Goal: Information Seeking & Learning: Learn about a topic

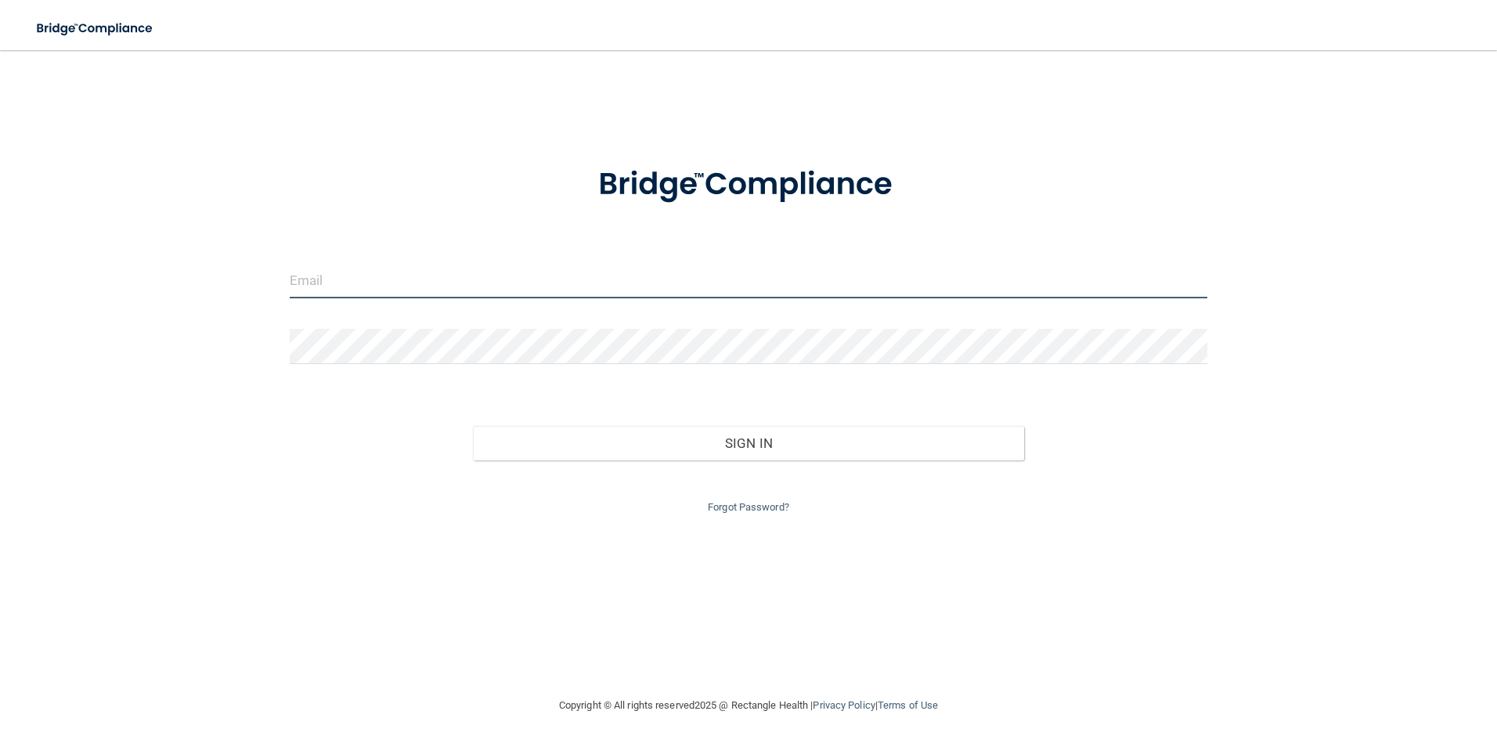
click at [504, 285] on input "email" at bounding box center [749, 280] width 918 height 35
type input "[EMAIL_ADDRESS][DOMAIN_NAME]"
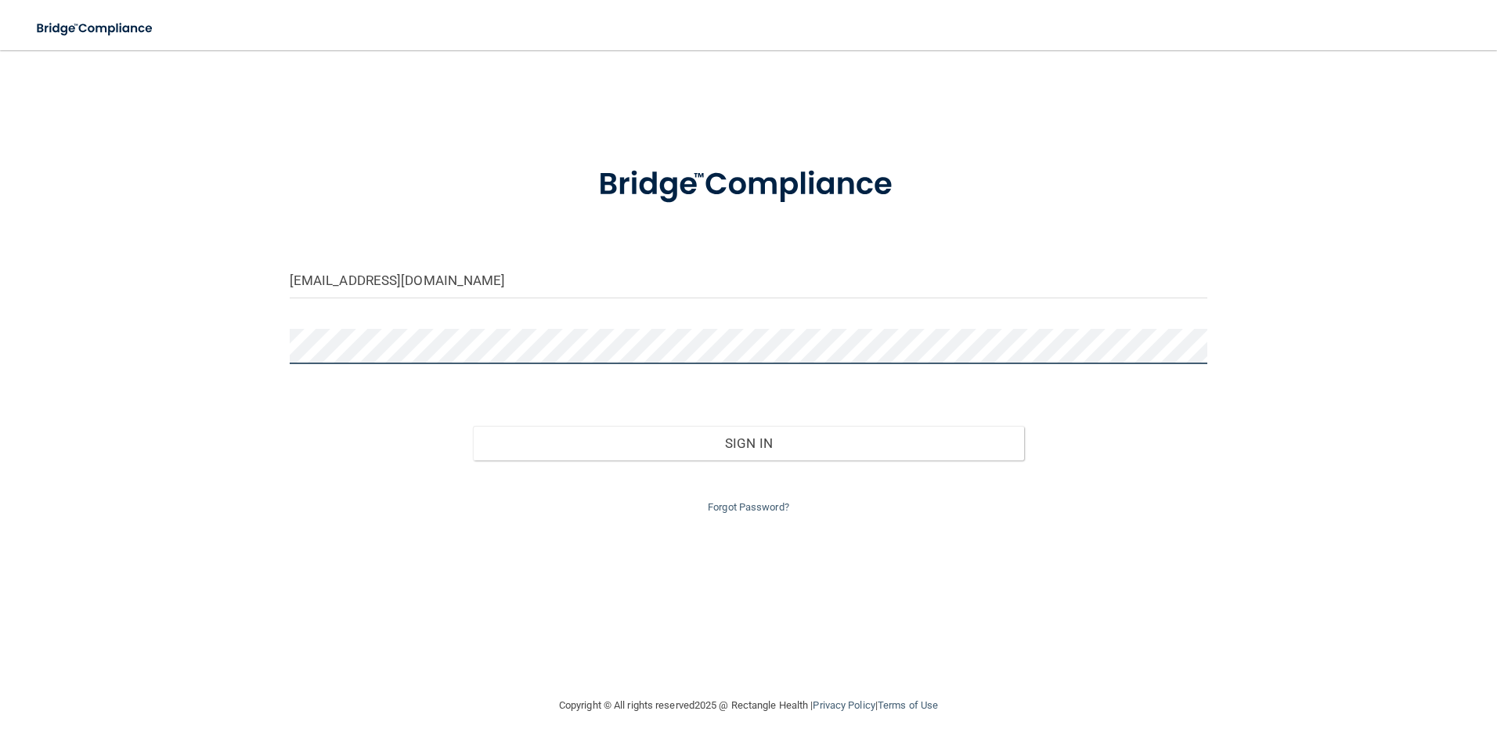
click at [473, 426] on button "Sign In" at bounding box center [748, 443] width 551 height 34
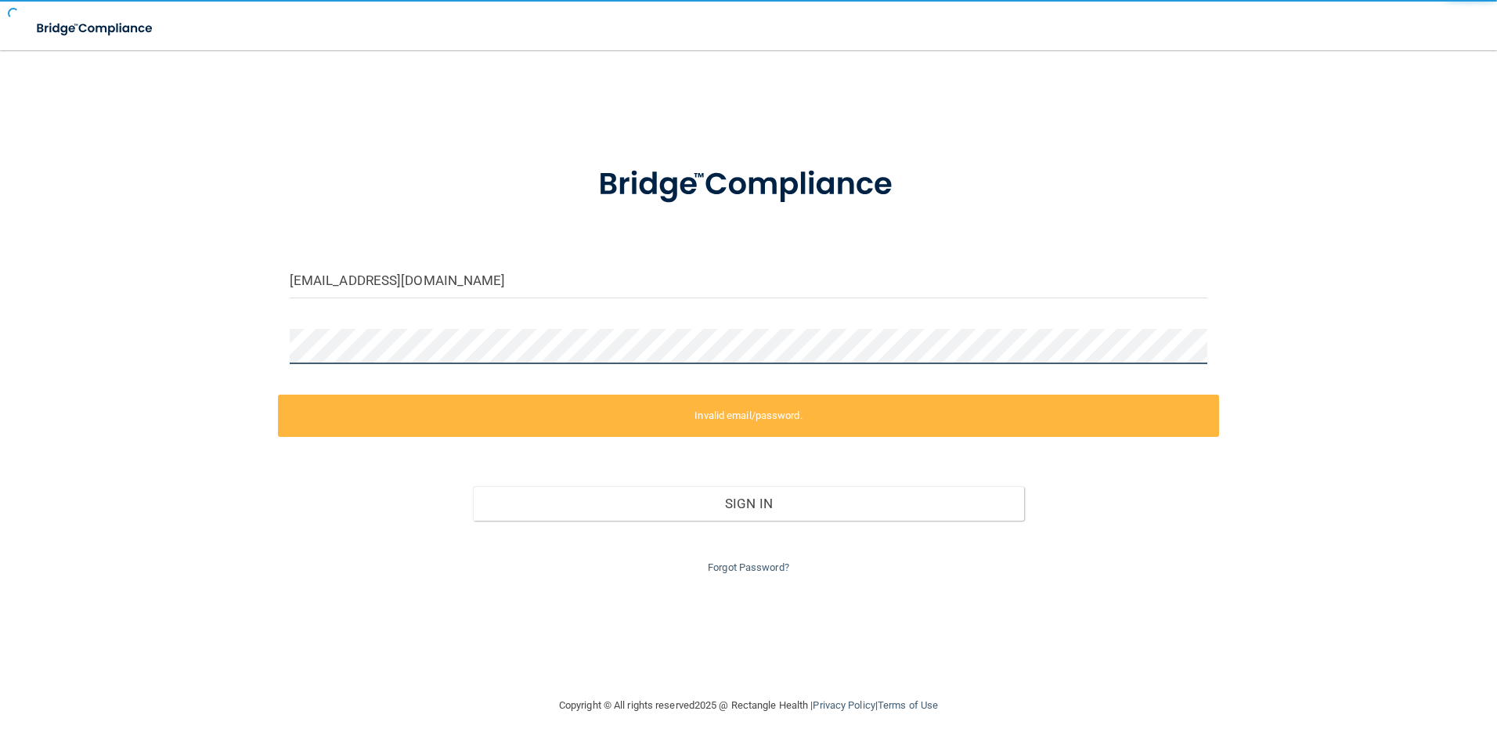
click at [473, 486] on button "Sign In" at bounding box center [748, 503] width 551 height 34
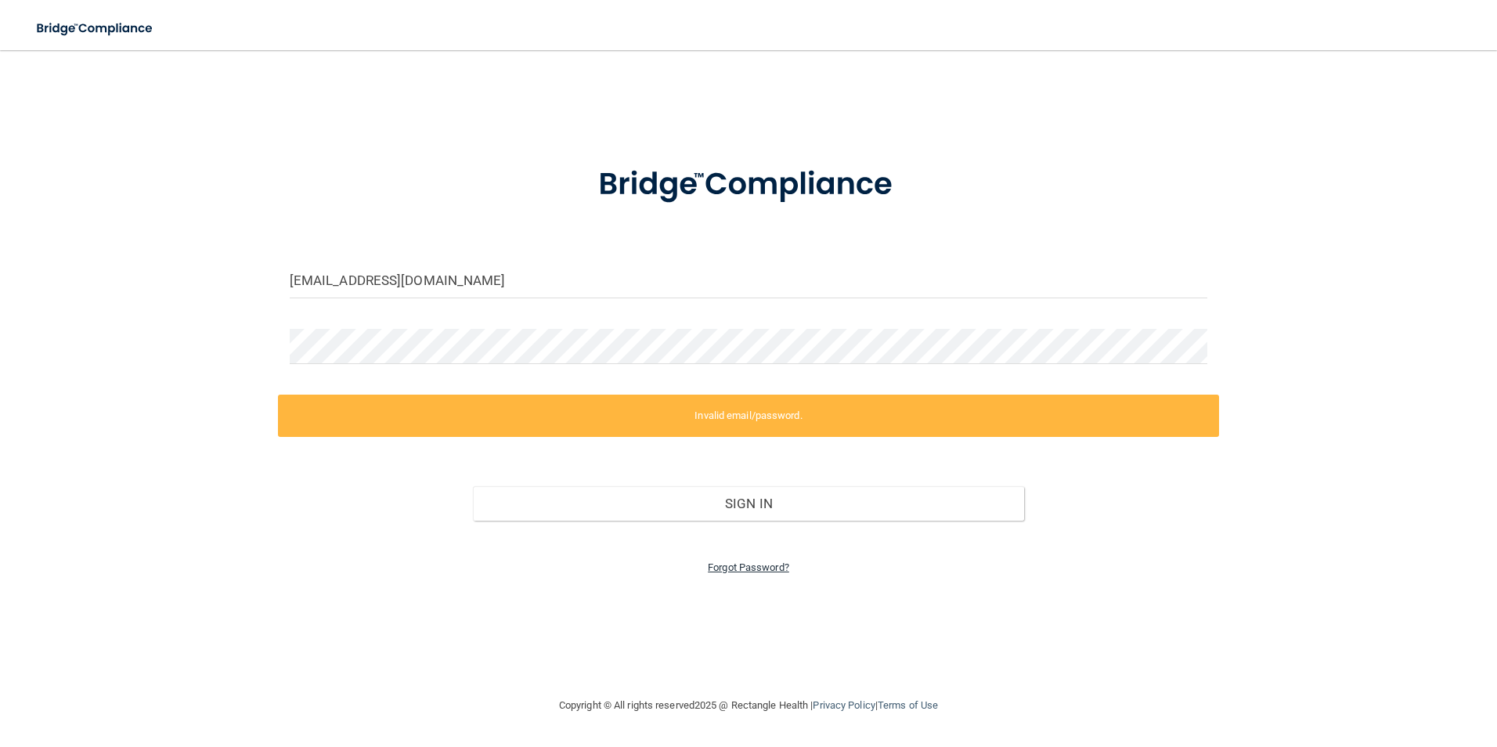
click at [736, 571] on link "Forgot Password?" at bounding box center [748, 567] width 81 height 12
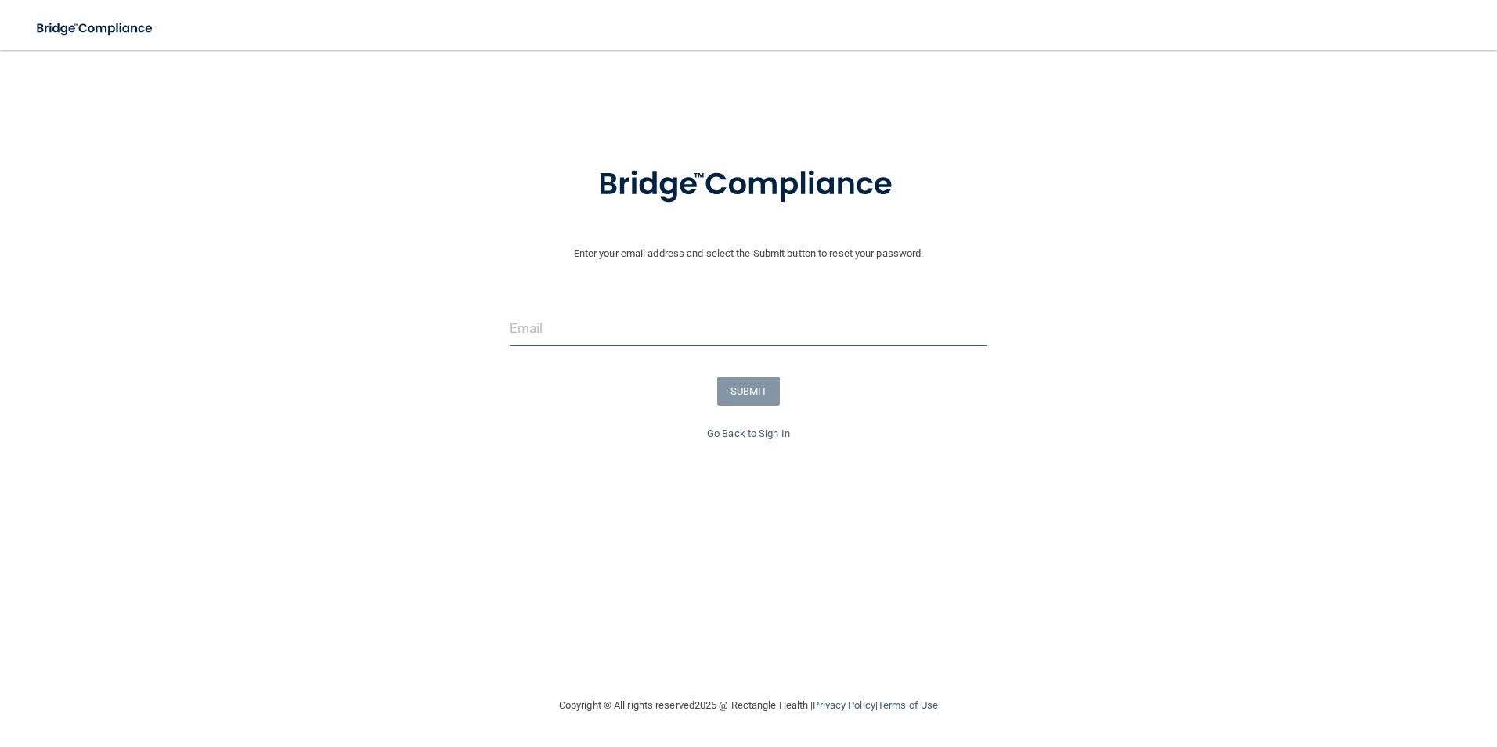
click at [658, 323] on input "email" at bounding box center [749, 328] width 478 height 35
type input "[EMAIL_ADDRESS][DOMAIN_NAME]"
click at [729, 394] on button "SUBMIT" at bounding box center [748, 391] width 63 height 29
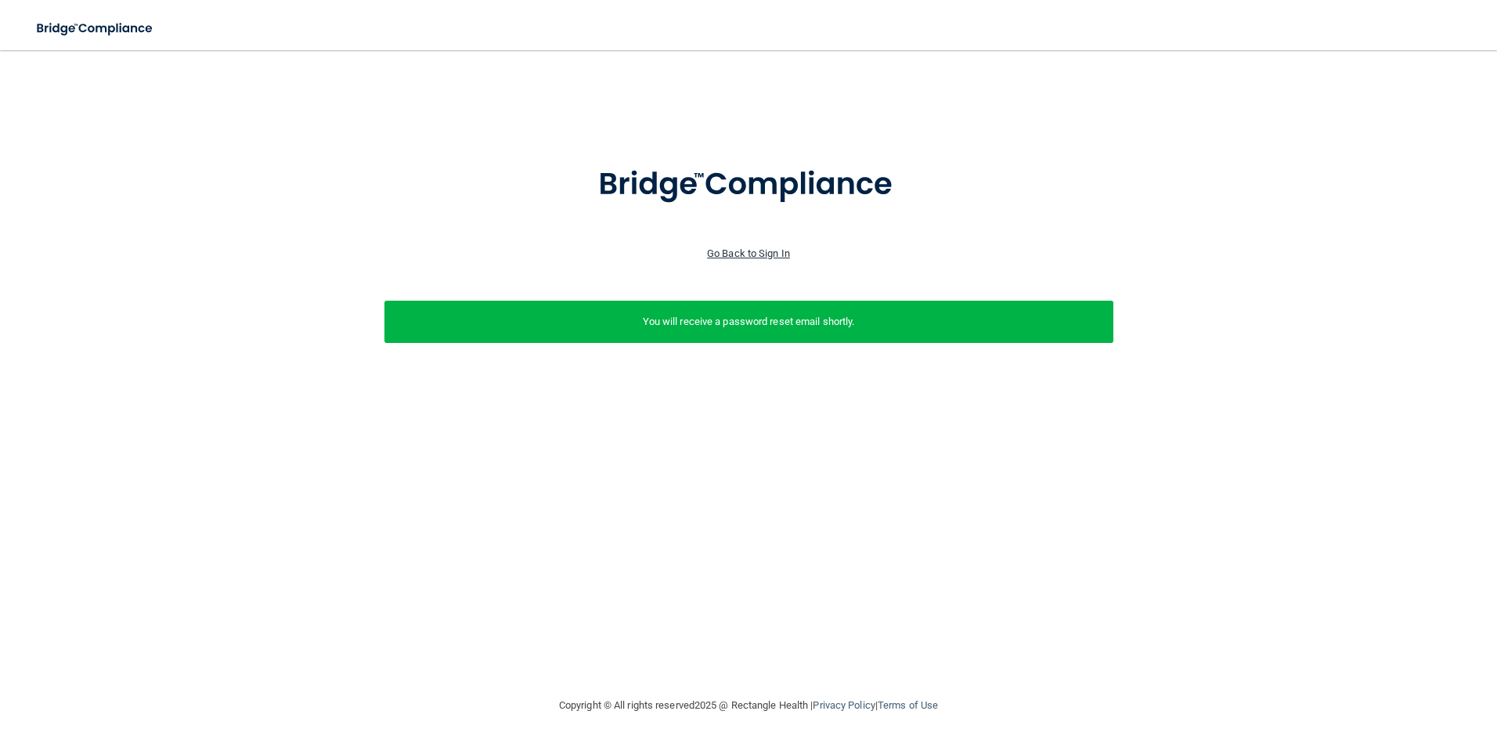
click at [730, 254] on link "Go Back to Sign In" at bounding box center [748, 253] width 83 height 12
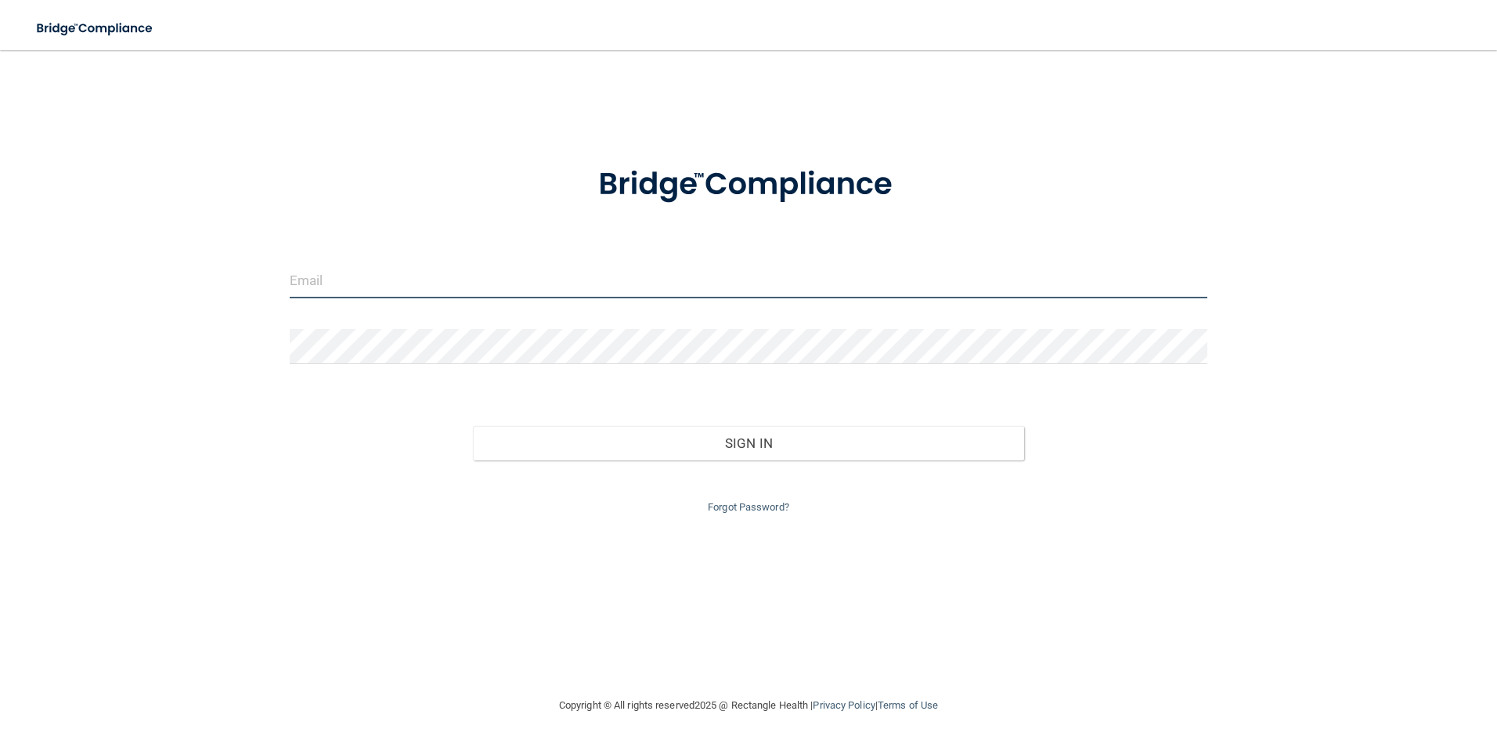
click at [374, 274] on input "email" at bounding box center [749, 280] width 918 height 35
type input "[EMAIL_ADDRESS][DOMAIN_NAME]"
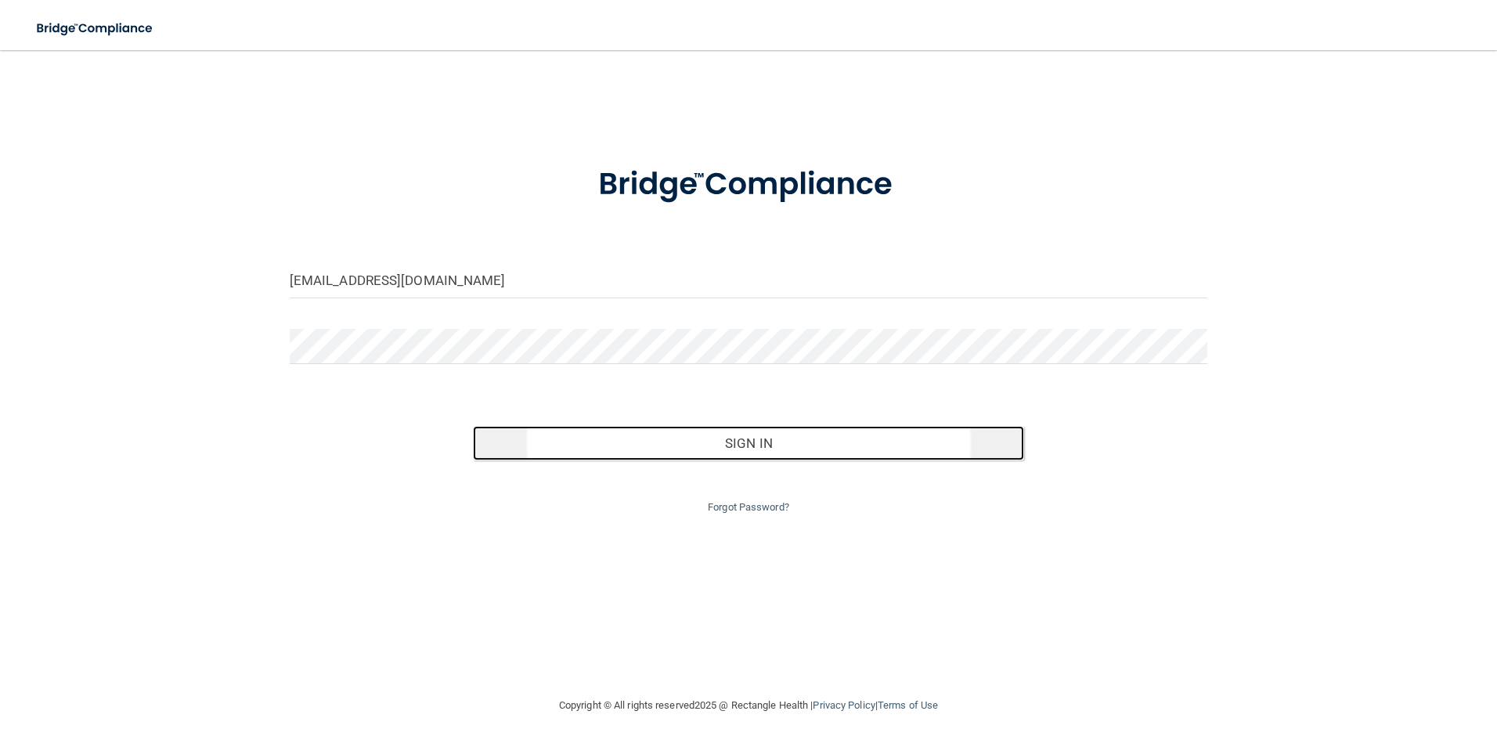
click at [628, 431] on button "Sign In" at bounding box center [748, 443] width 551 height 34
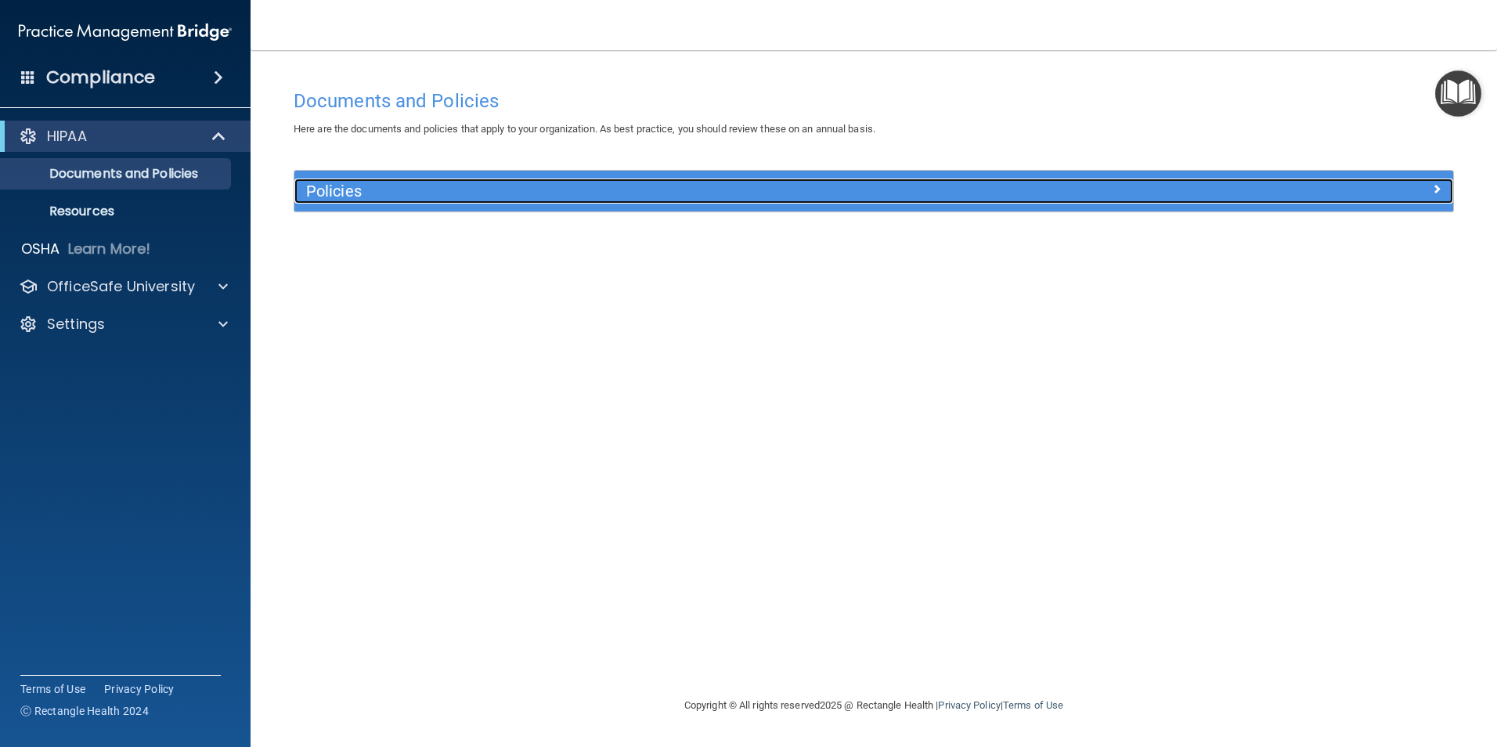
click at [369, 191] on h5 "Policies" at bounding box center [729, 190] width 846 height 17
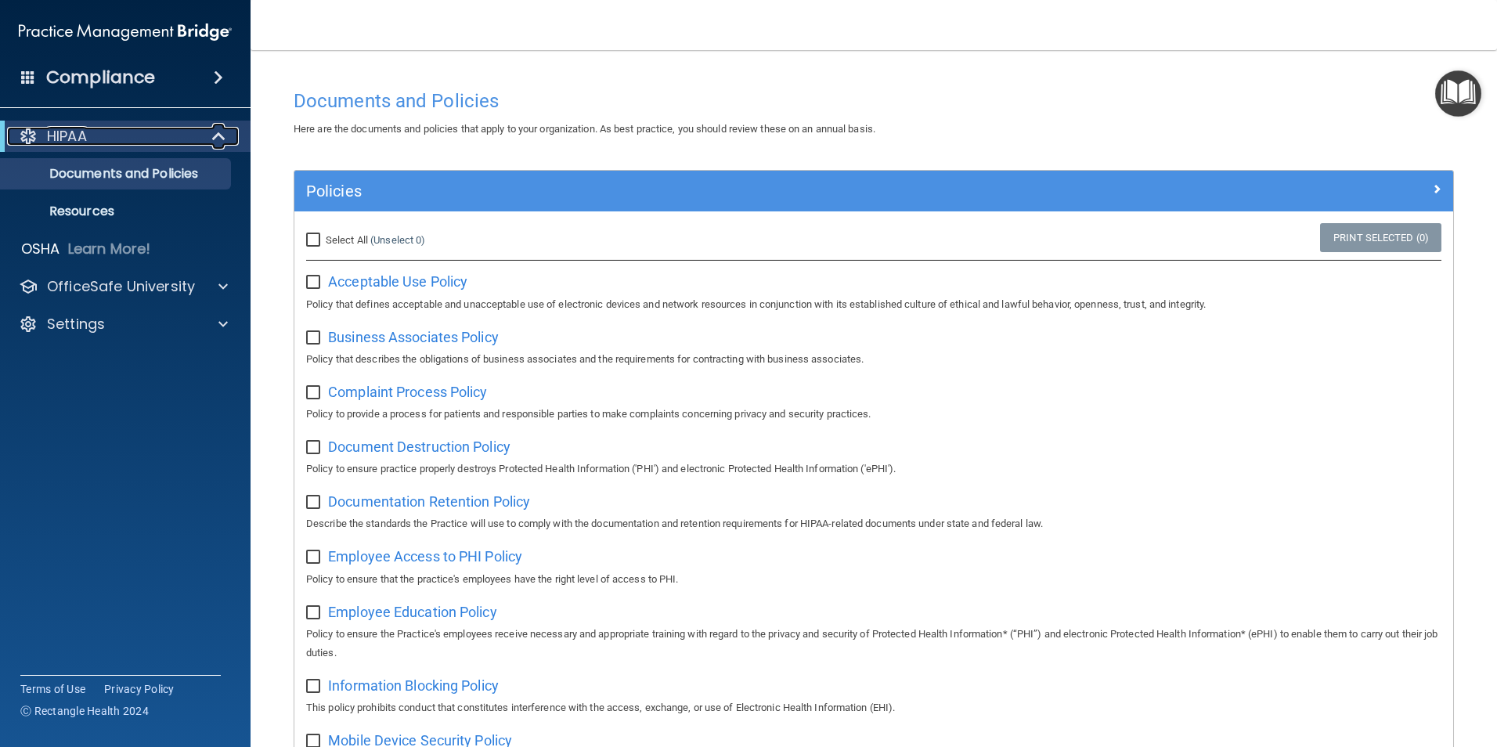
click at [161, 136] on div "HIPAA" at bounding box center [103, 136] width 193 height 19
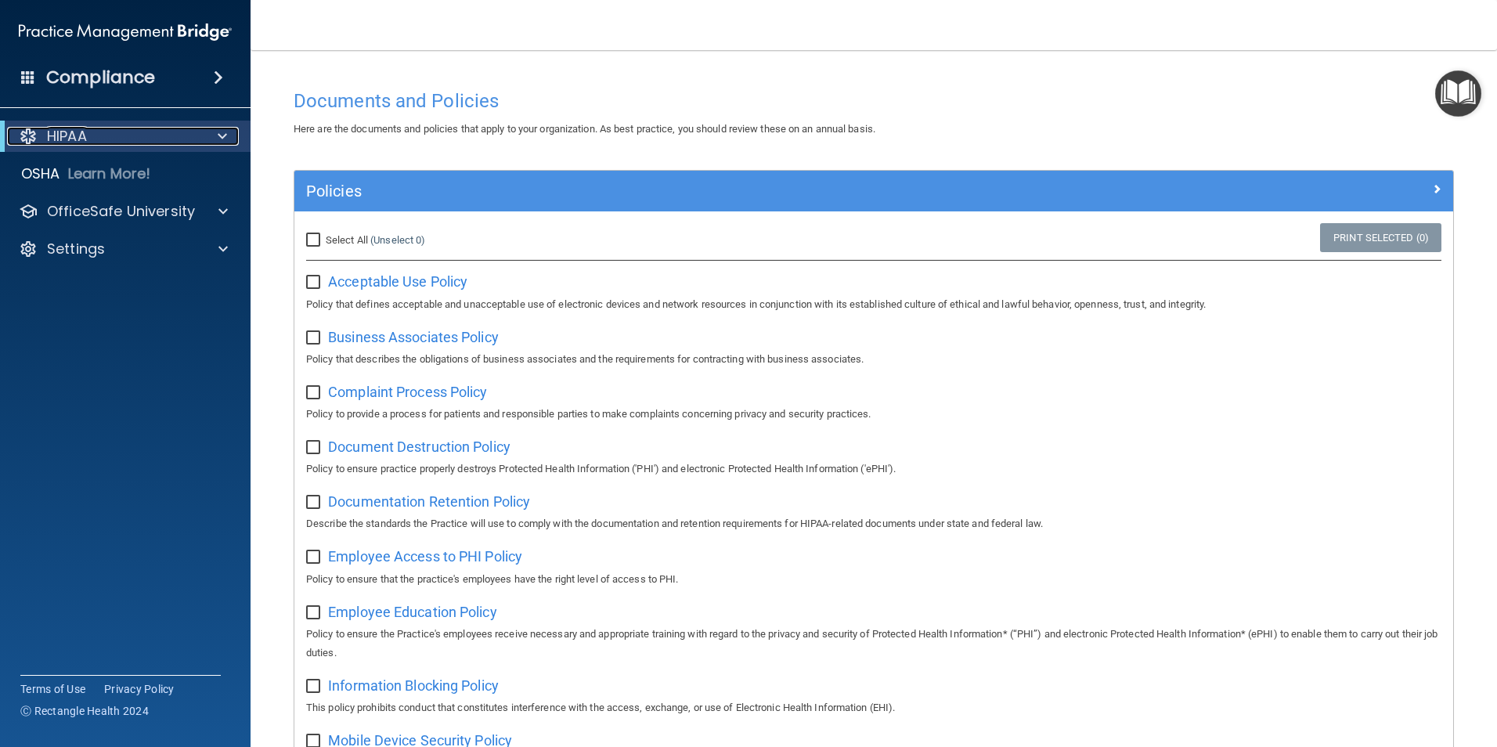
click at [172, 139] on div "HIPAA" at bounding box center [103, 136] width 193 height 19
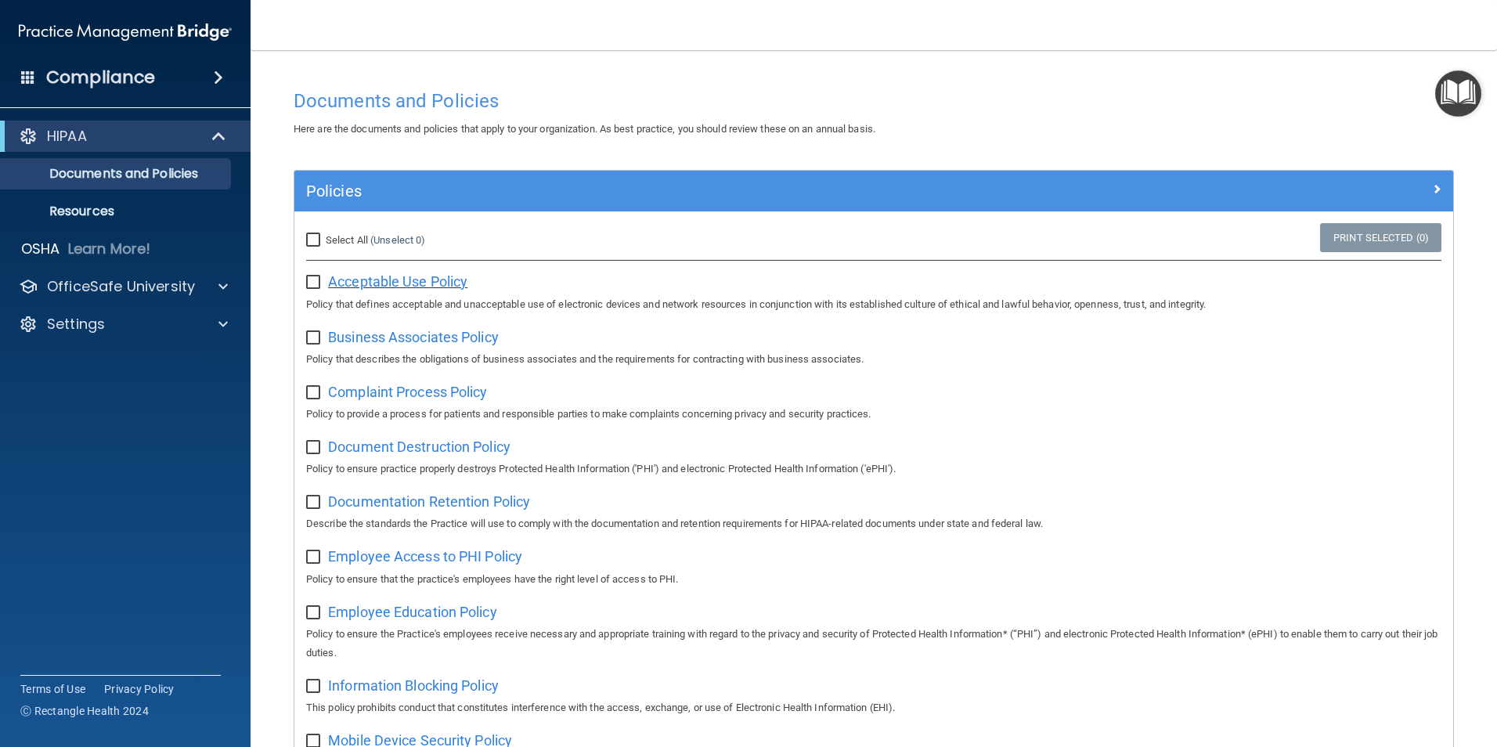
click at [382, 280] on span "Acceptable Use Policy" at bounding box center [397, 281] width 139 height 16
click at [175, 128] on div "HIPAA" at bounding box center [103, 136] width 193 height 19
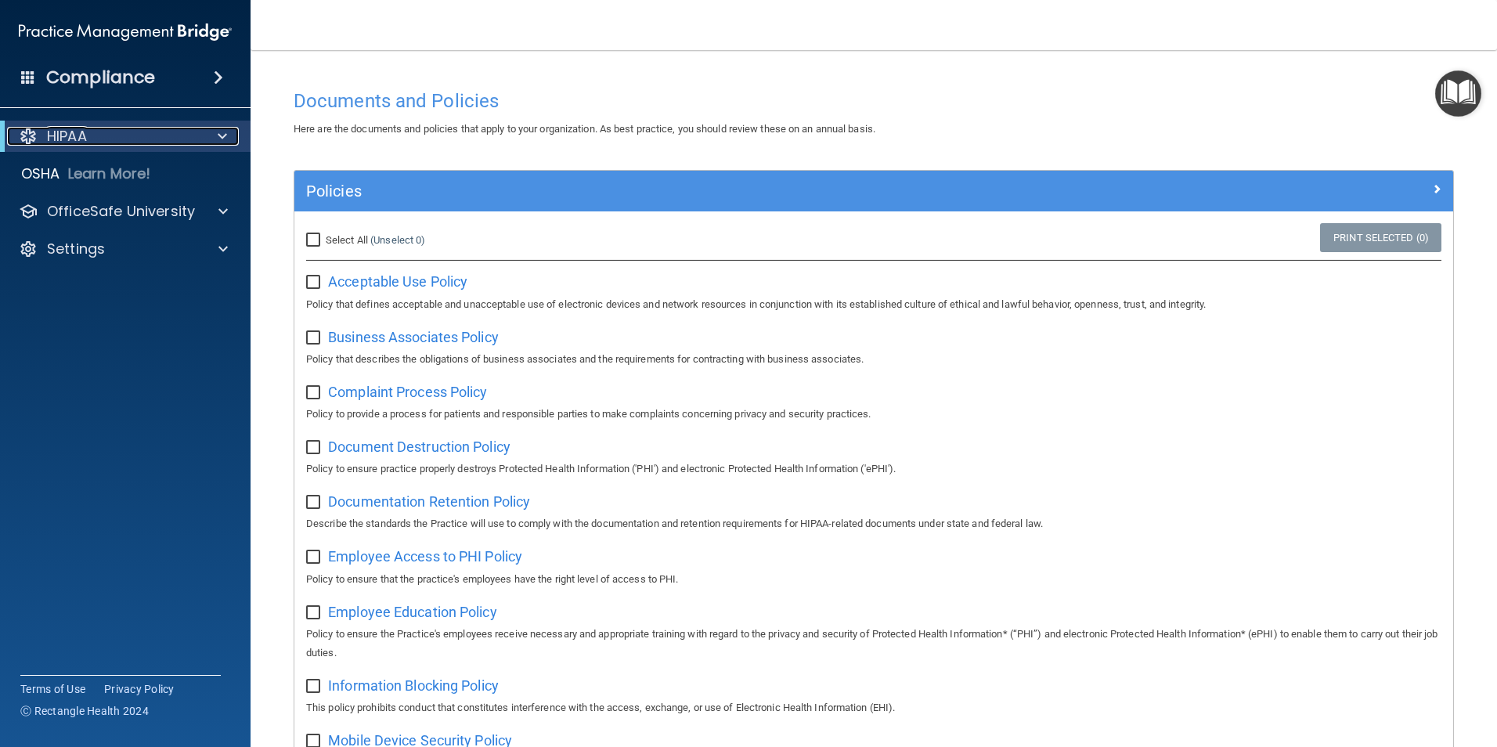
click at [175, 128] on div "HIPAA" at bounding box center [103, 136] width 193 height 19
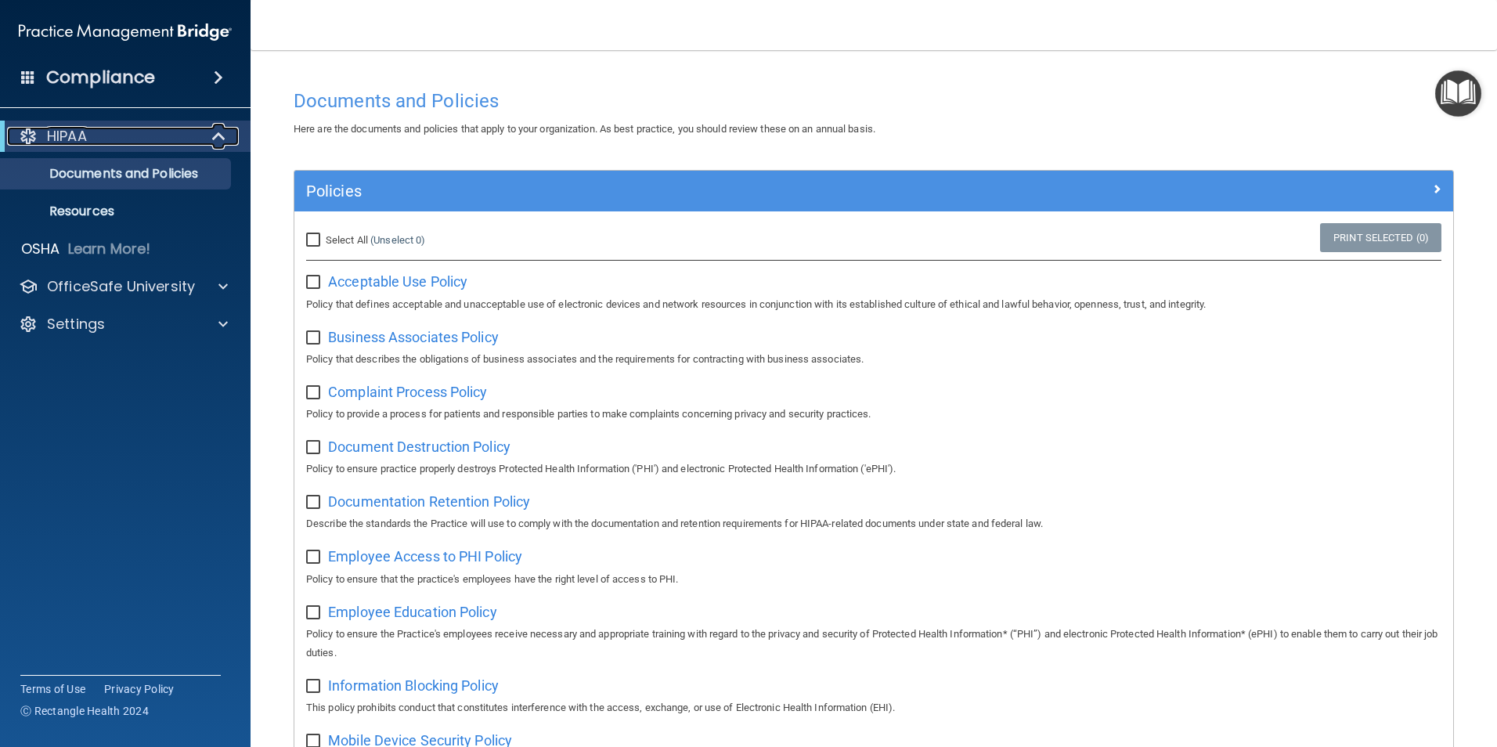
click at [217, 135] on span at bounding box center [220, 136] width 13 height 19
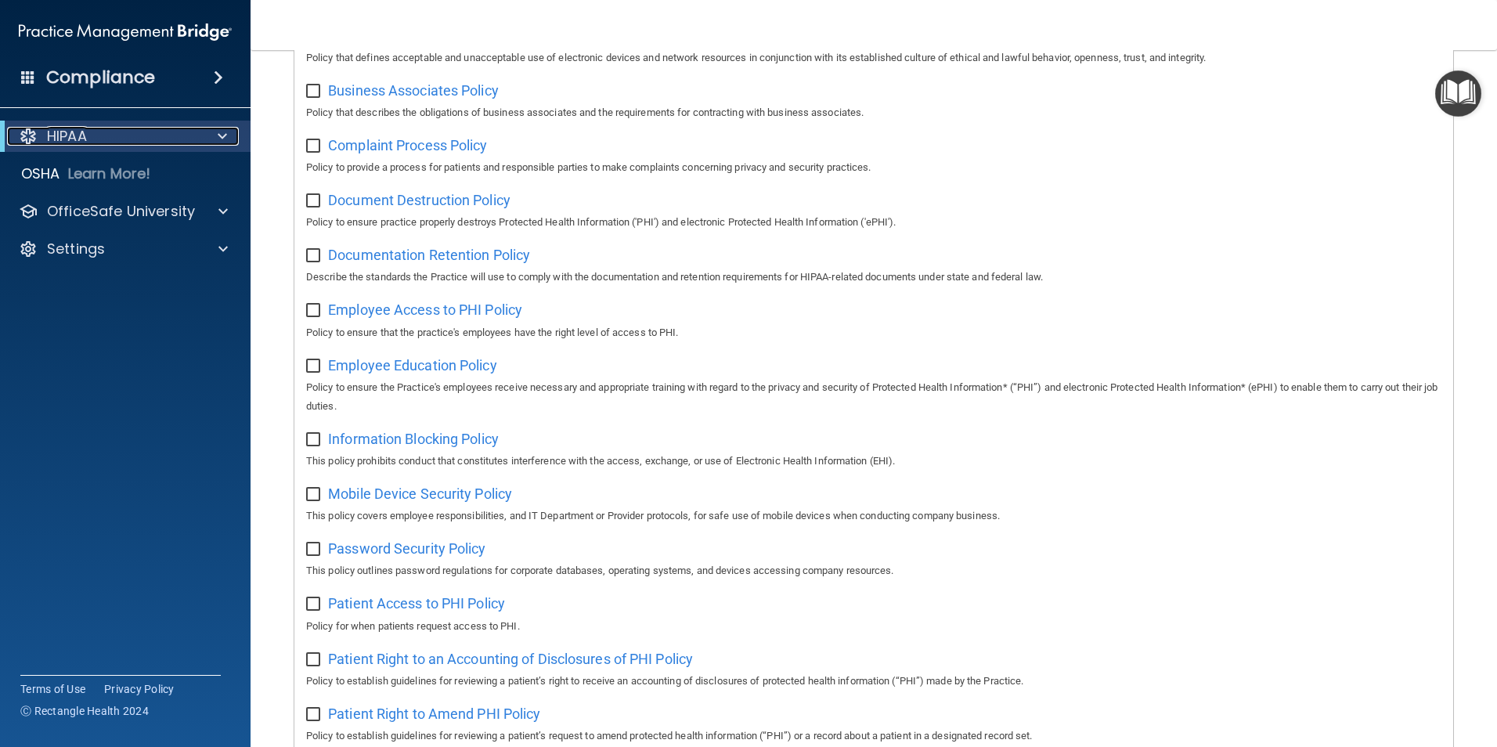
scroll to position [41, 0]
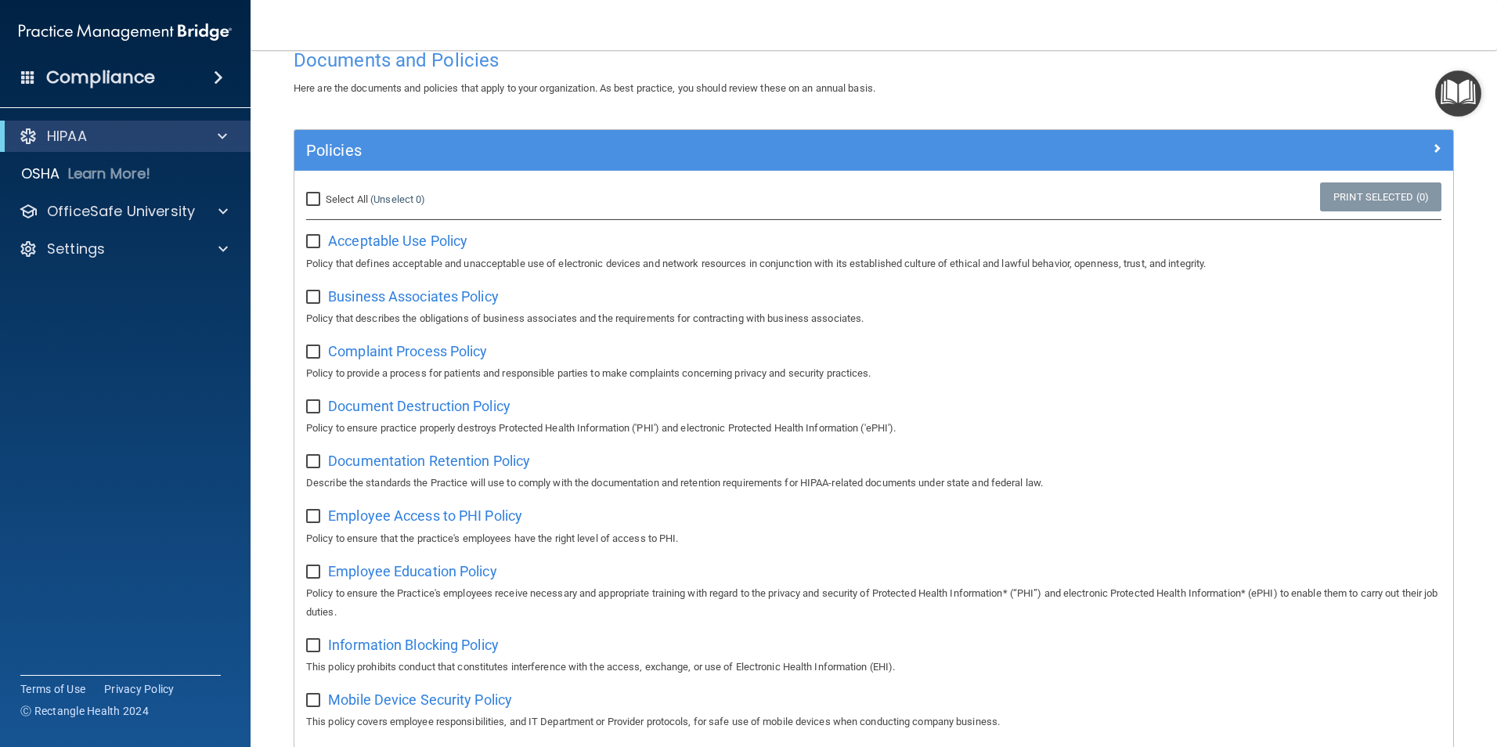
click at [315, 236] on input "checkbox" at bounding box center [315, 242] width 18 height 13
checkbox input "true"
click at [481, 193] on div "Select All (Unselect 1) Unselect All" at bounding box center [487, 199] width 363 height 19
click at [222, 135] on span at bounding box center [222, 136] width 9 height 19
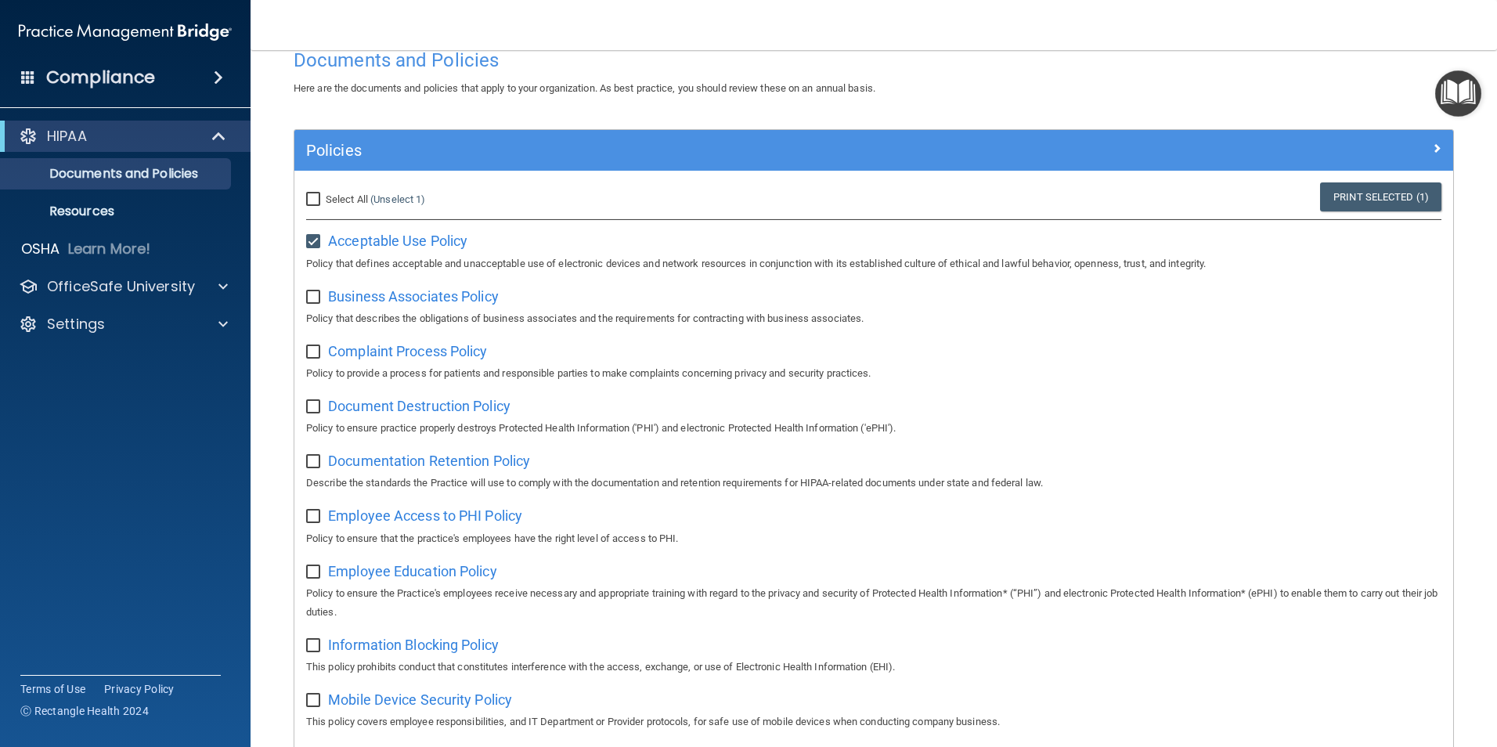
click at [219, 80] on span at bounding box center [218, 77] width 9 height 19
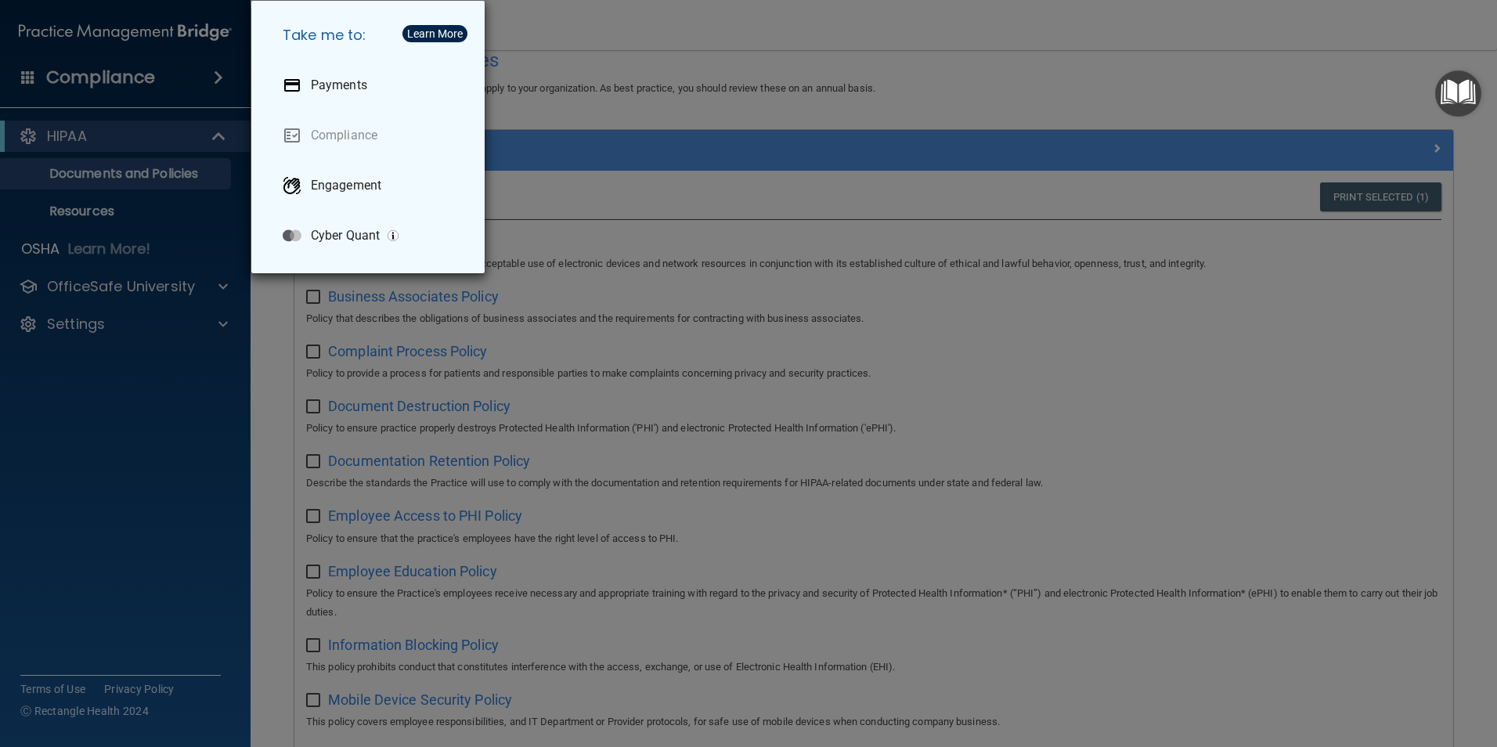
click at [888, 42] on div "Take me to: Payments Compliance Engagement Cyber Quant" at bounding box center [748, 373] width 1497 height 747
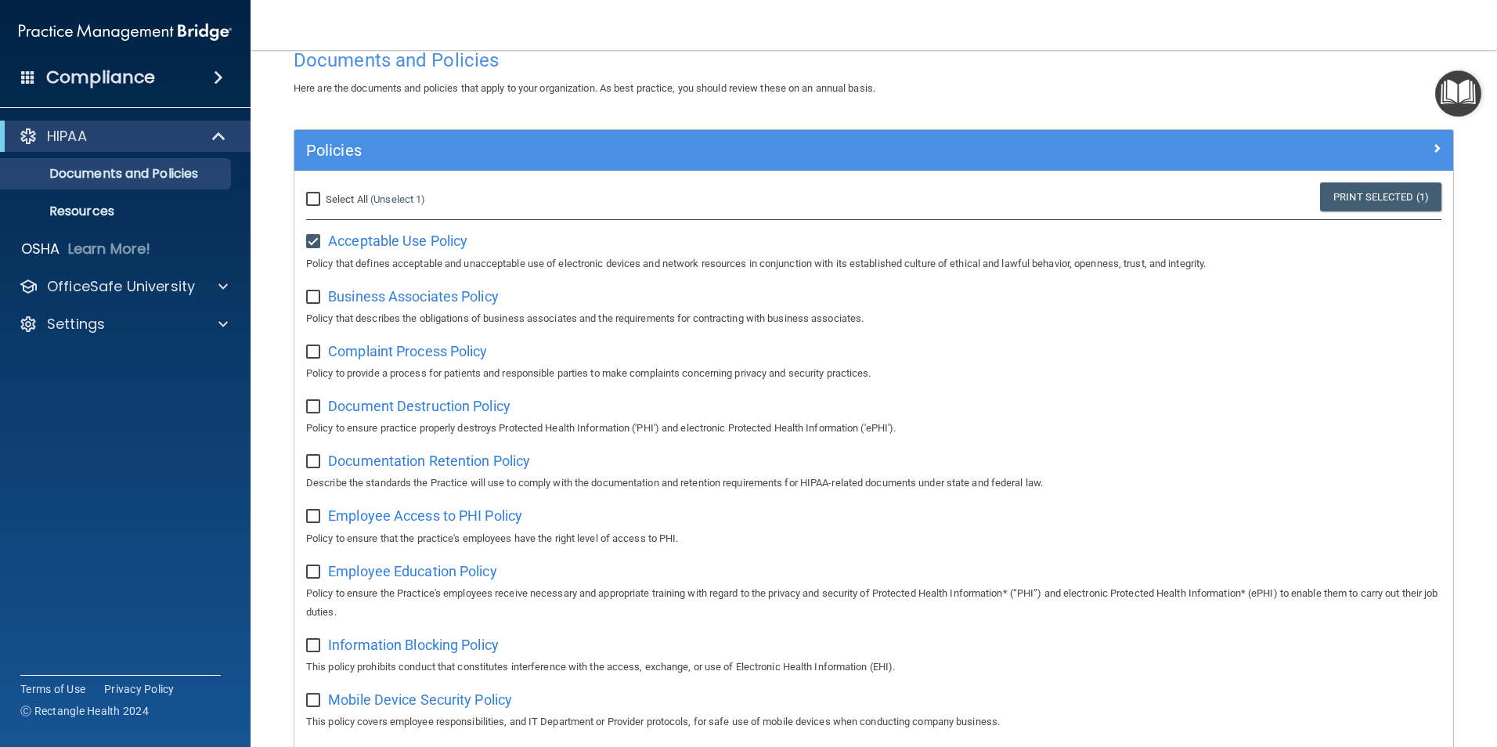
click at [31, 80] on span at bounding box center [28, 77] width 14 height 14
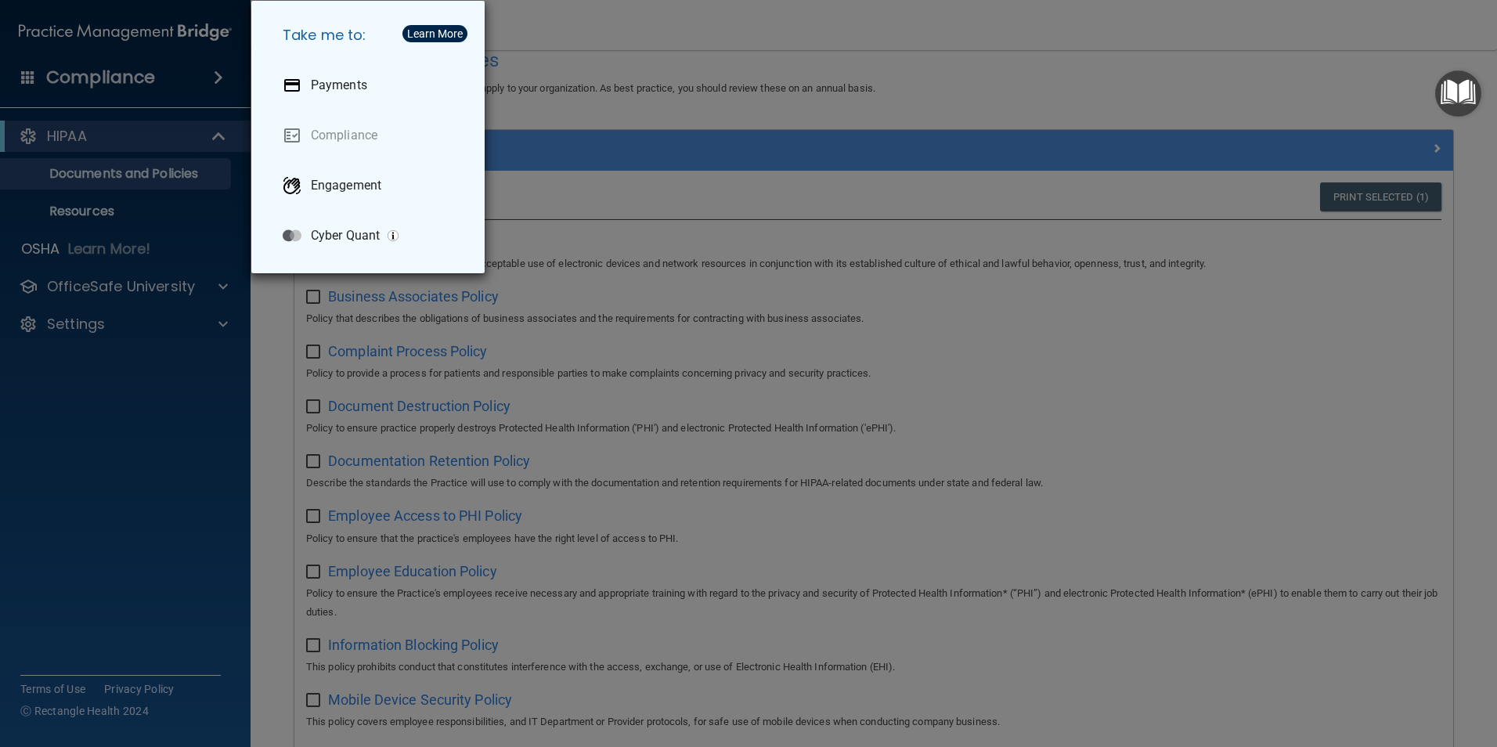
click at [582, 45] on div "Take me to: Payments Compliance Engagement Cyber Quant" at bounding box center [748, 373] width 1497 height 747
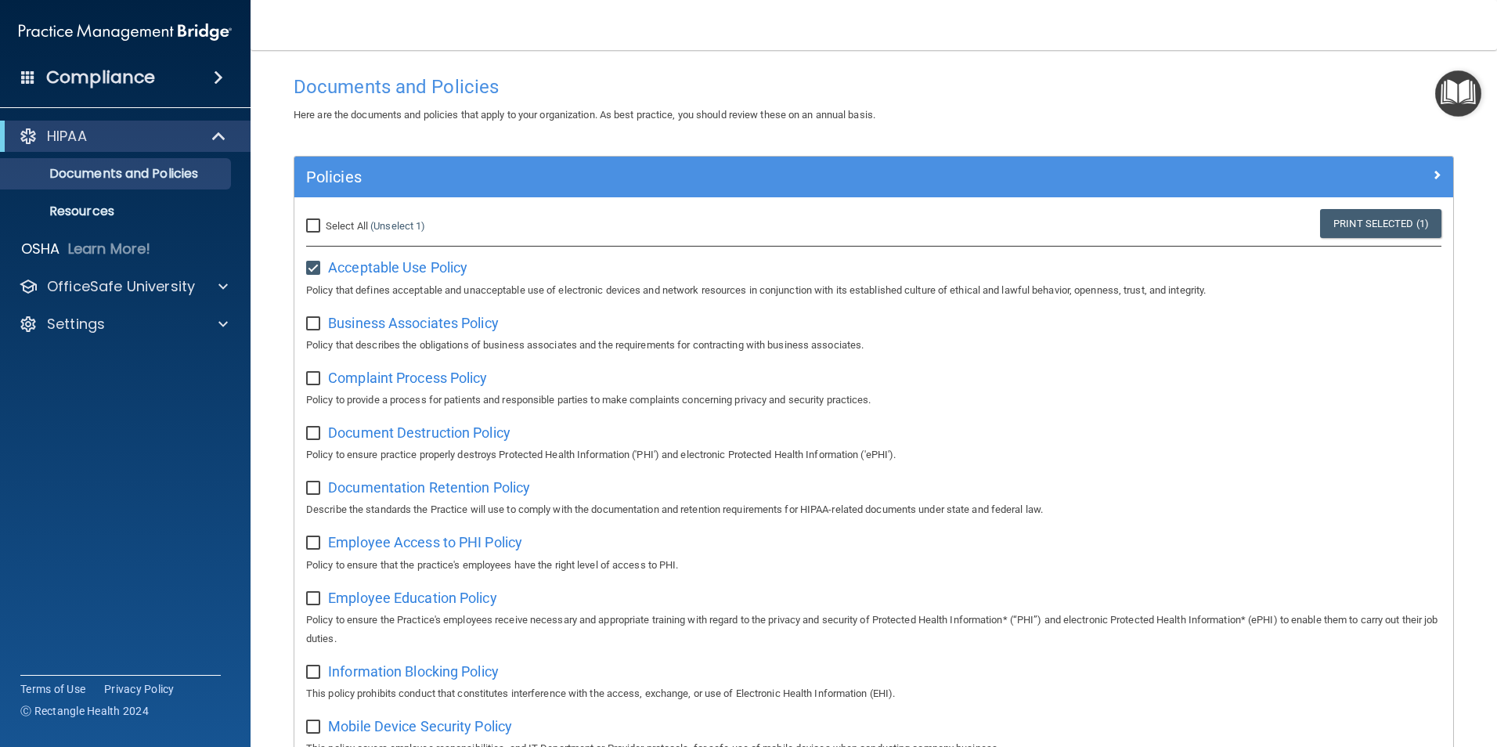
scroll to position [0, 0]
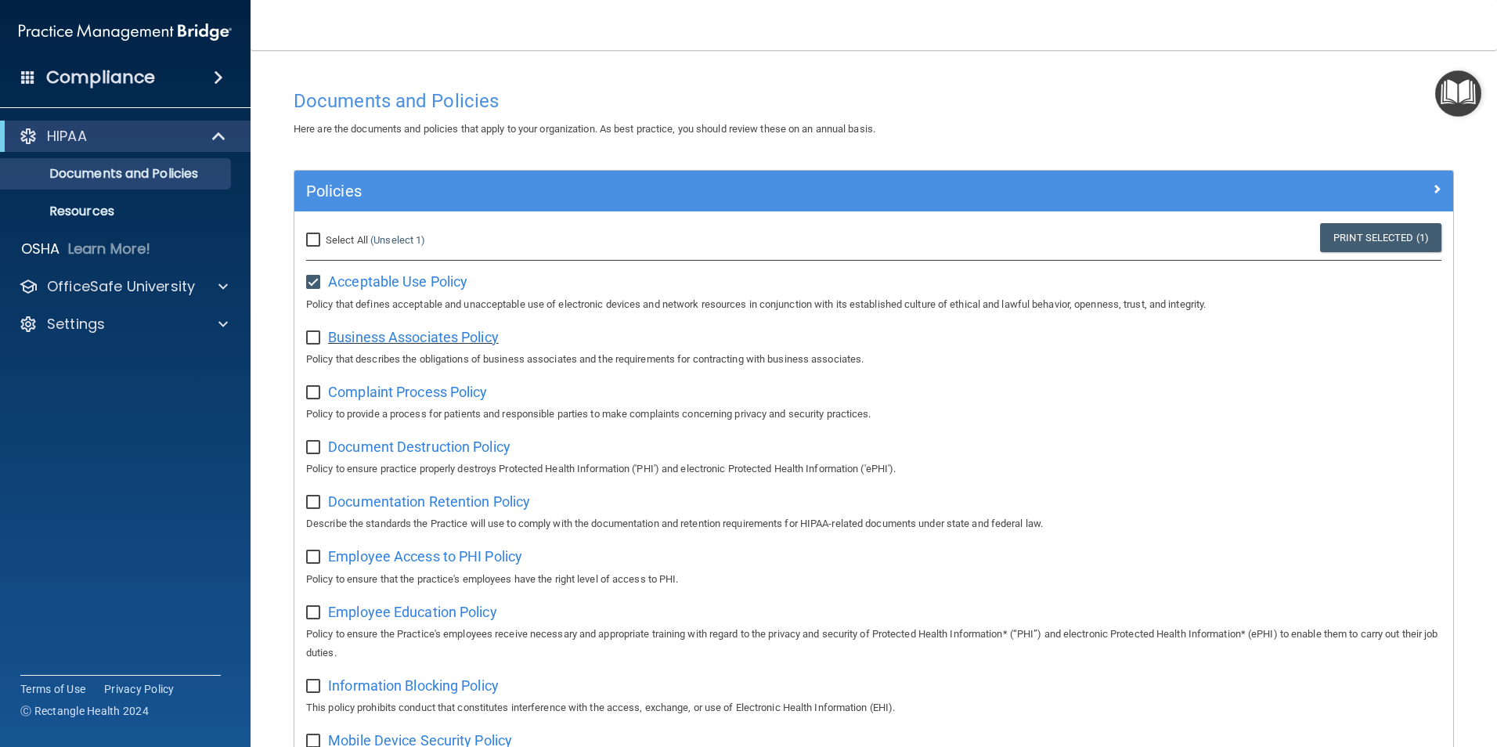
click at [460, 333] on span "Business Associates Policy" at bounding box center [413, 337] width 171 height 16
click at [314, 241] on input "Select All (Unselect 1) Unselect All" at bounding box center [315, 240] width 18 height 13
checkbox input "true"
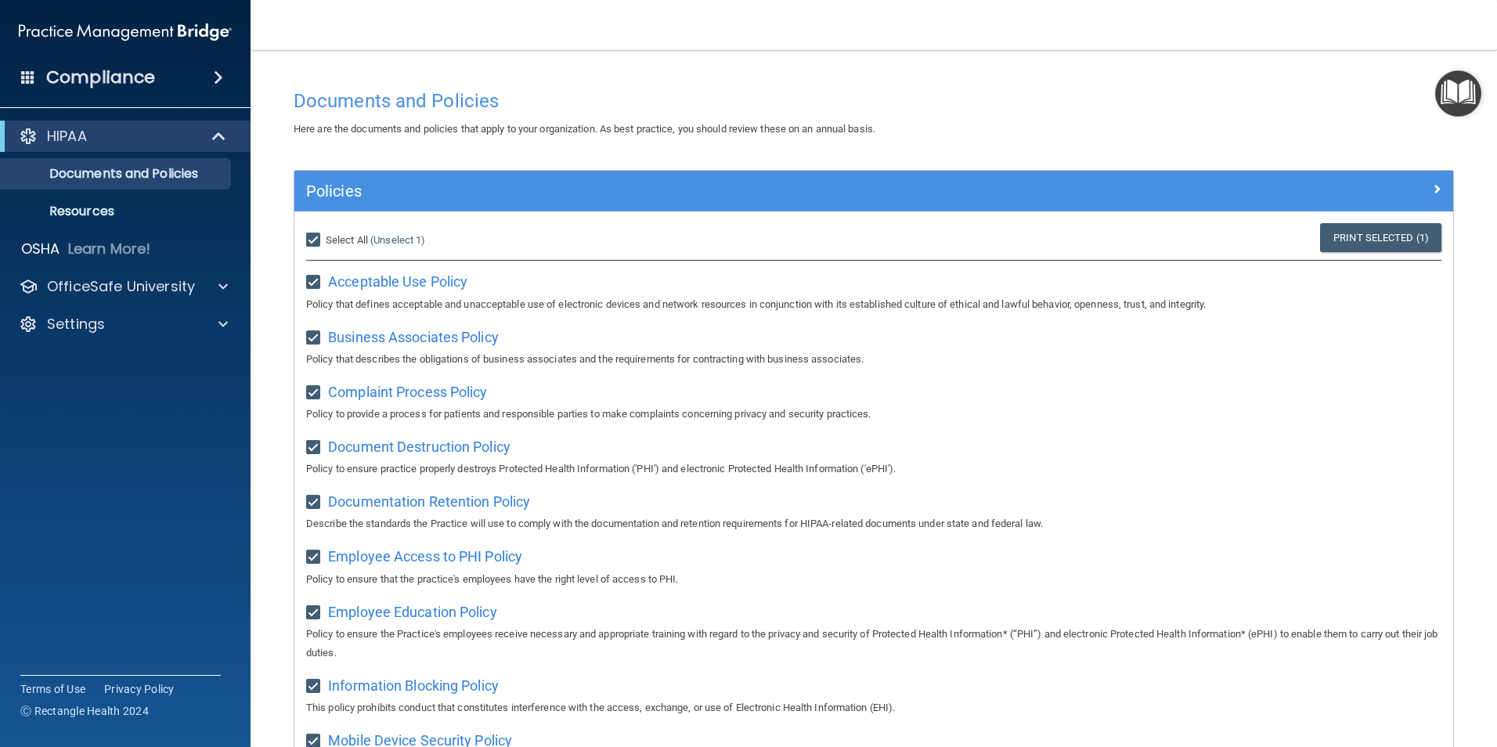
checkbox input "true"
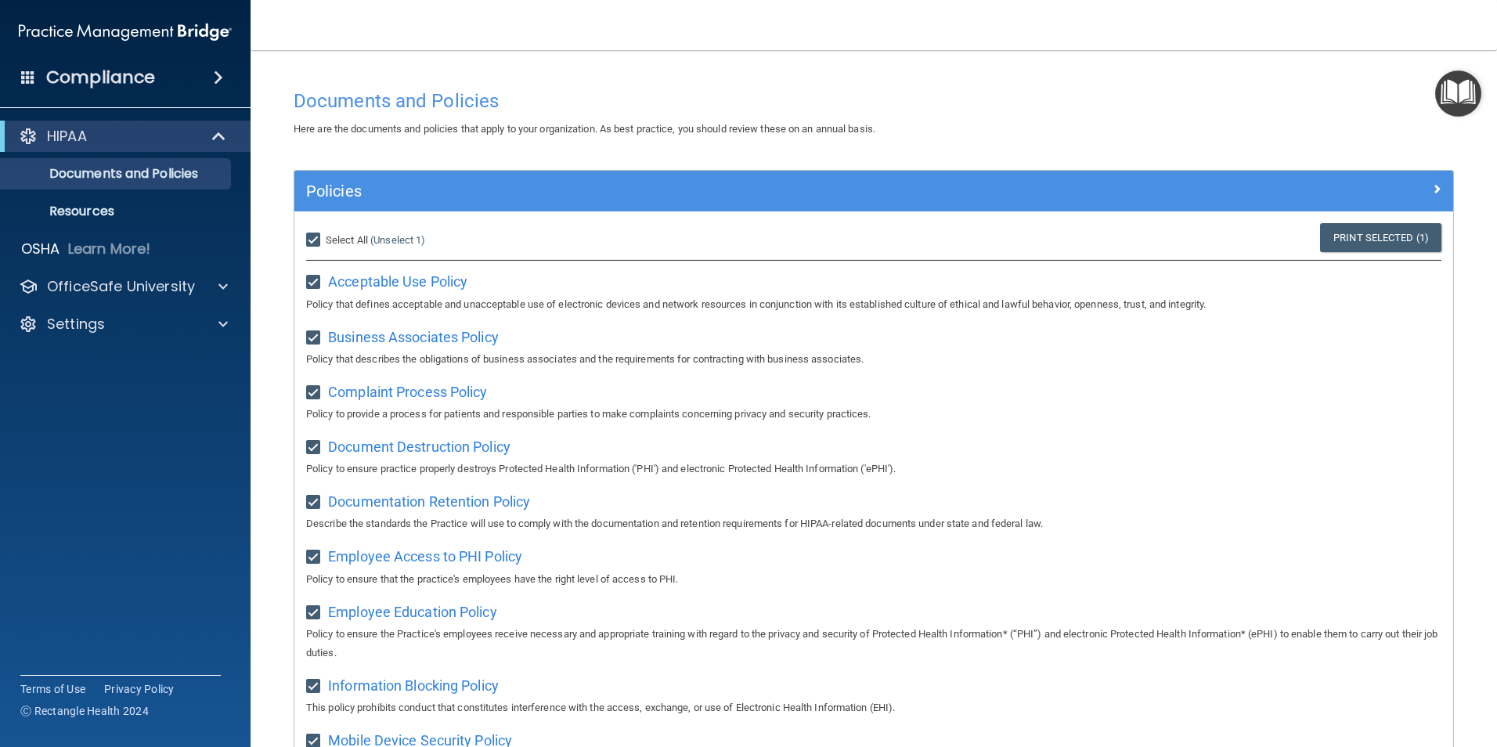
checkbox input "true"
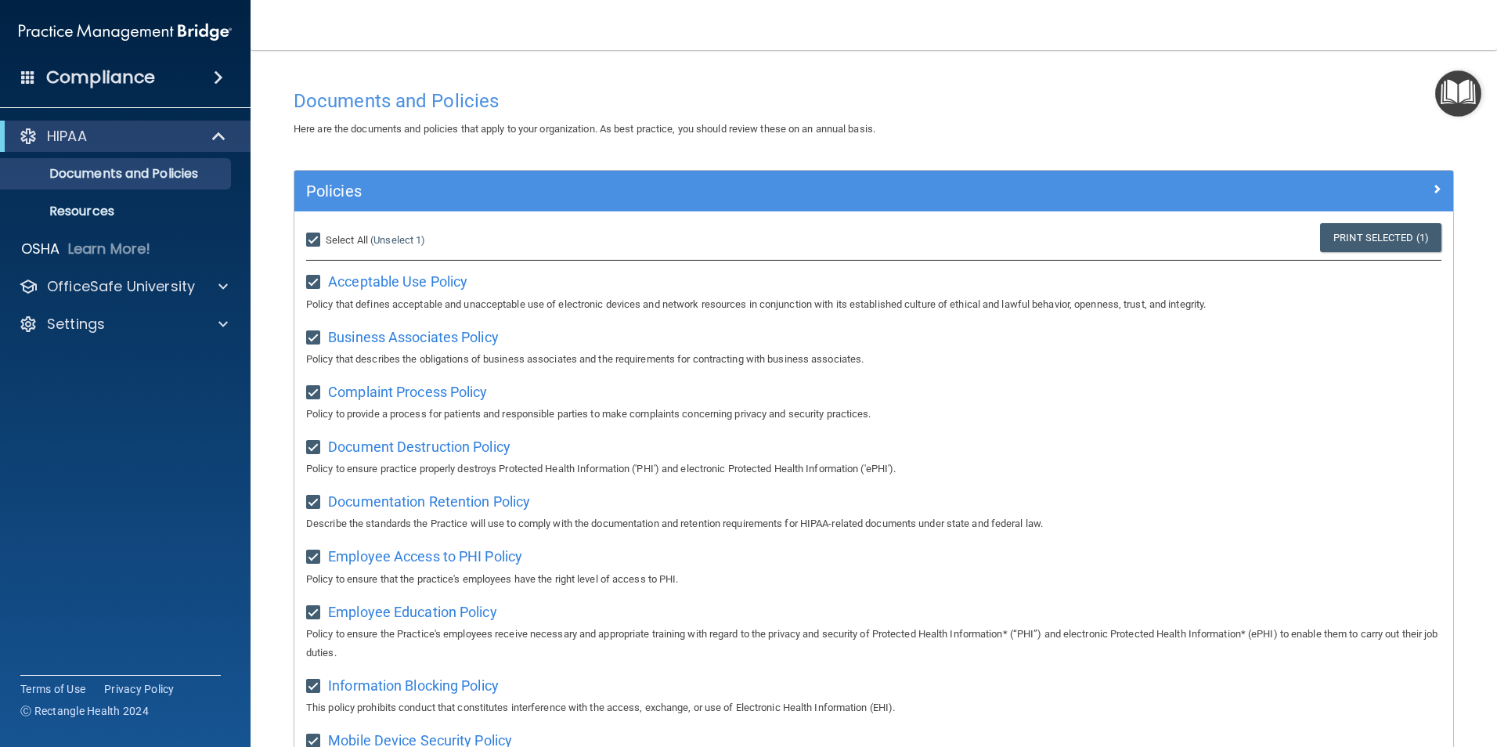
checkbox input "true"
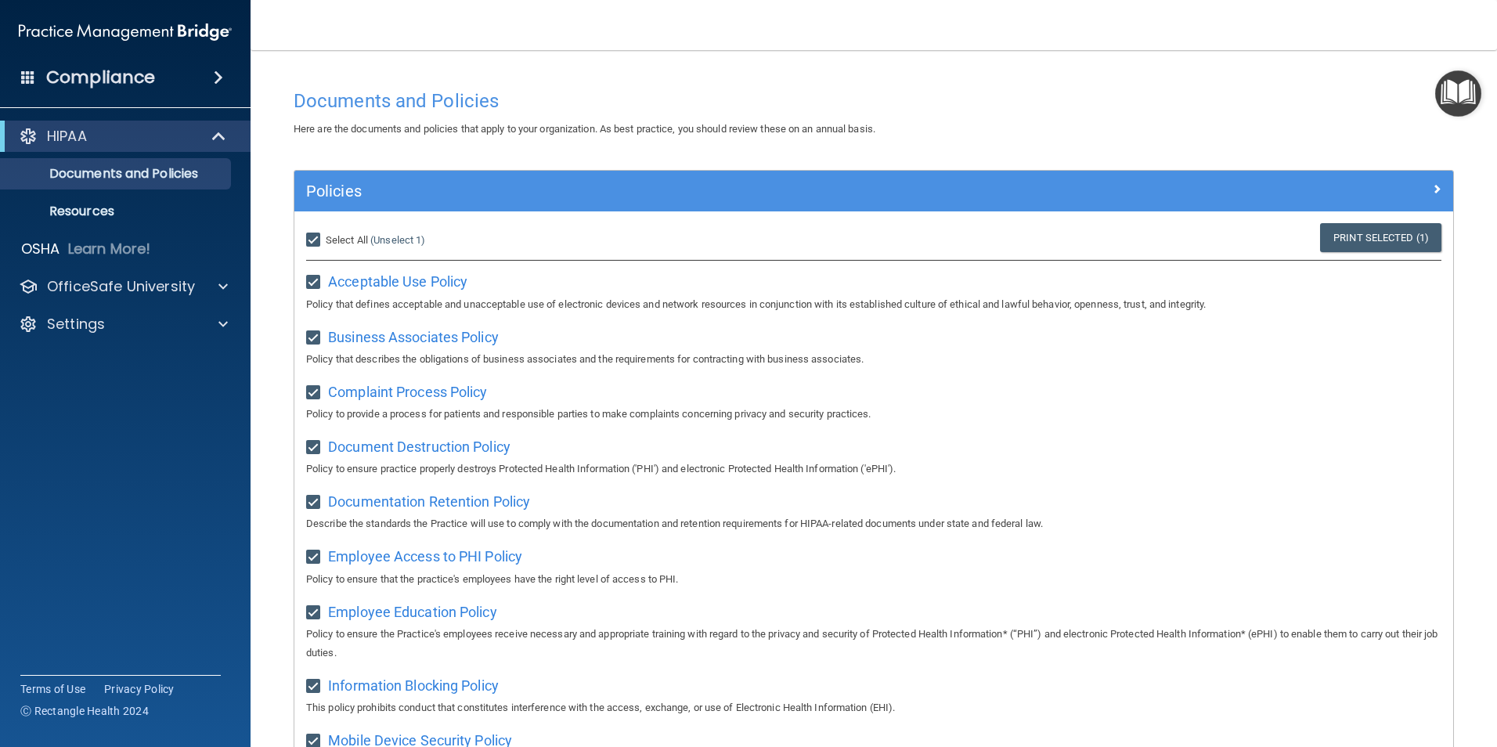
checkbox input "true"
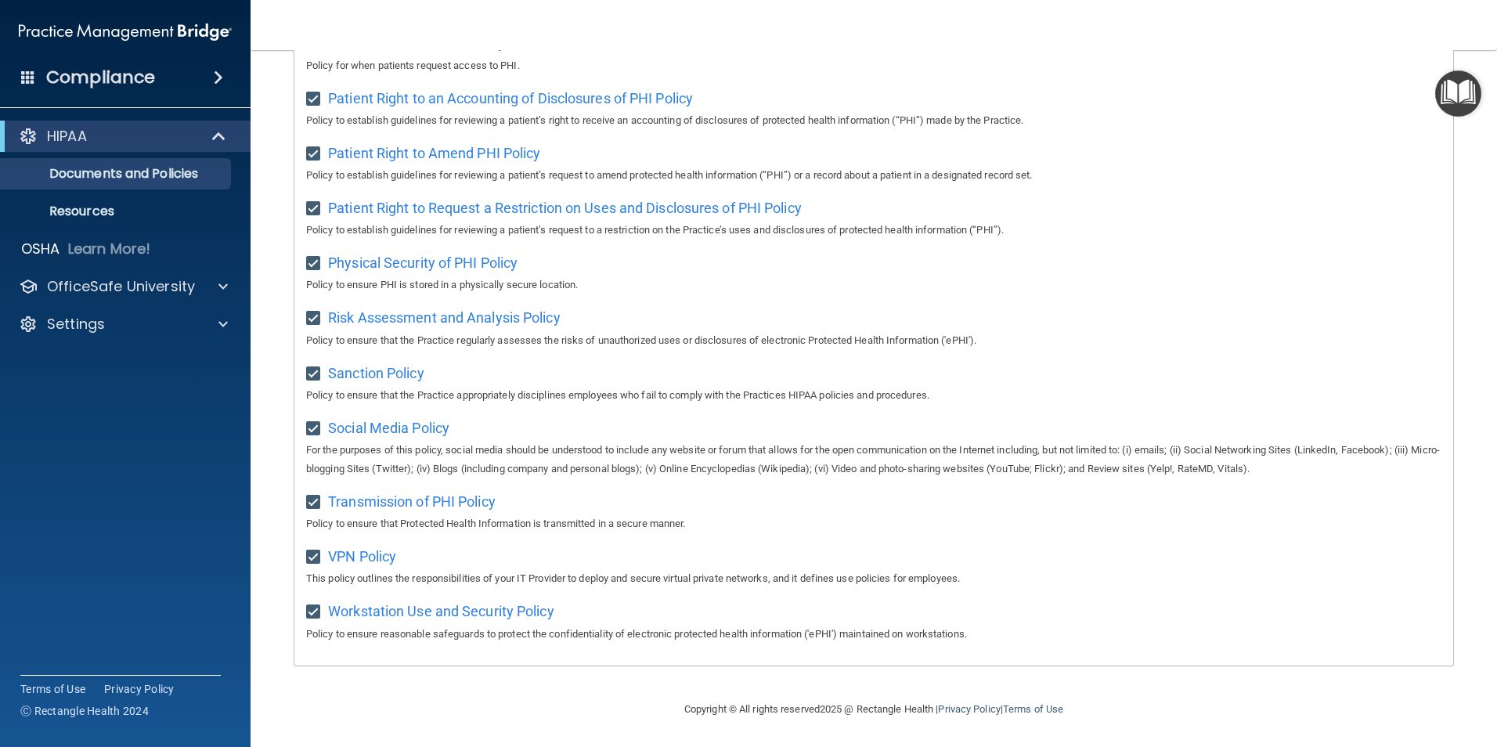
scroll to position [824, 0]
click at [165, 279] on p "OfficeSafe University" at bounding box center [121, 286] width 148 height 19
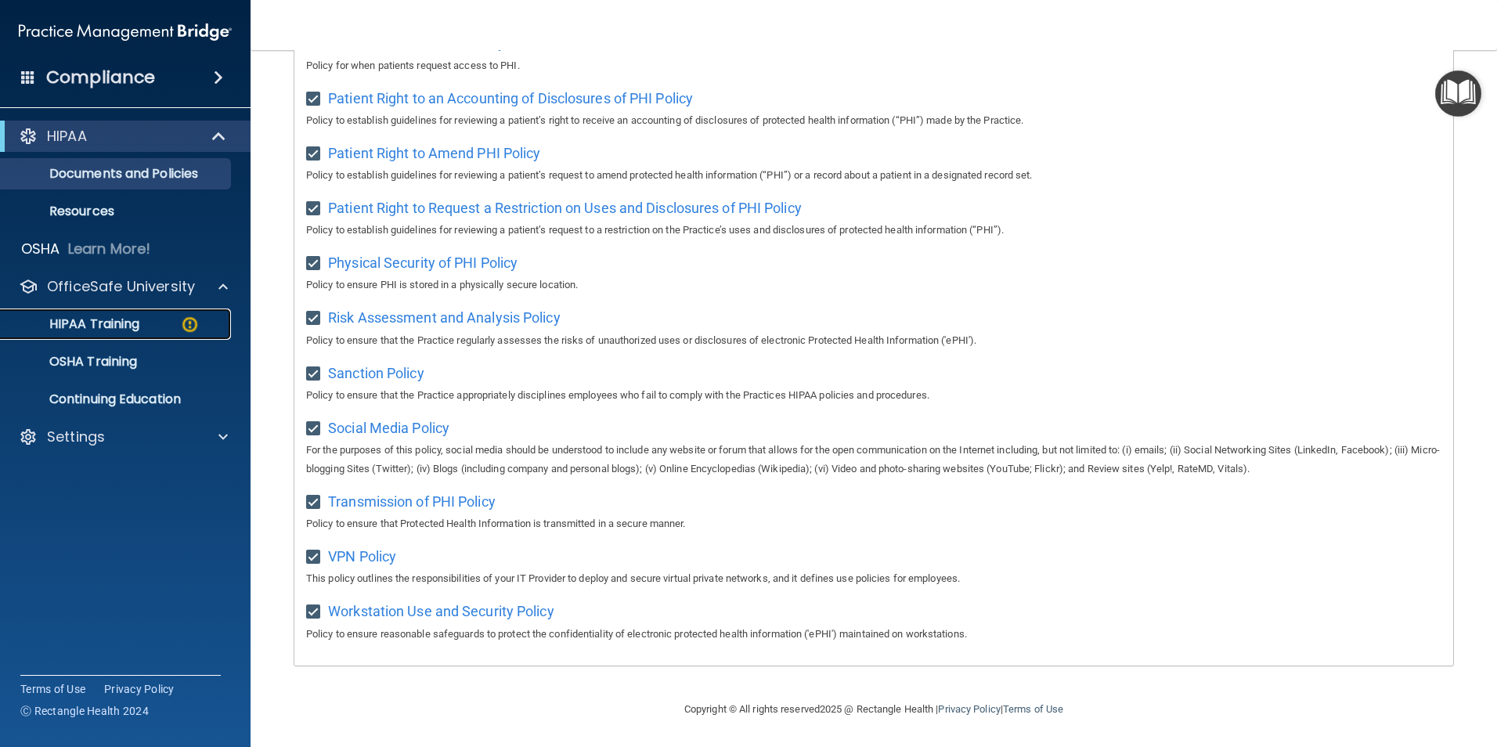
click at [146, 319] on div "HIPAA Training" at bounding box center [117, 324] width 214 height 16
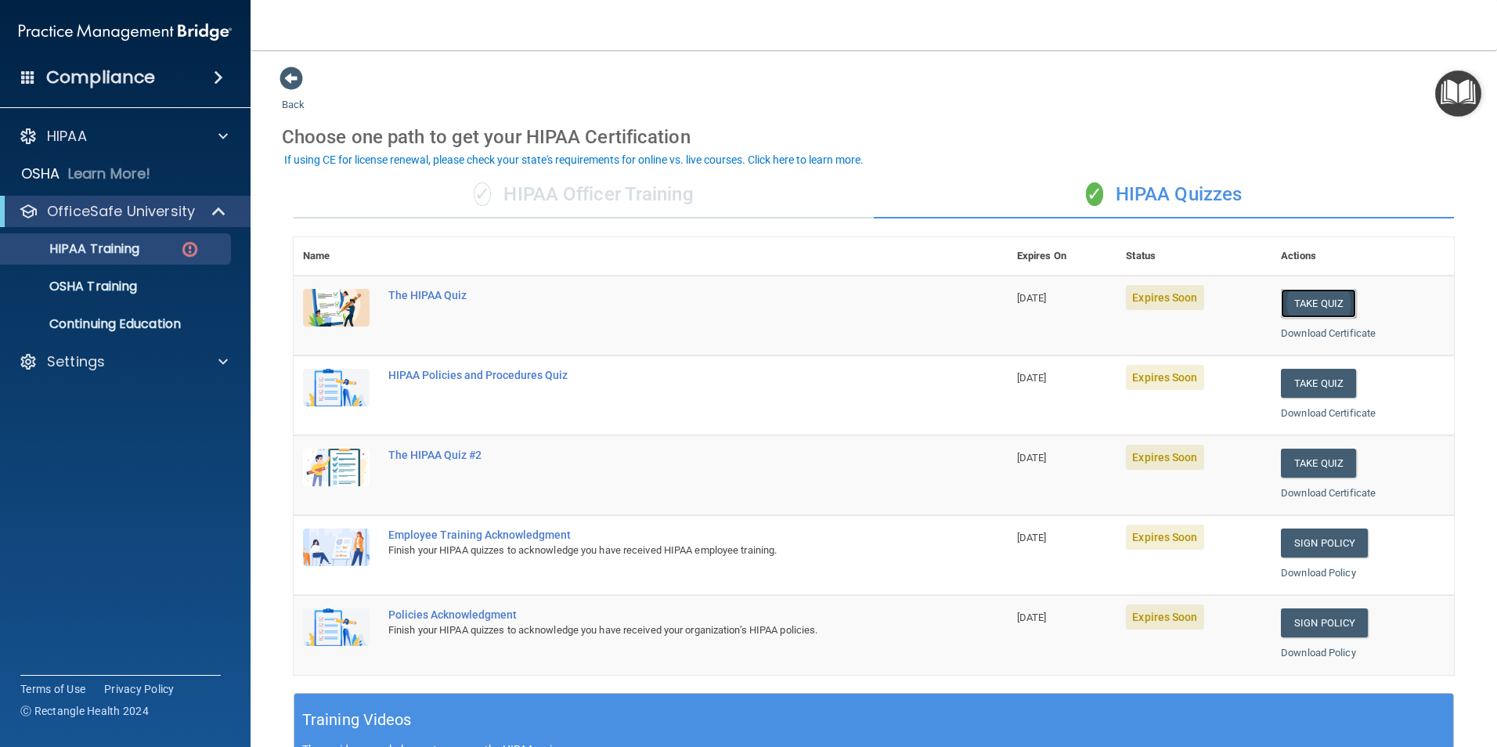
click at [1301, 298] on button "Take Quiz" at bounding box center [1318, 303] width 75 height 29
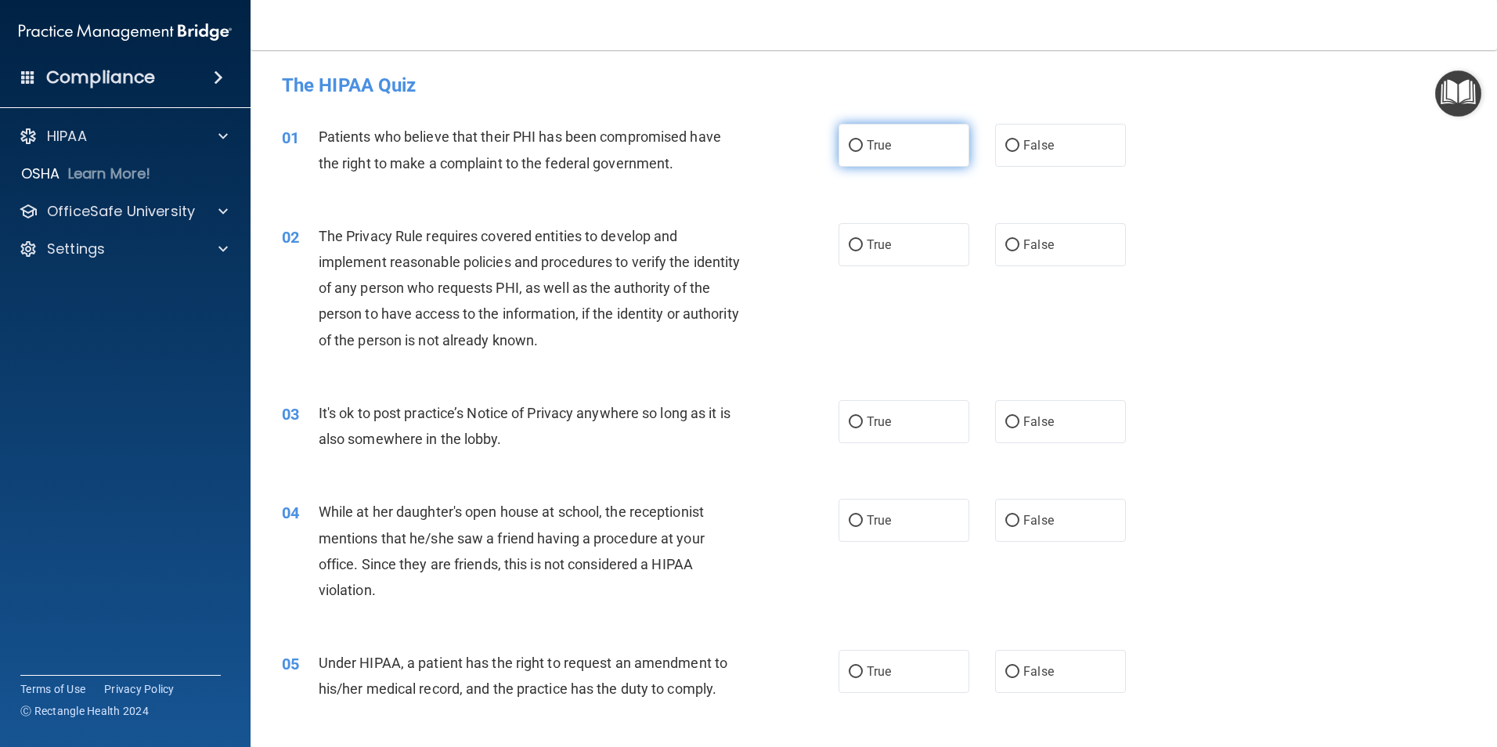
click at [853, 145] on input "True" at bounding box center [856, 146] width 14 height 12
radio input "true"
click at [1005, 421] on input "False" at bounding box center [1012, 423] width 14 height 12
radio input "true"
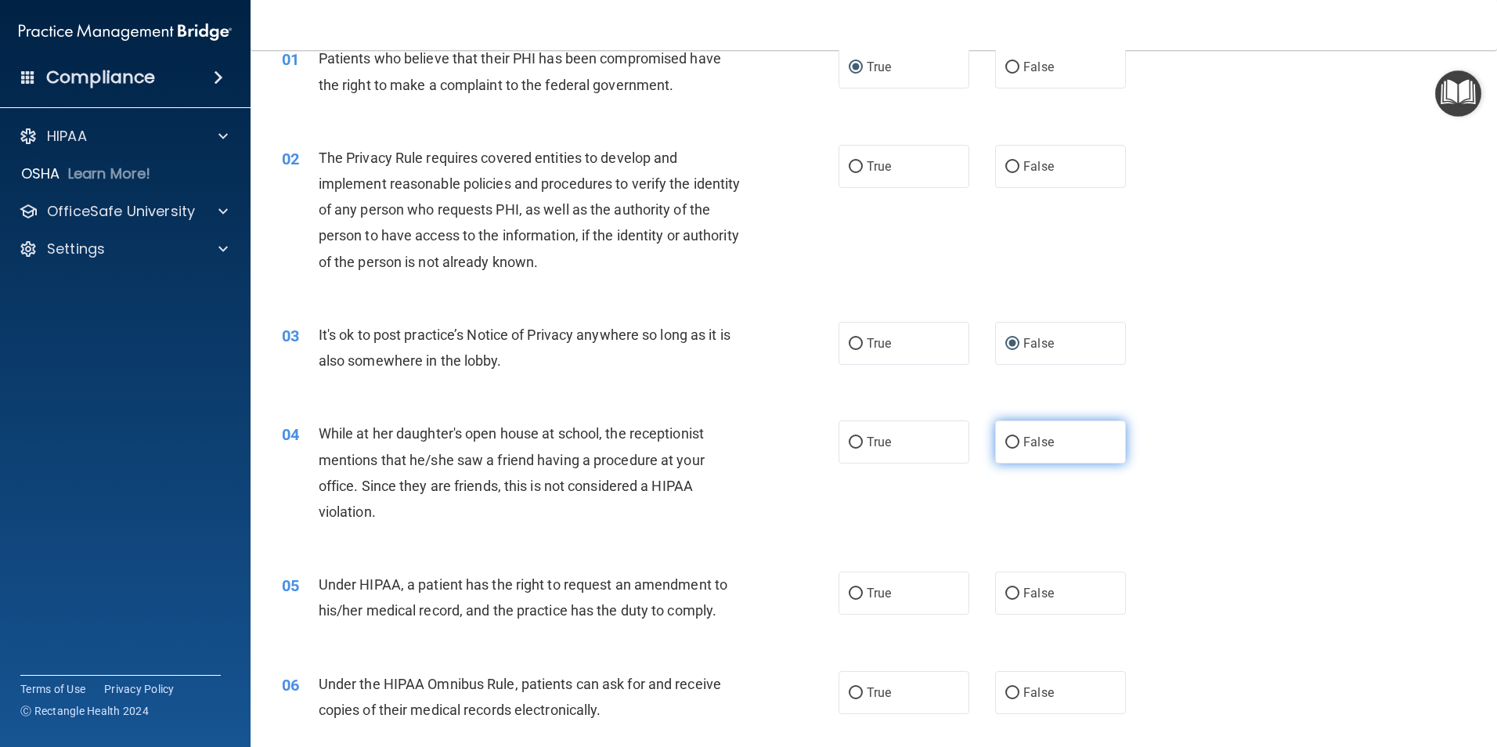
click at [1007, 438] on input "False" at bounding box center [1012, 443] width 14 height 12
radio input "true"
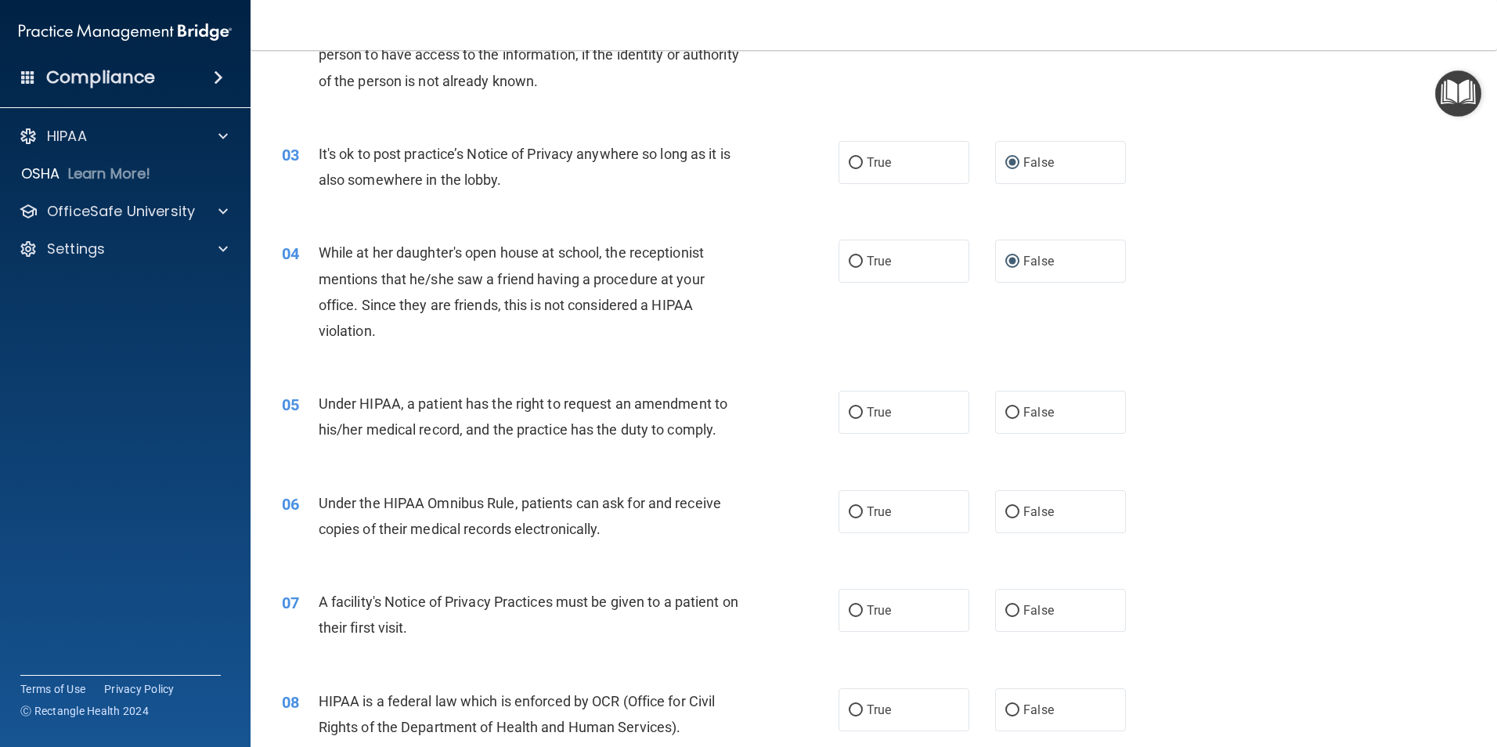
scroll to position [313, 0]
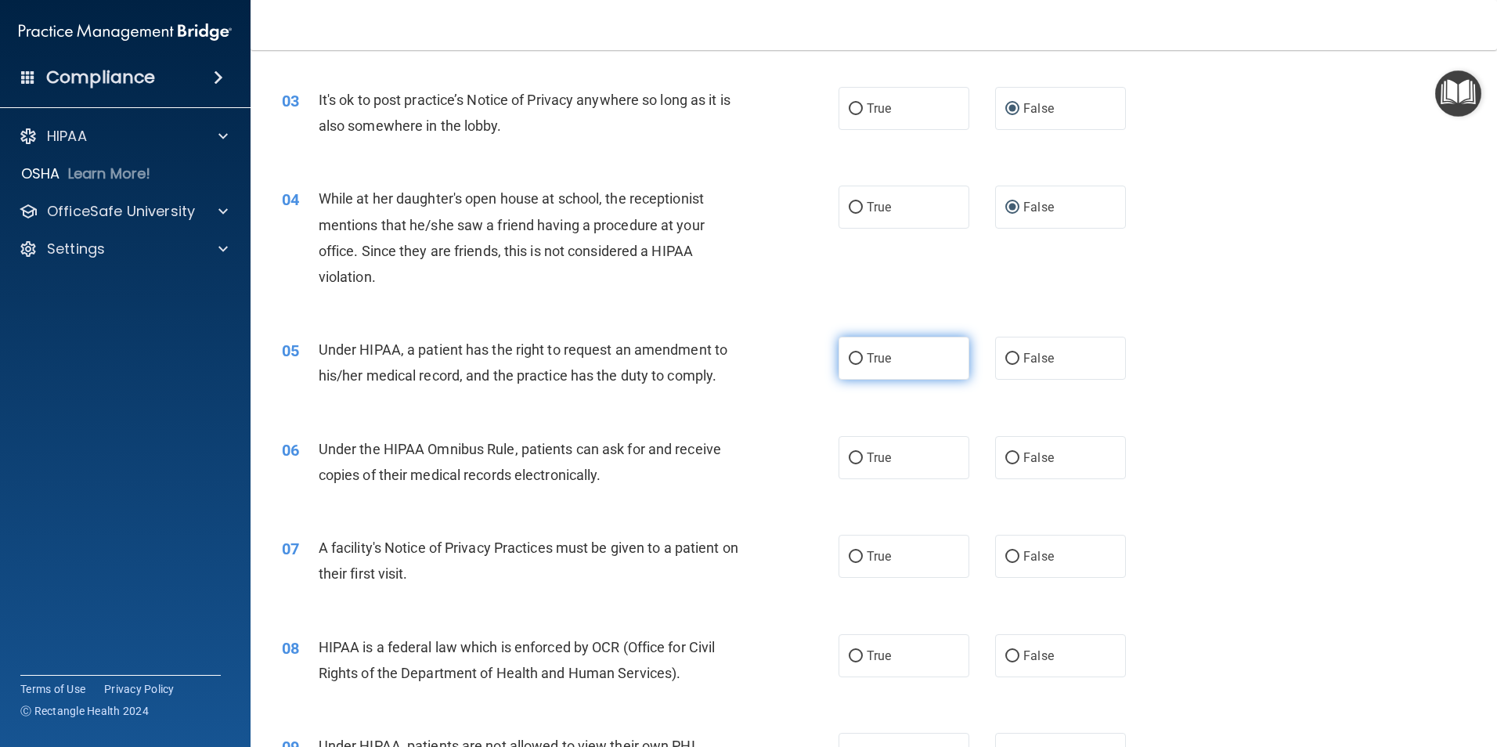
click at [849, 359] on input "True" at bounding box center [856, 359] width 14 height 12
radio input "true"
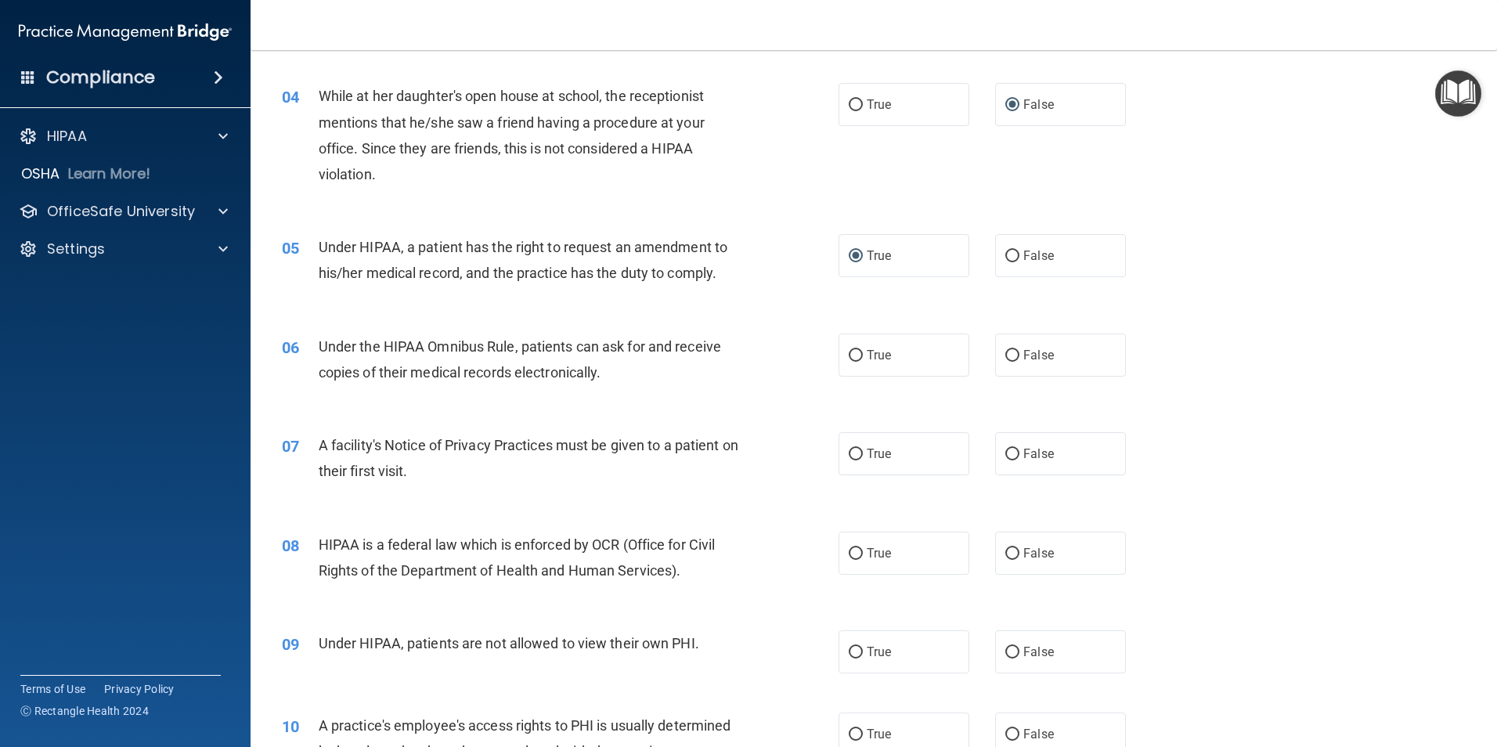
scroll to position [470, 0]
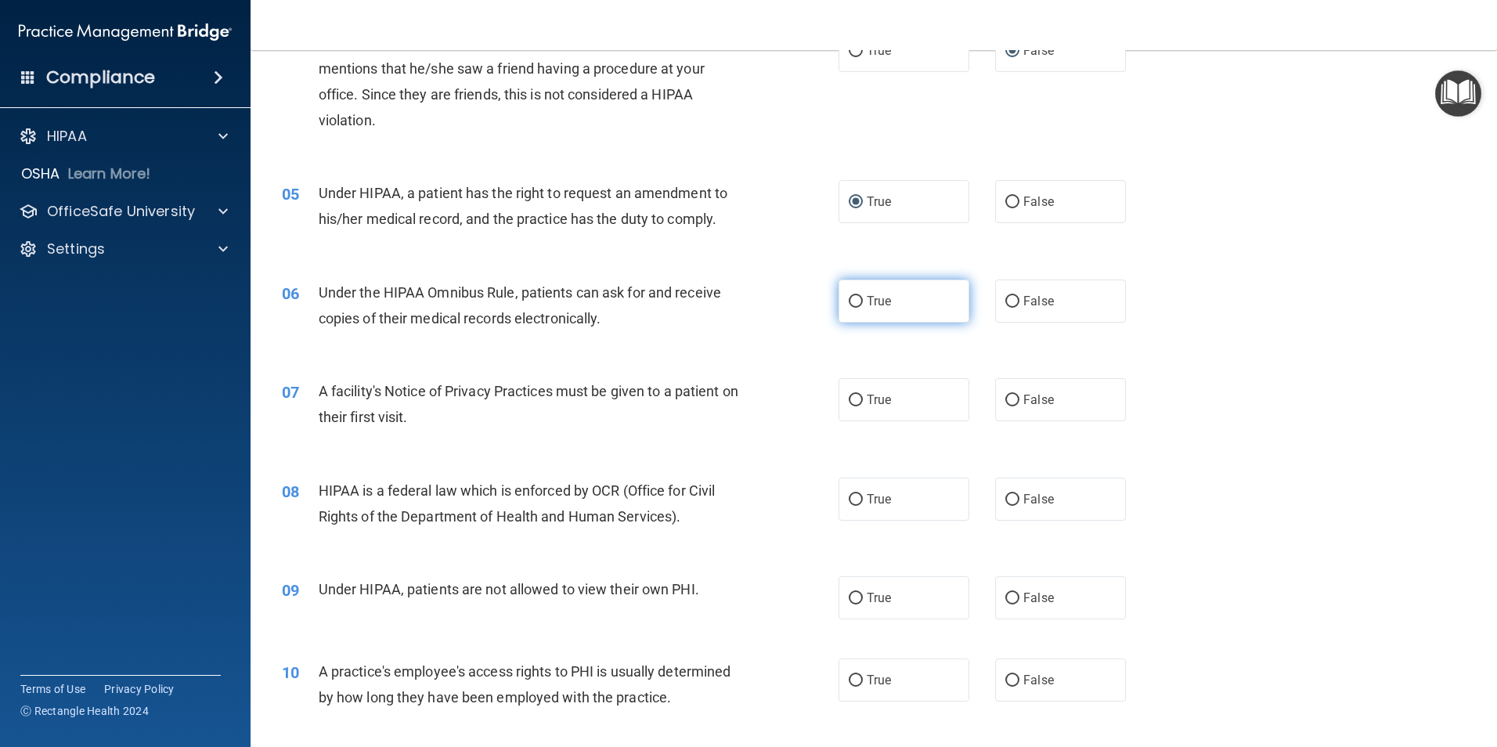
click at [851, 300] on input "True" at bounding box center [856, 302] width 14 height 12
radio input "true"
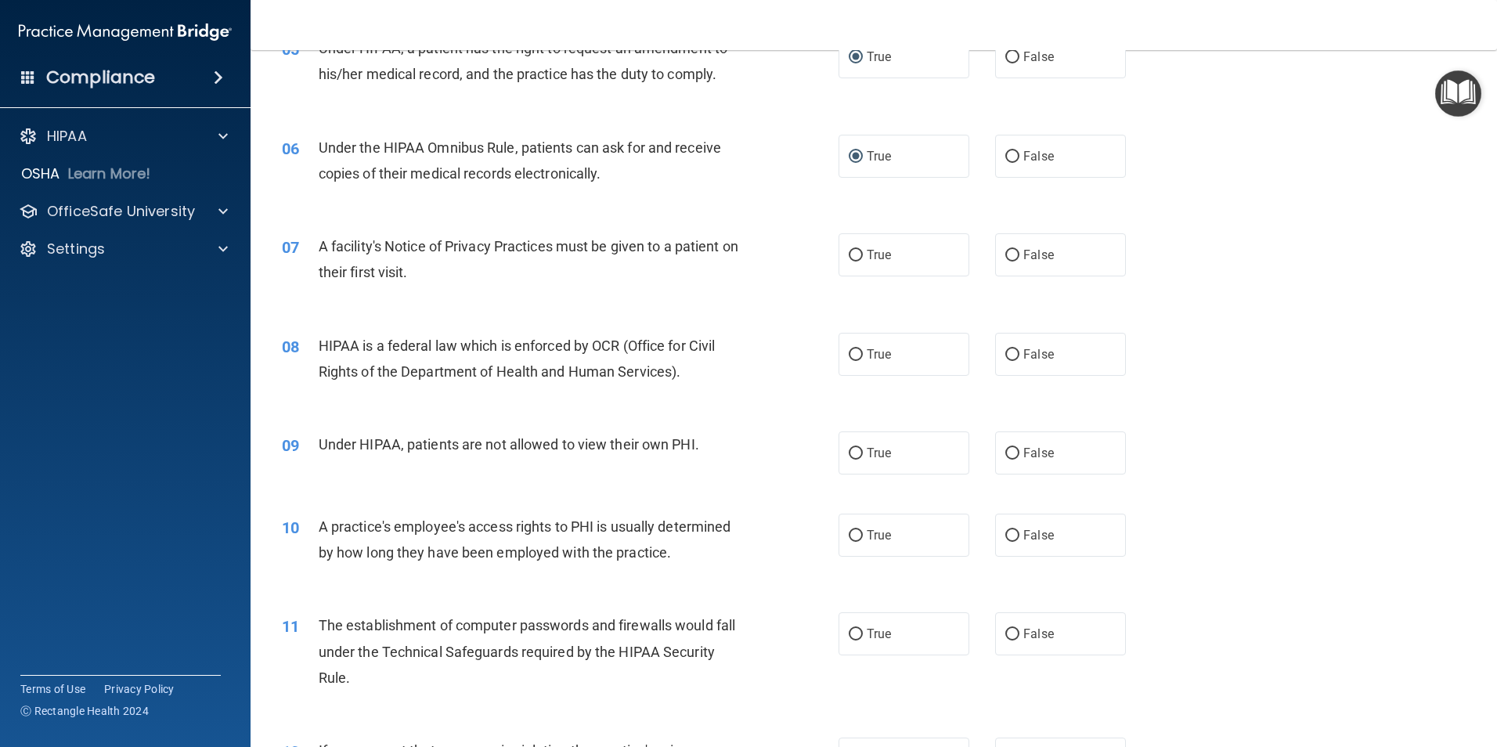
scroll to position [626, 0]
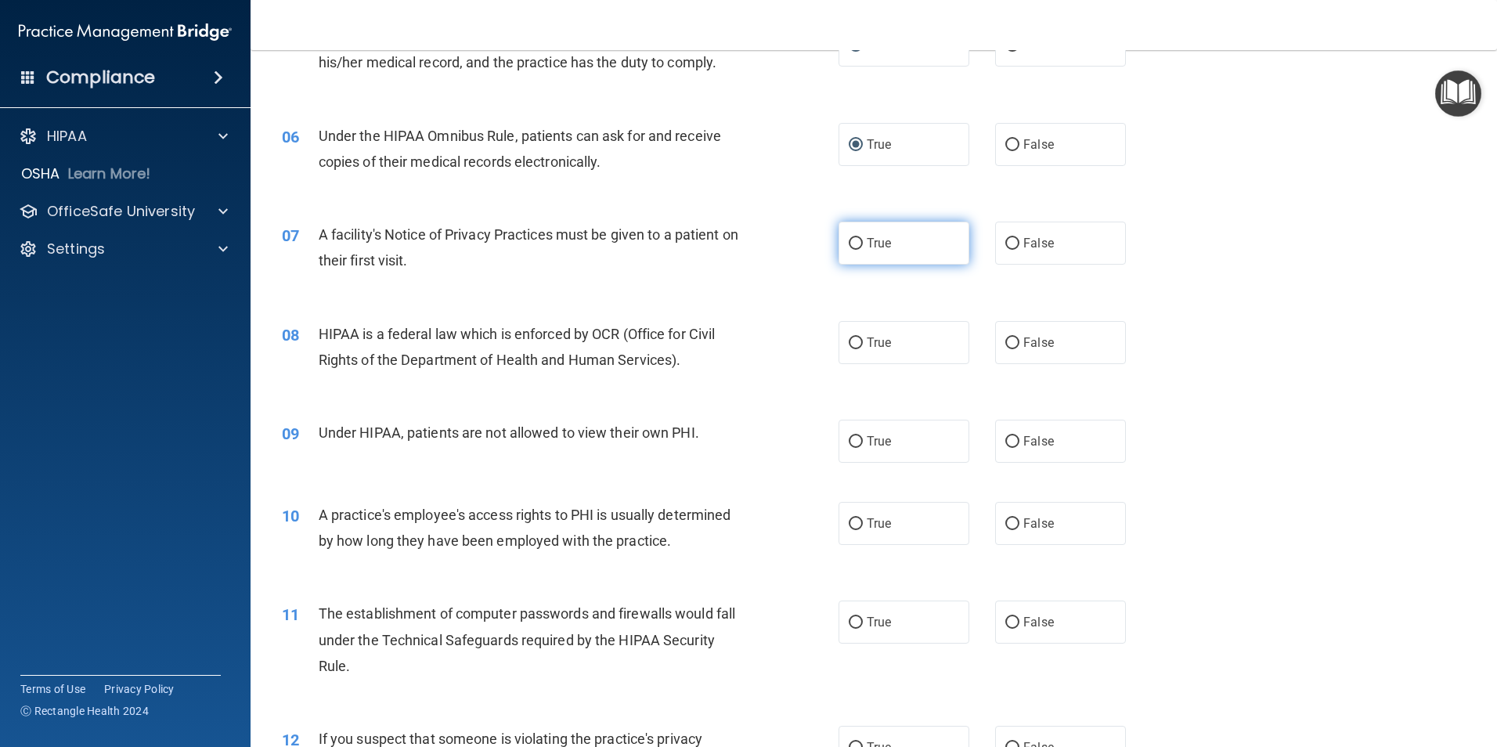
click at [850, 240] on input "True" at bounding box center [856, 244] width 14 height 12
radio input "true"
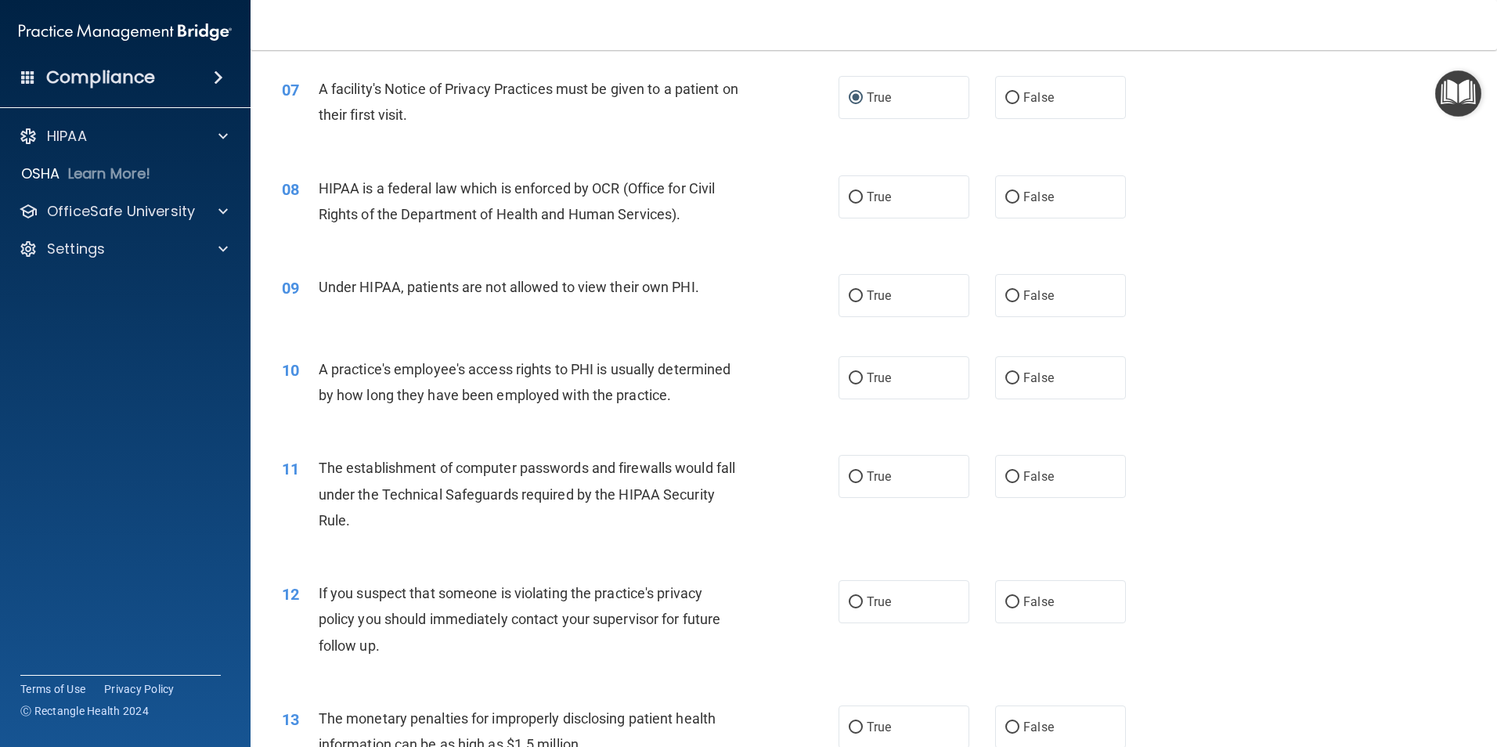
scroll to position [783, 0]
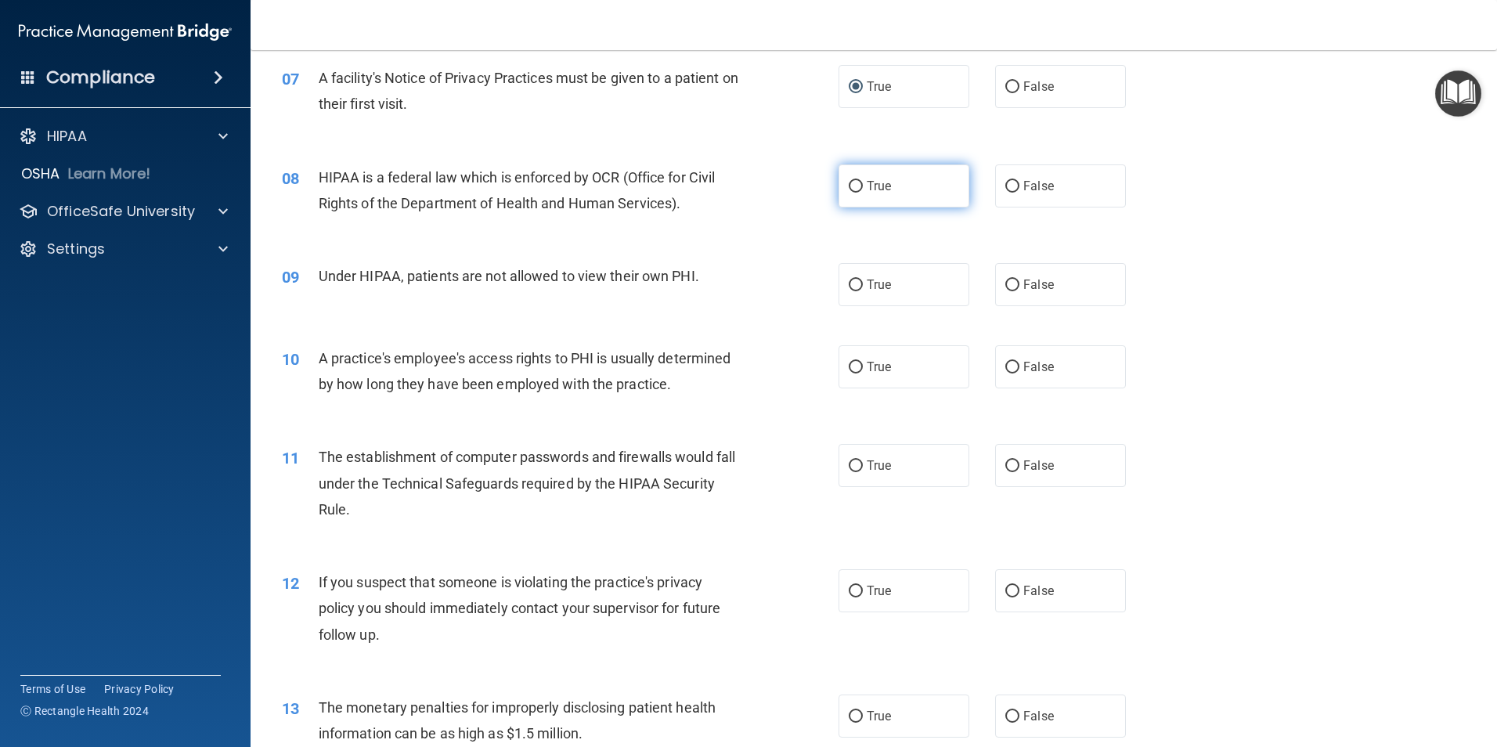
click at [851, 189] on input "True" at bounding box center [856, 187] width 14 height 12
radio input "true"
click at [1005, 280] on input "False" at bounding box center [1012, 286] width 14 height 12
radio input "true"
click at [850, 364] on input "True" at bounding box center [856, 368] width 14 height 12
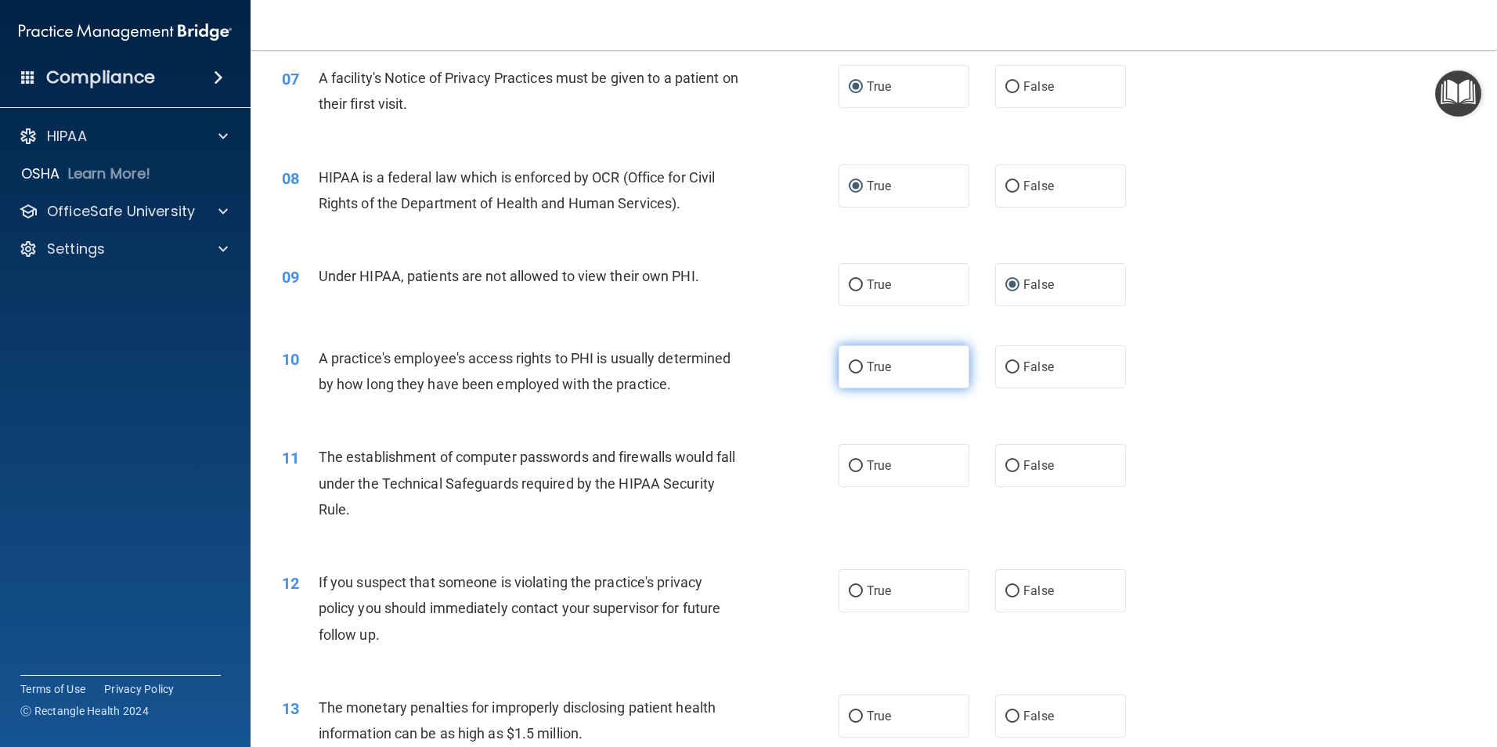
radio input "true"
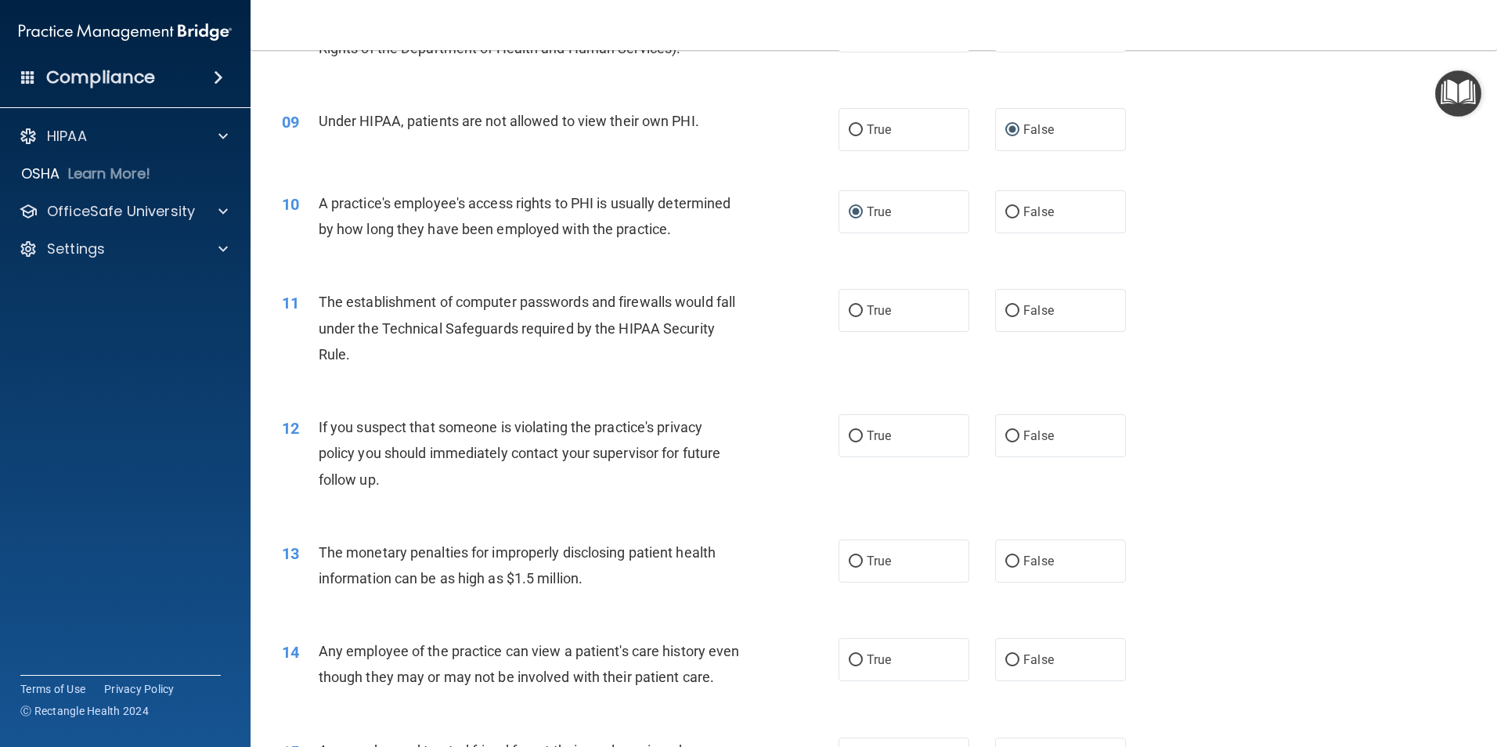
scroll to position [940, 0]
click at [1008, 211] on input "False" at bounding box center [1012, 211] width 14 height 12
radio input "true"
click at [857, 212] on input "True" at bounding box center [856, 211] width 14 height 12
radio input "true"
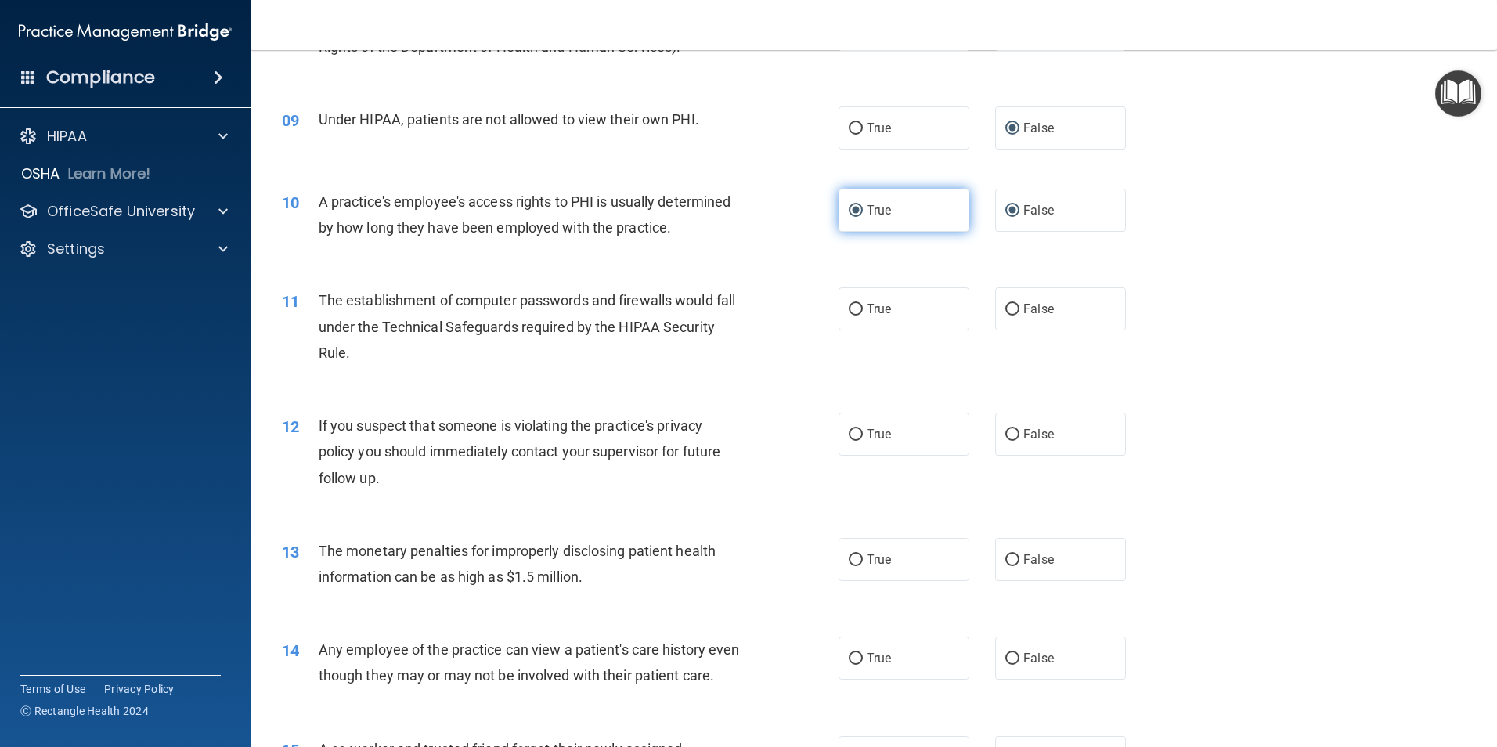
radio input "false"
click at [855, 310] on input "True" at bounding box center [856, 310] width 14 height 12
radio input "true"
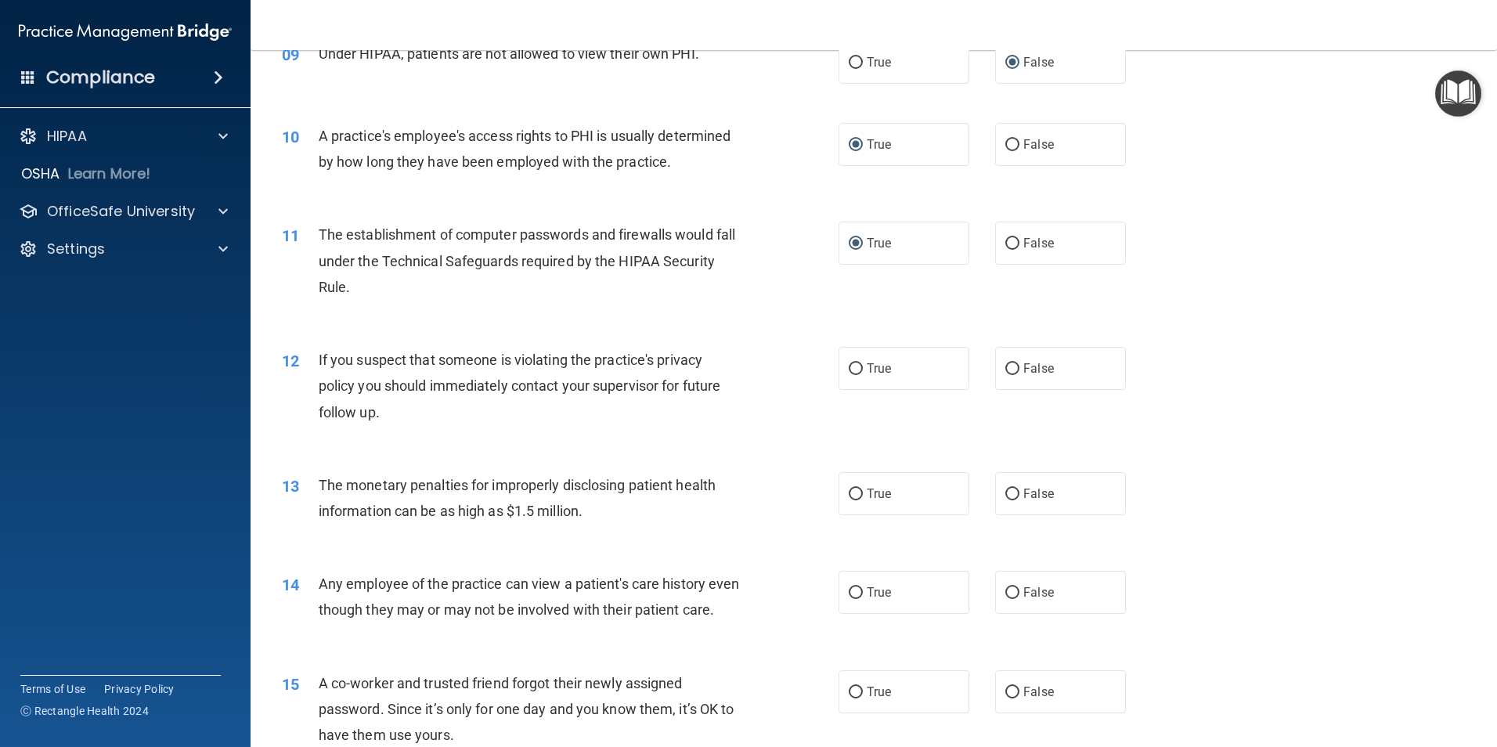
scroll to position [1175, 0]
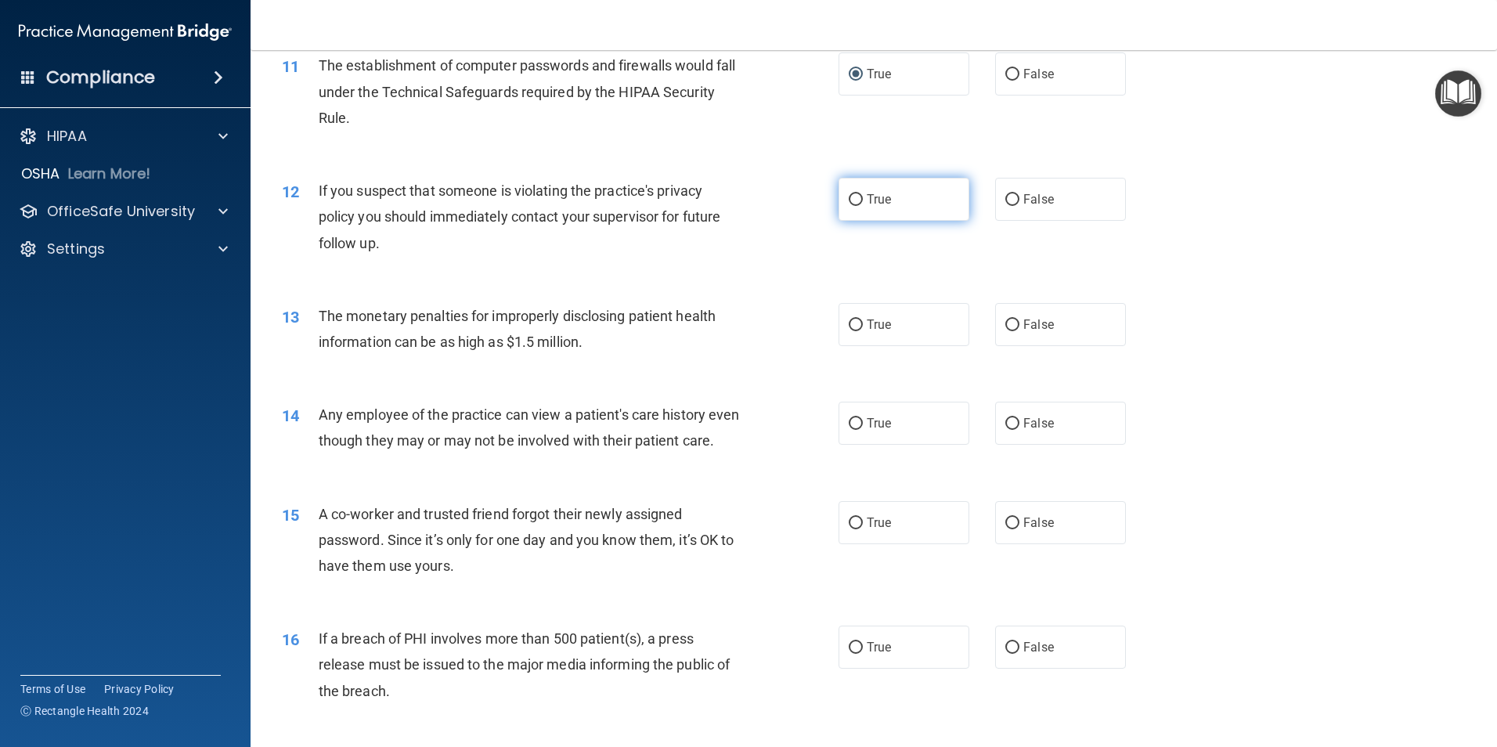
click at [854, 197] on input "True" at bounding box center [856, 200] width 14 height 12
radio input "true"
click at [850, 319] on input "True" at bounding box center [856, 325] width 14 height 12
radio input "true"
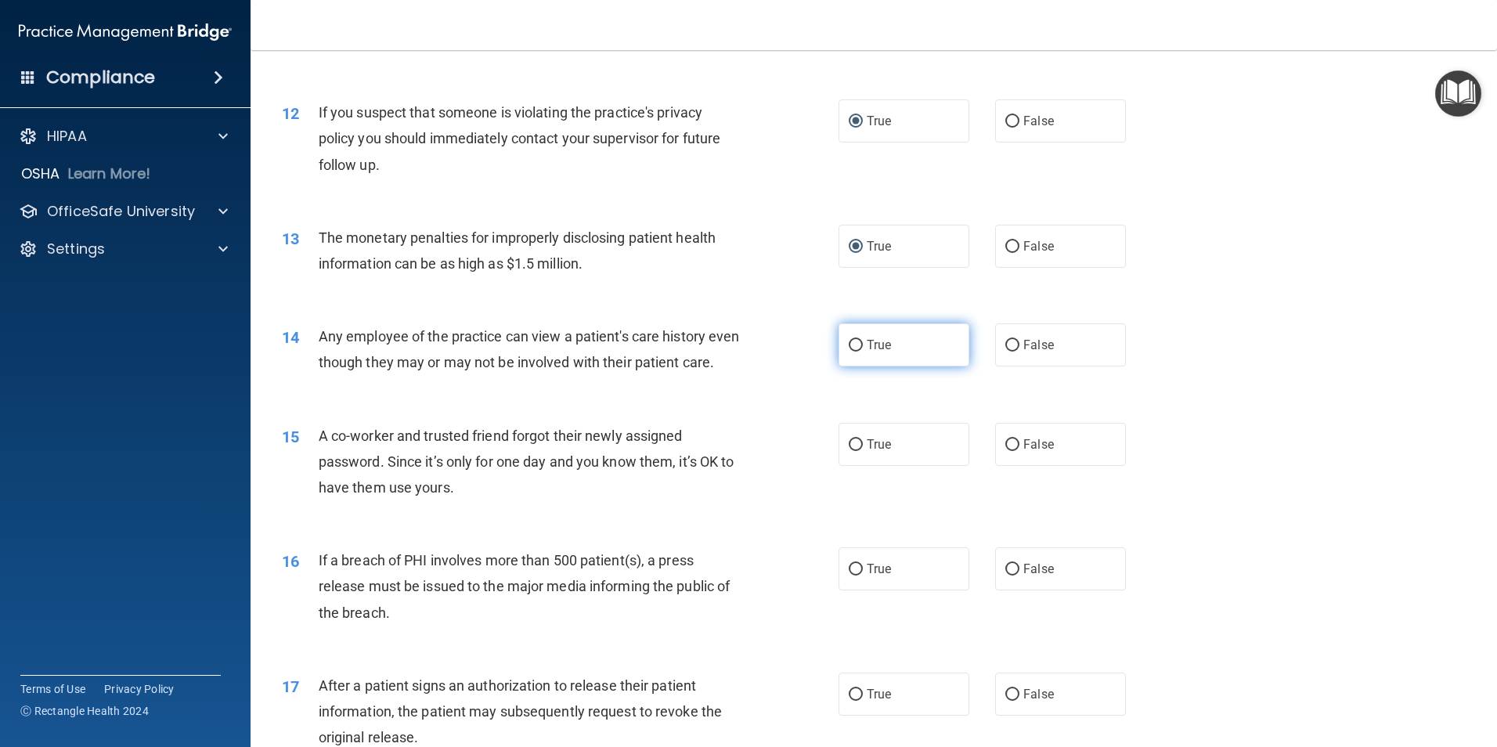
click at [849, 345] on input "True" at bounding box center [856, 346] width 14 height 12
radio input "true"
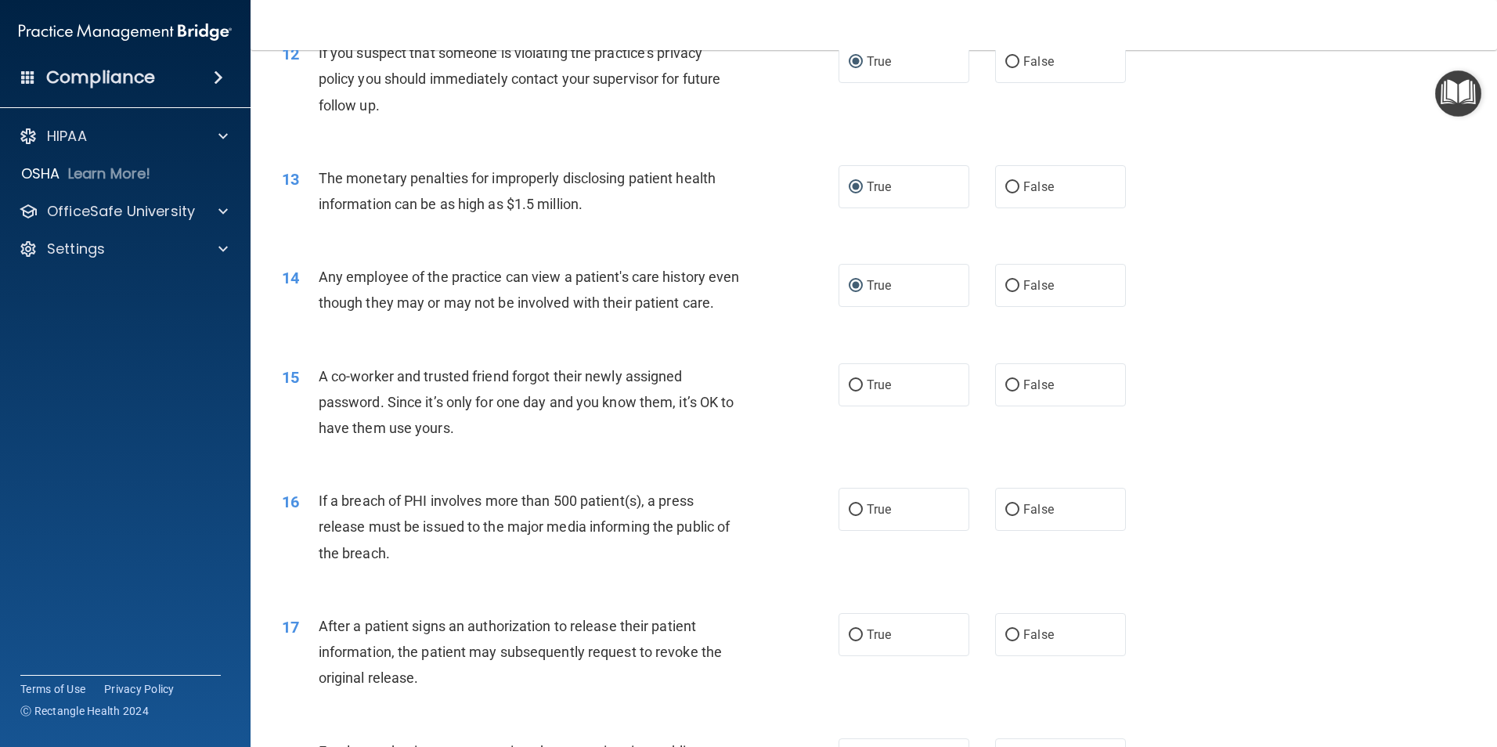
scroll to position [1409, 0]
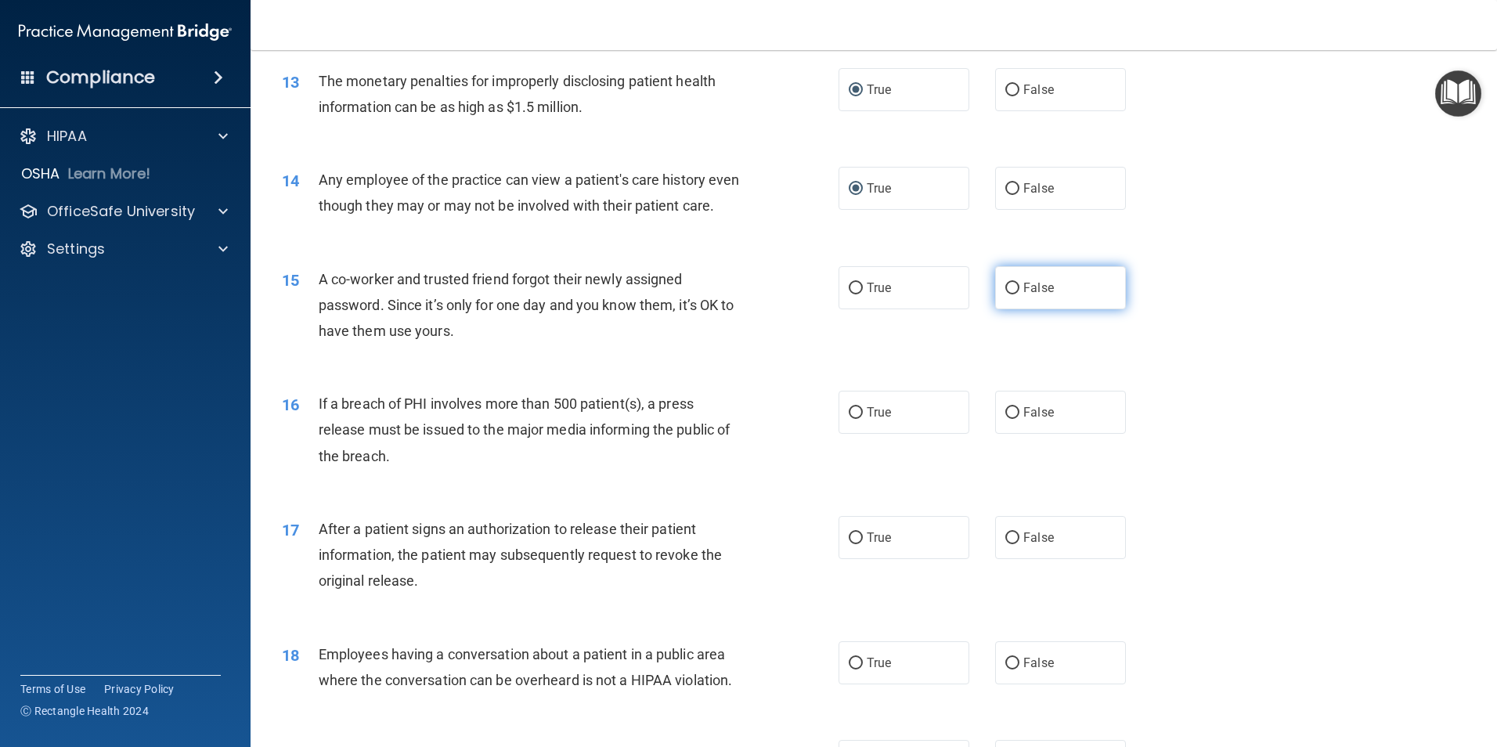
click at [1005, 294] on input "False" at bounding box center [1012, 289] width 14 height 12
radio input "true"
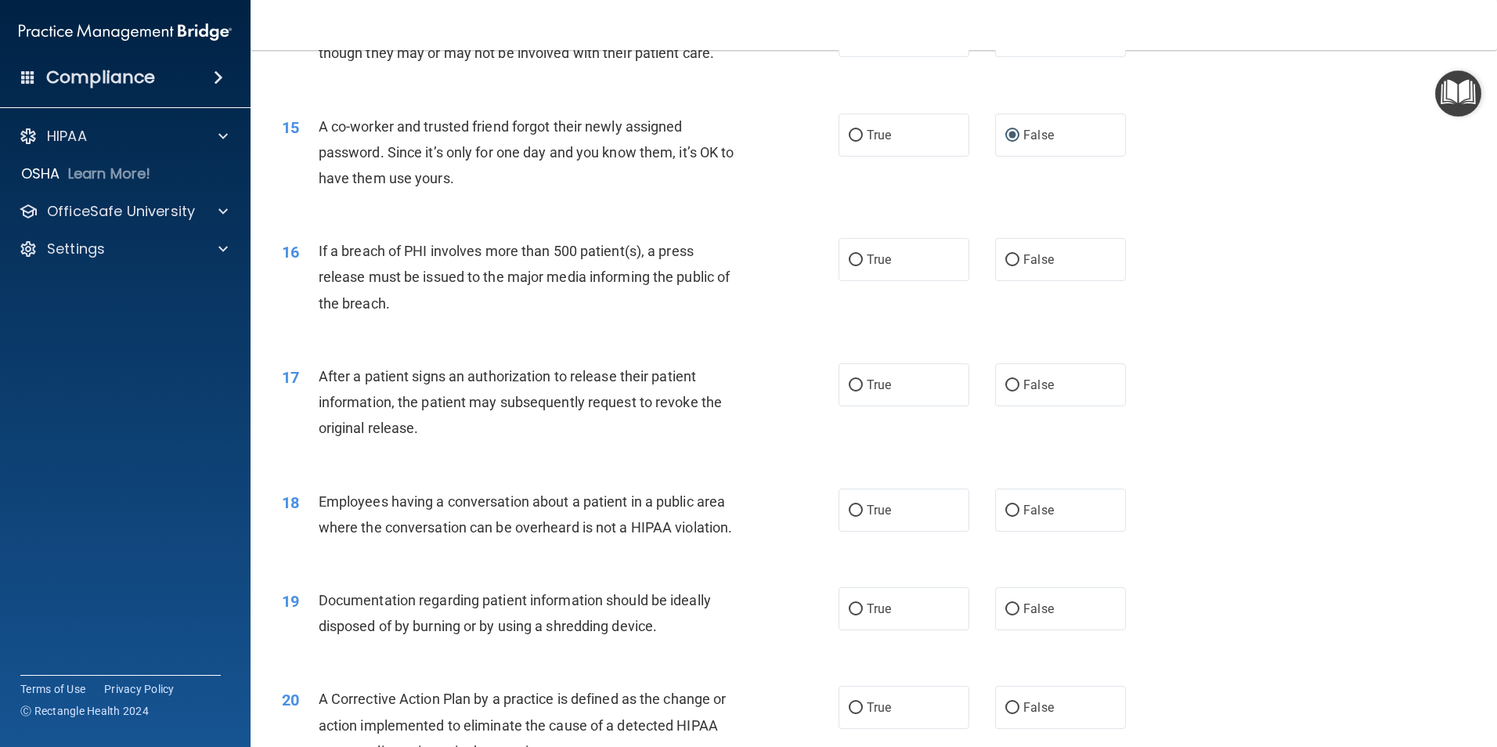
scroll to position [1566, 0]
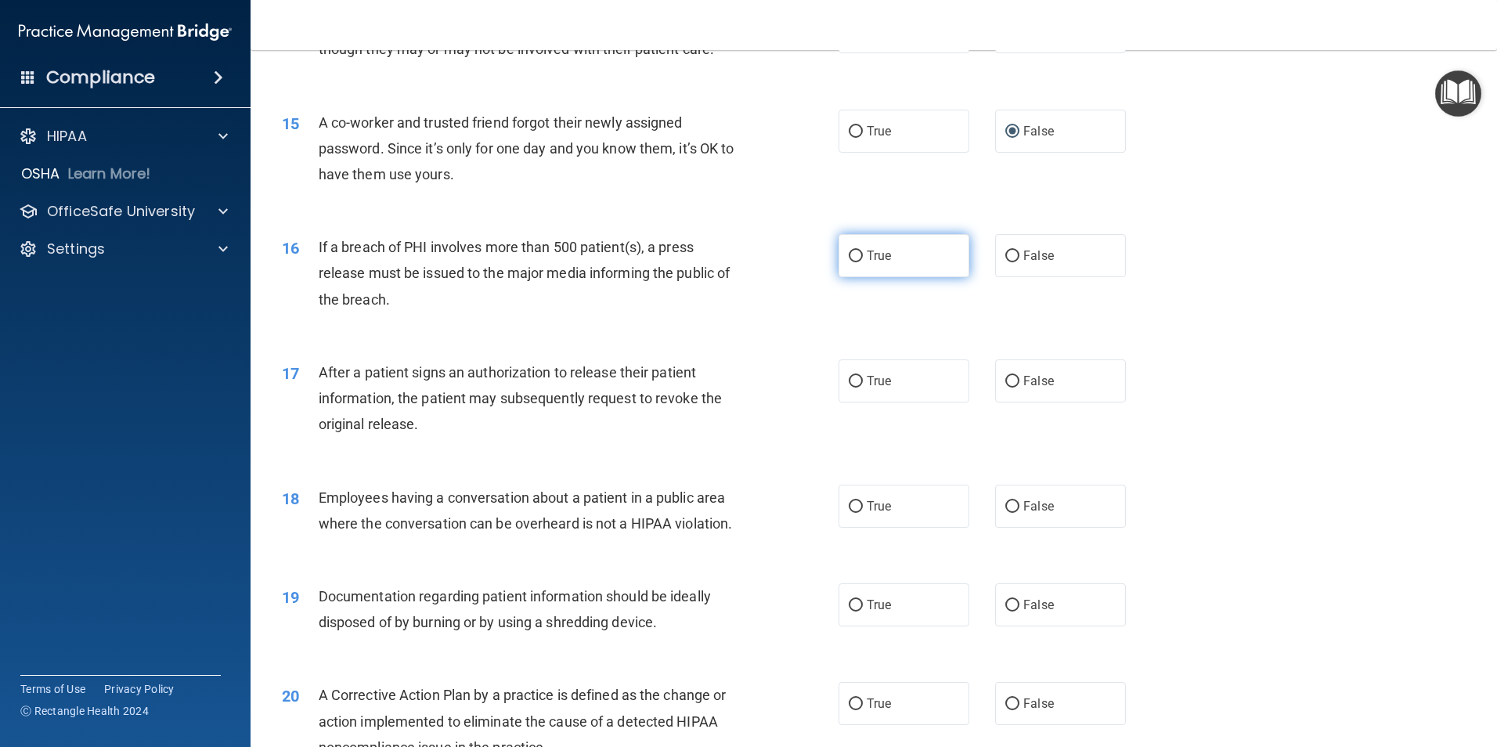
click at [849, 262] on input "True" at bounding box center [856, 257] width 14 height 12
radio input "true"
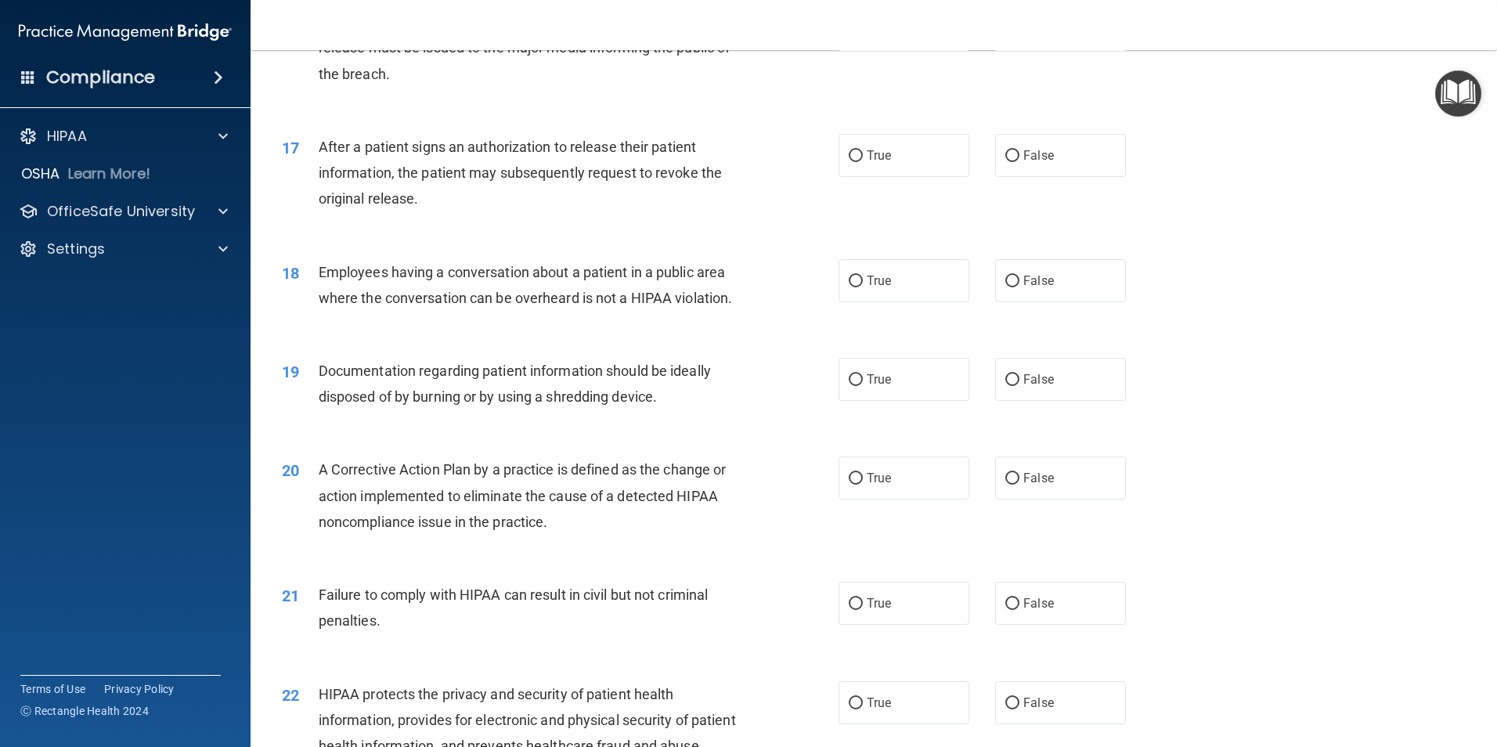
scroll to position [1801, 0]
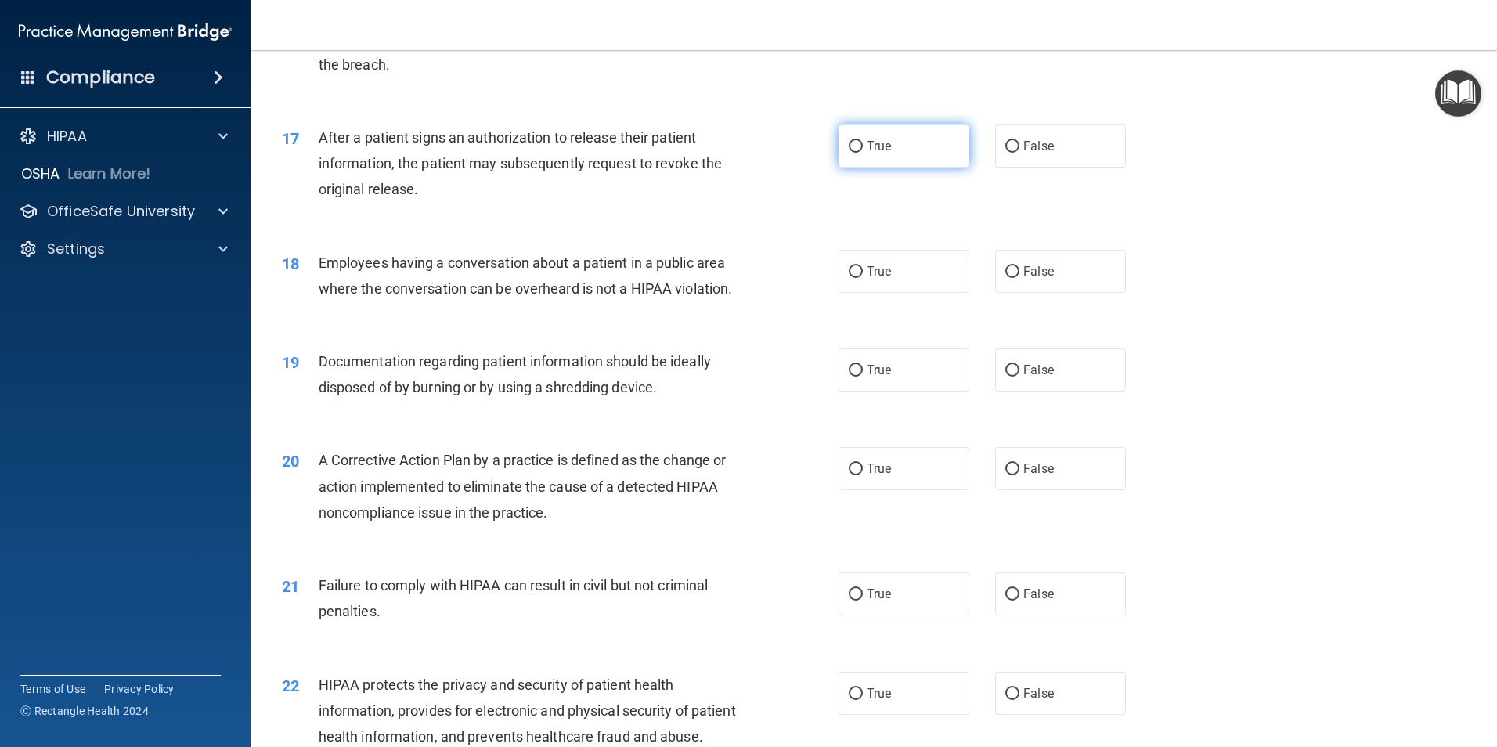
click at [852, 153] on input "True" at bounding box center [856, 147] width 14 height 12
radio input "true"
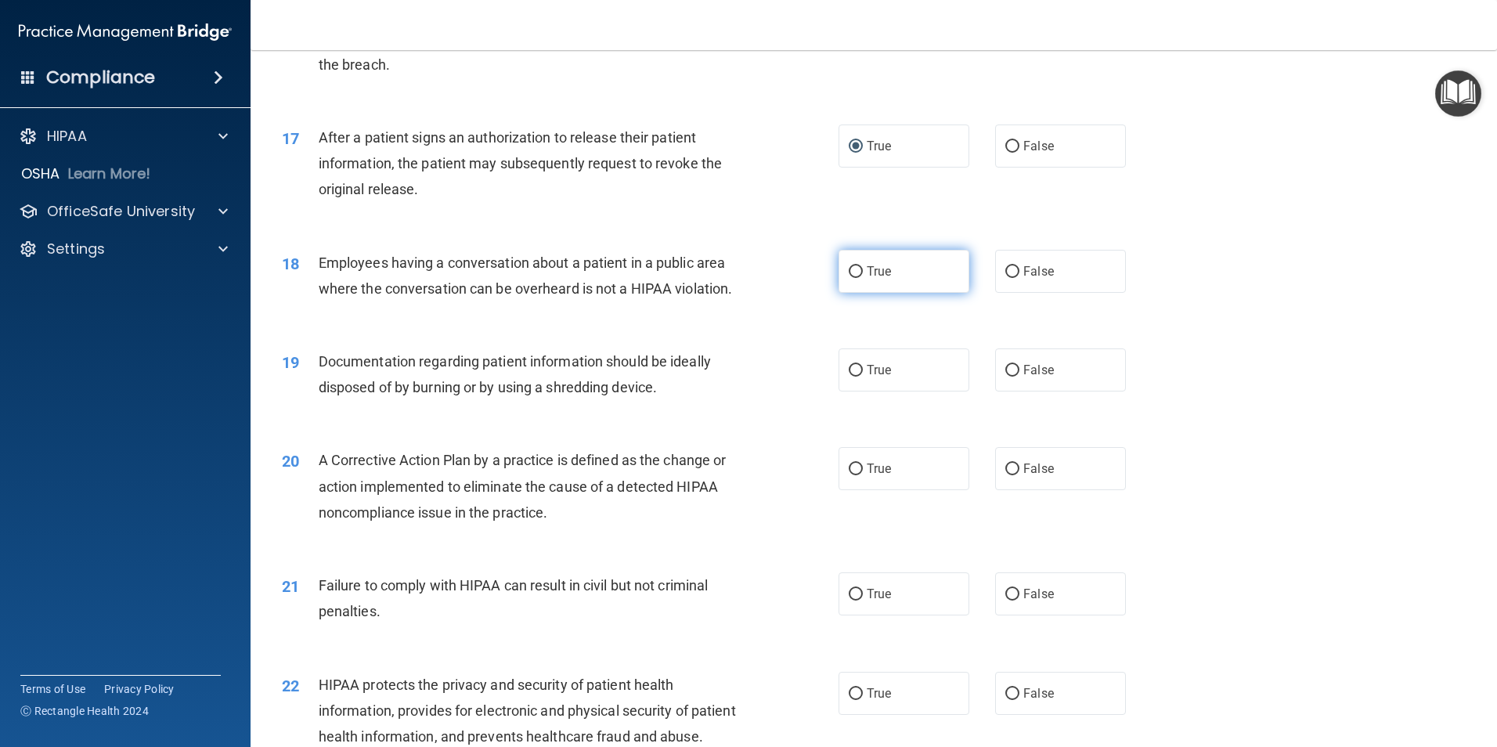
click at [849, 278] on input "True" at bounding box center [856, 272] width 14 height 12
radio input "true"
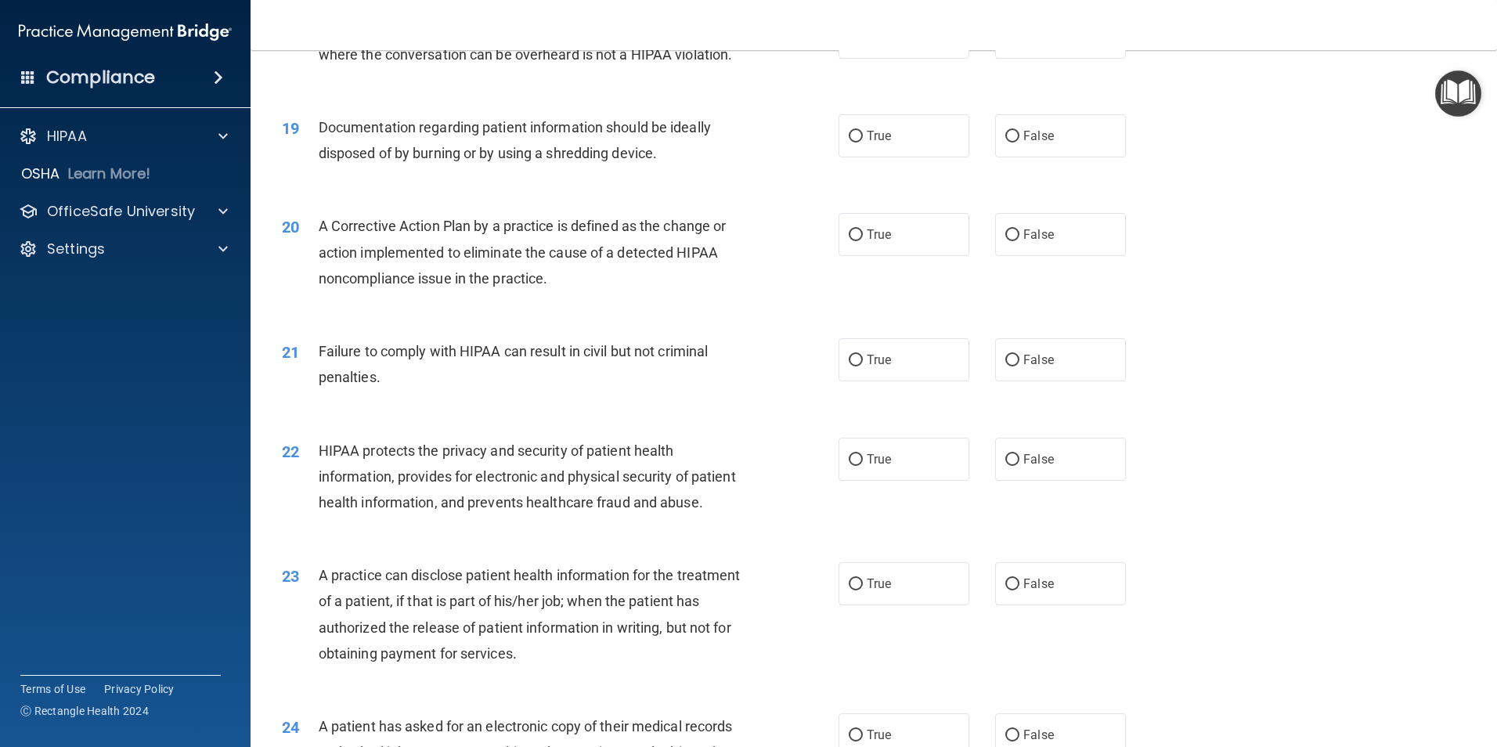
scroll to position [2036, 0]
click at [849, 142] on input "True" at bounding box center [856, 136] width 14 height 12
radio input "true"
click at [852, 240] on input "True" at bounding box center [856, 235] width 14 height 12
radio input "true"
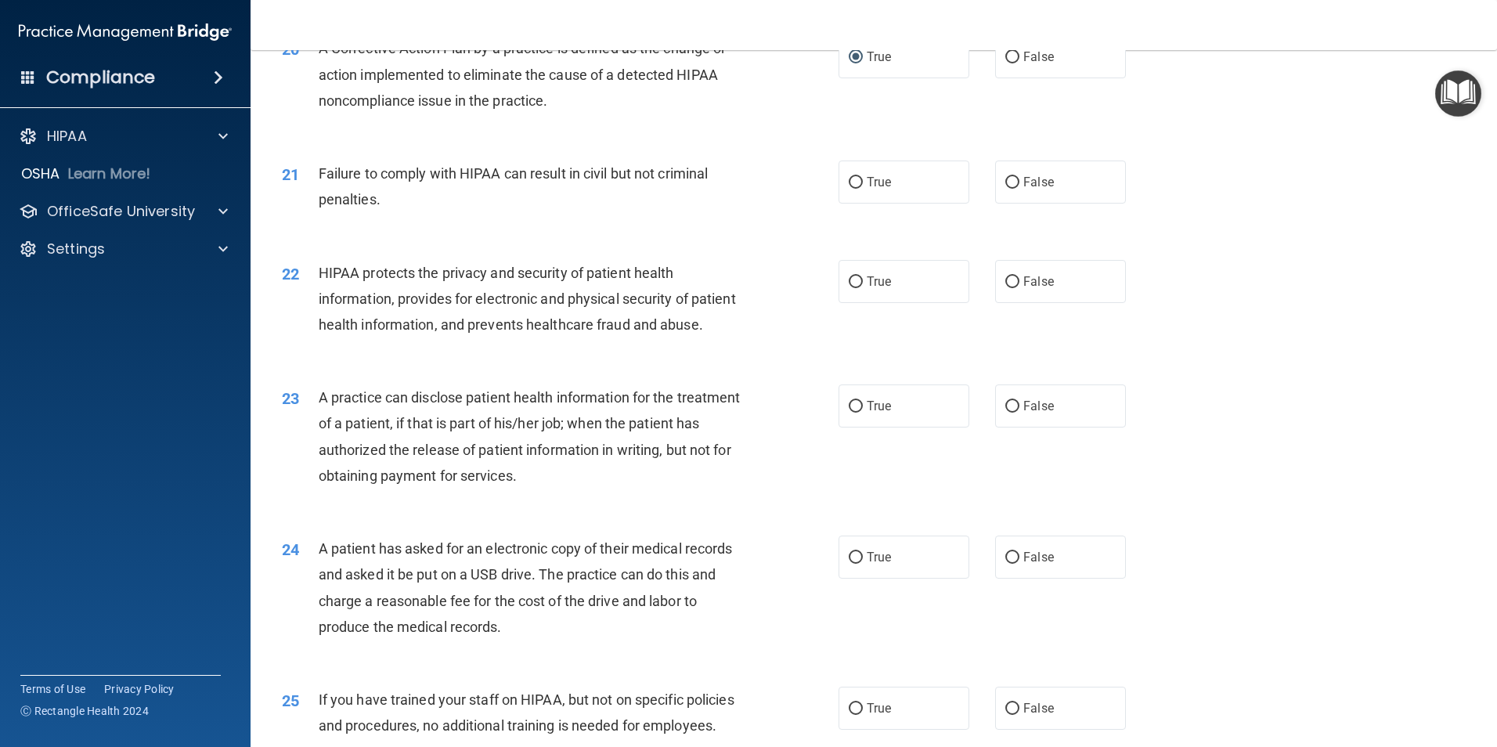
scroll to position [2271, 0]
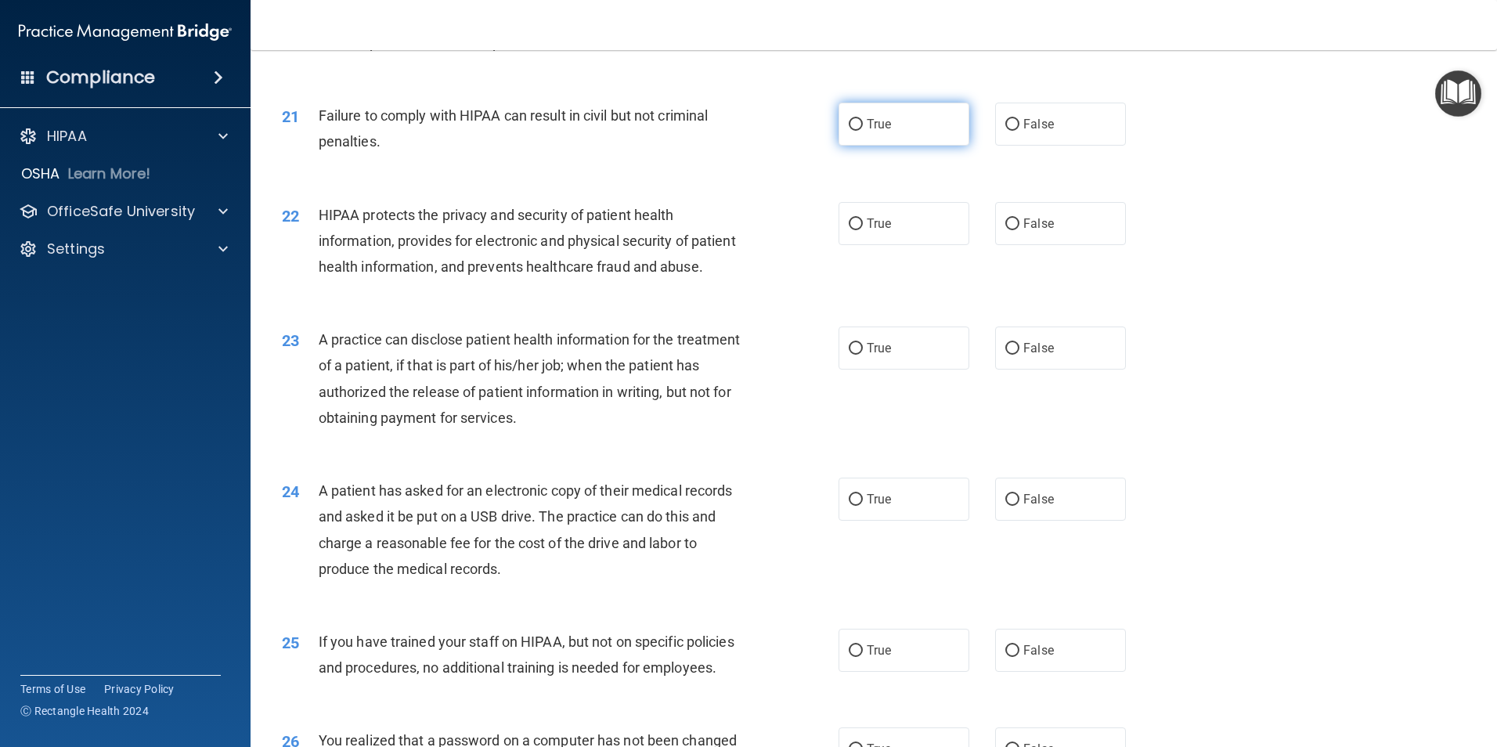
click at [852, 131] on input "True" at bounding box center [856, 125] width 14 height 12
radio input "true"
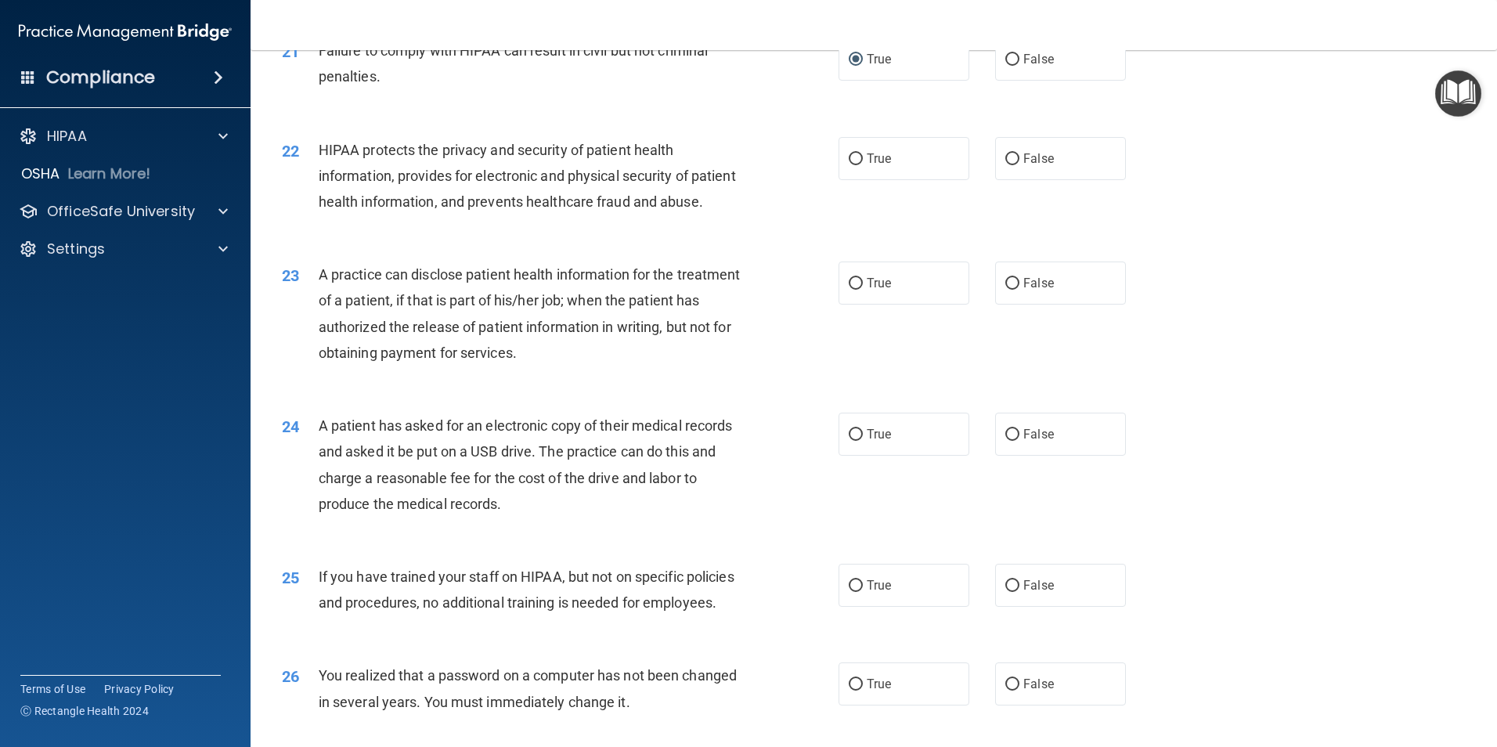
scroll to position [2427, 0]
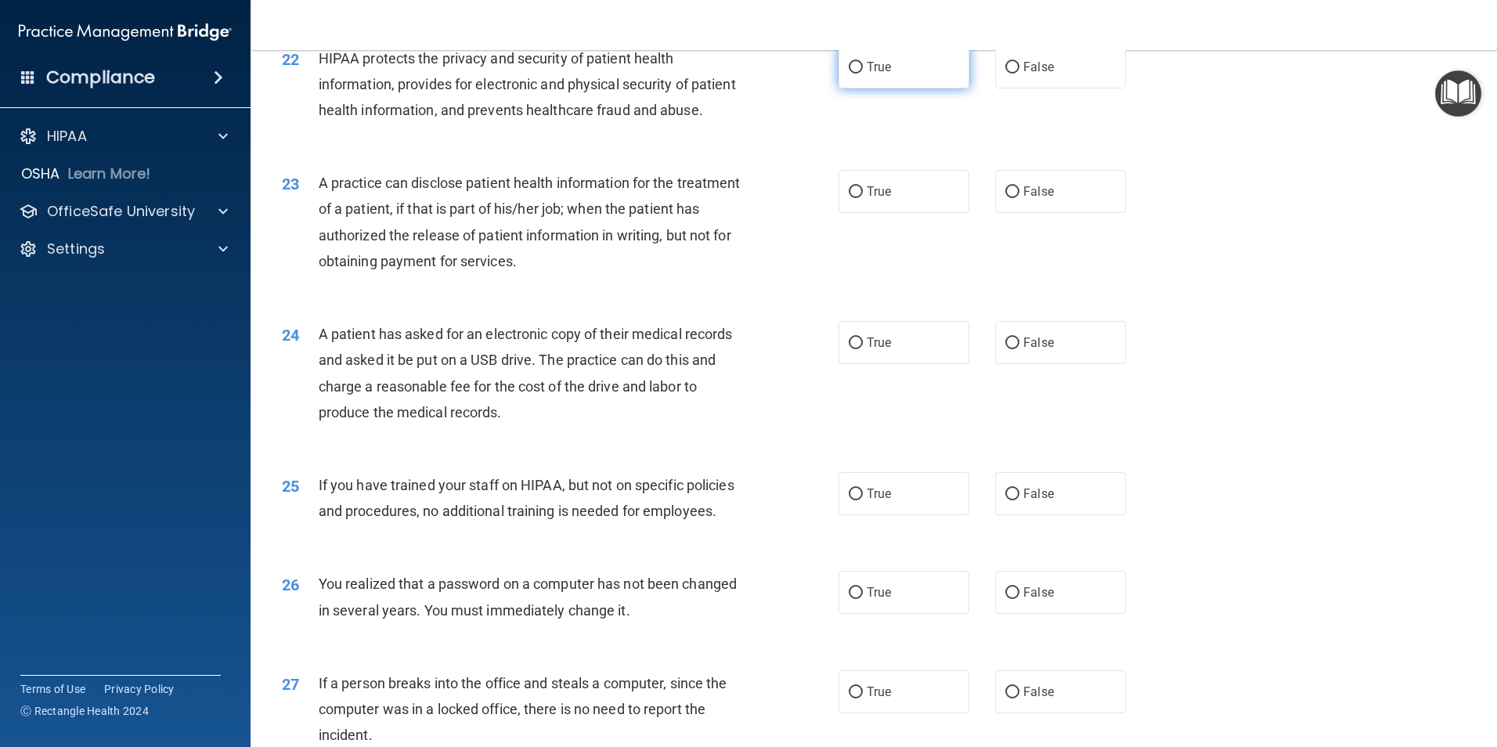
click at [853, 74] on input "True" at bounding box center [856, 68] width 14 height 12
radio input "true"
click at [849, 198] on input "True" at bounding box center [856, 192] width 14 height 12
radio input "true"
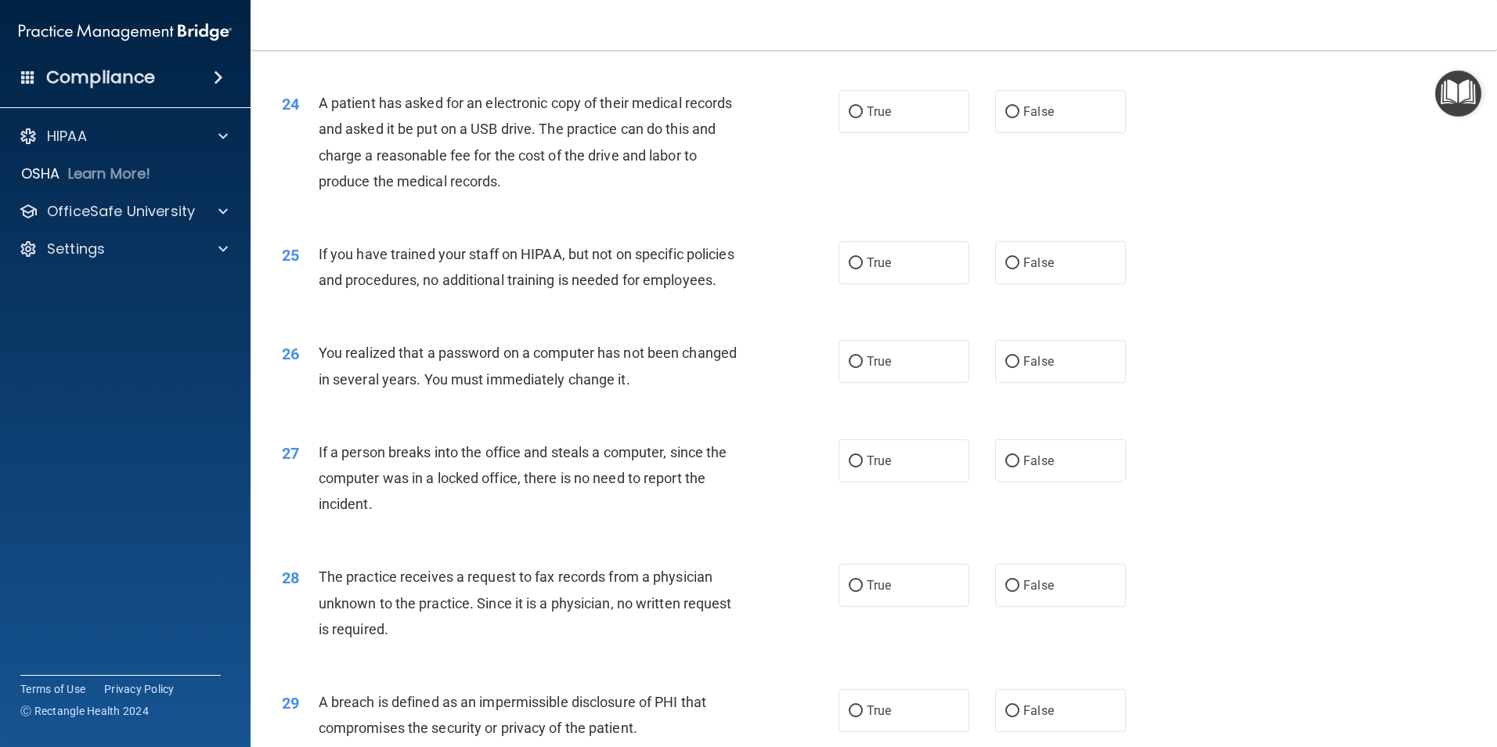
scroll to position [2662, 0]
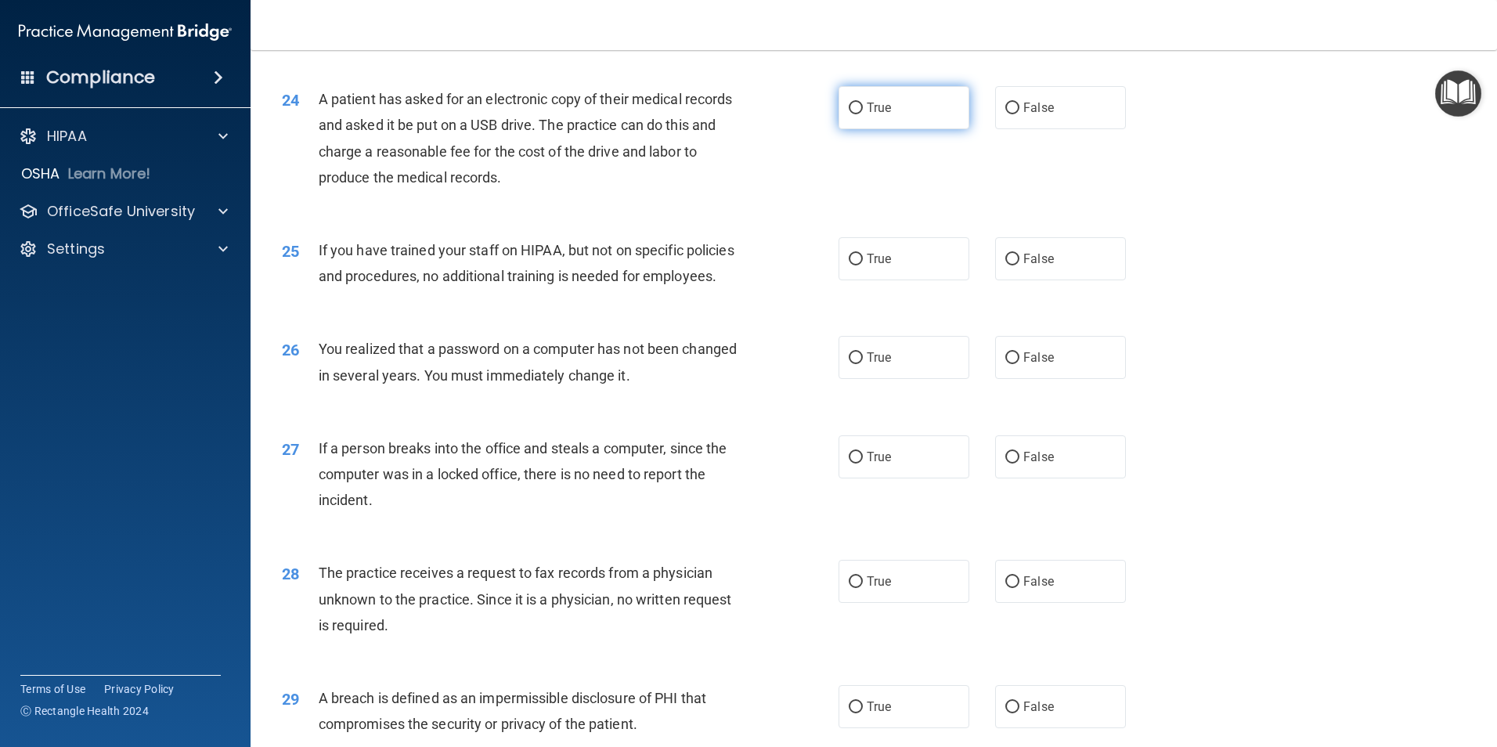
click at [852, 114] on input "True" at bounding box center [856, 109] width 14 height 12
radio input "true"
click at [1008, 265] on input "False" at bounding box center [1012, 260] width 14 height 12
radio input "true"
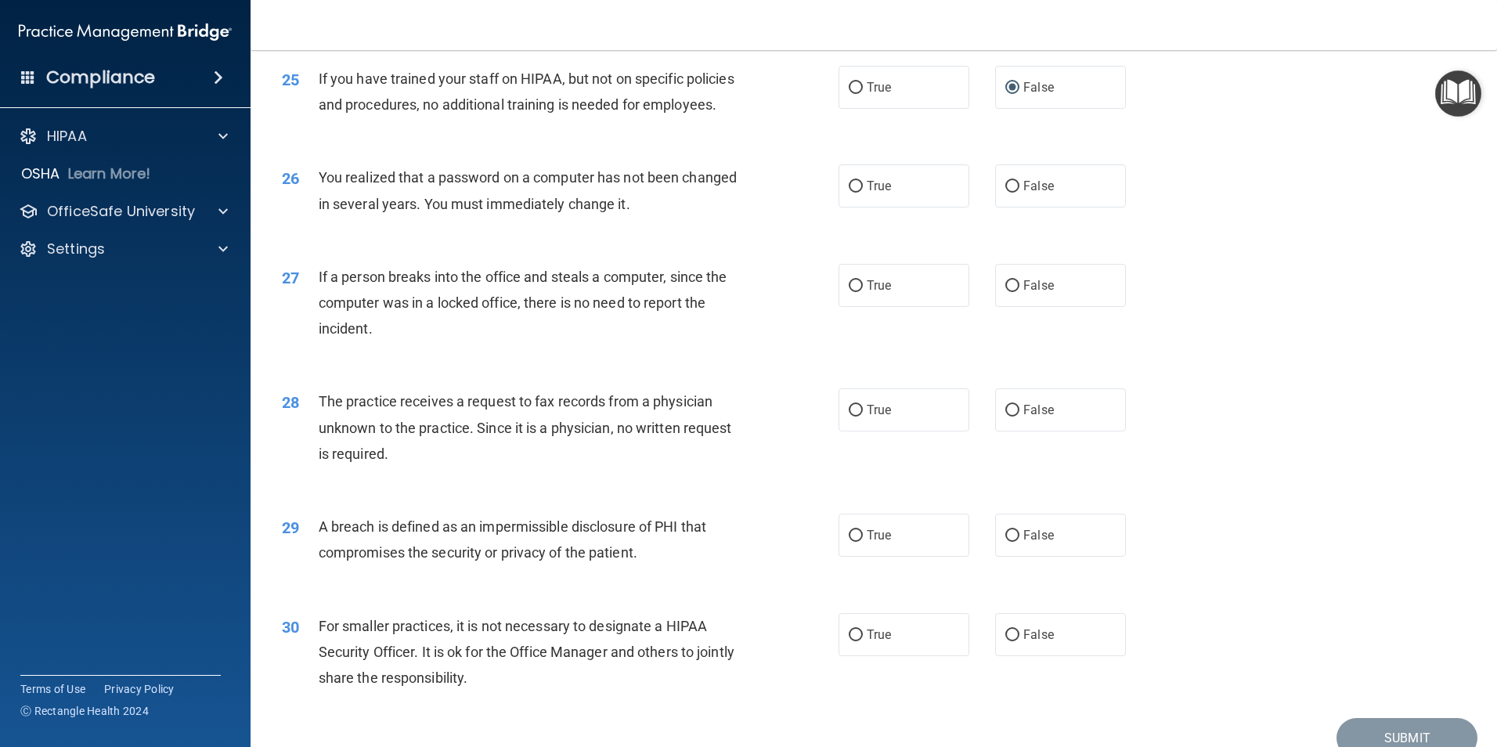
scroll to position [2897, 0]
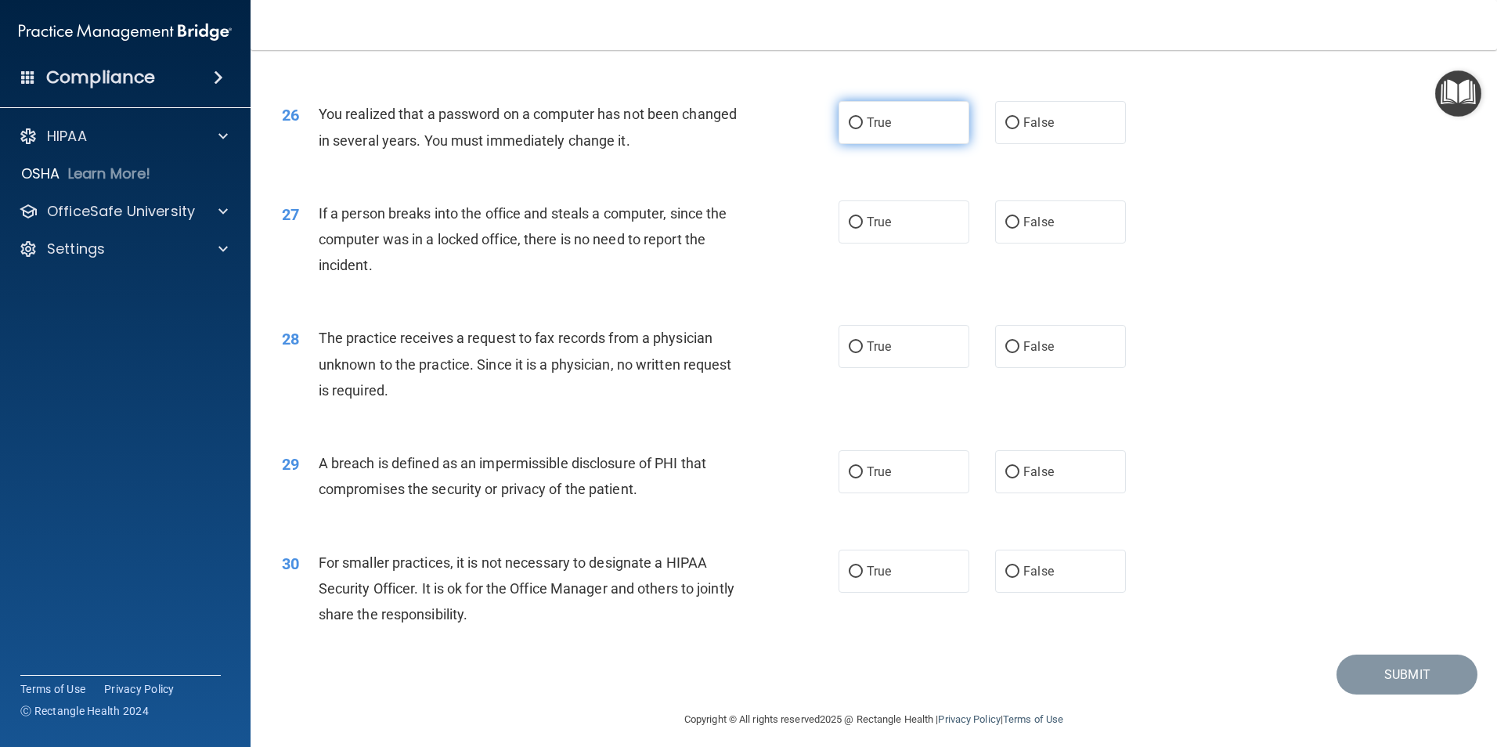
click at [849, 129] on input "True" at bounding box center [856, 123] width 14 height 12
radio input "true"
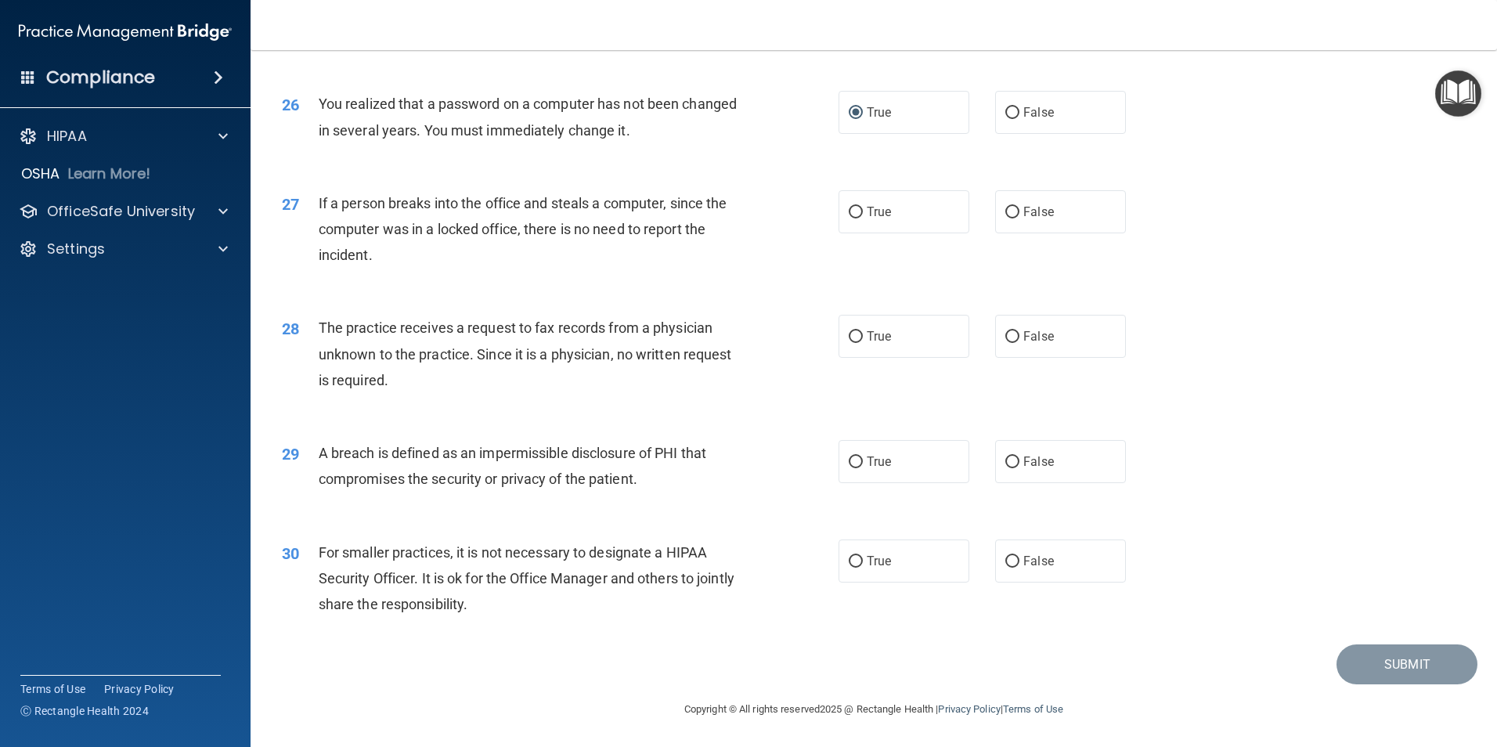
scroll to position [2975, 0]
click at [1010, 218] on input "False" at bounding box center [1012, 213] width 14 height 12
radio input "true"
click at [1011, 343] on input "False" at bounding box center [1012, 337] width 14 height 12
radio input "true"
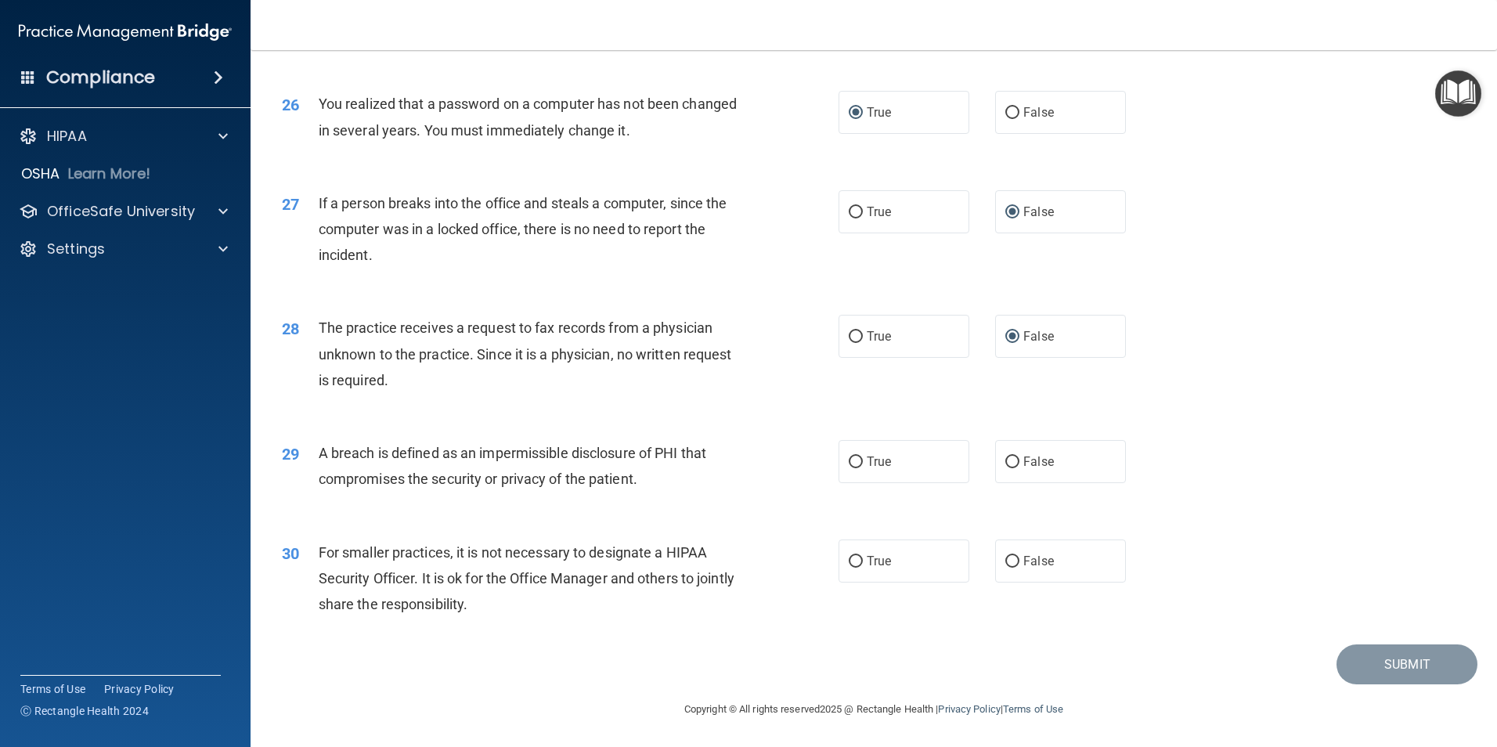
scroll to position [2985, 0]
click at [853, 466] on input "True" at bounding box center [856, 463] width 14 height 12
radio input "true"
click at [1008, 567] on input "False" at bounding box center [1012, 562] width 14 height 12
radio input "true"
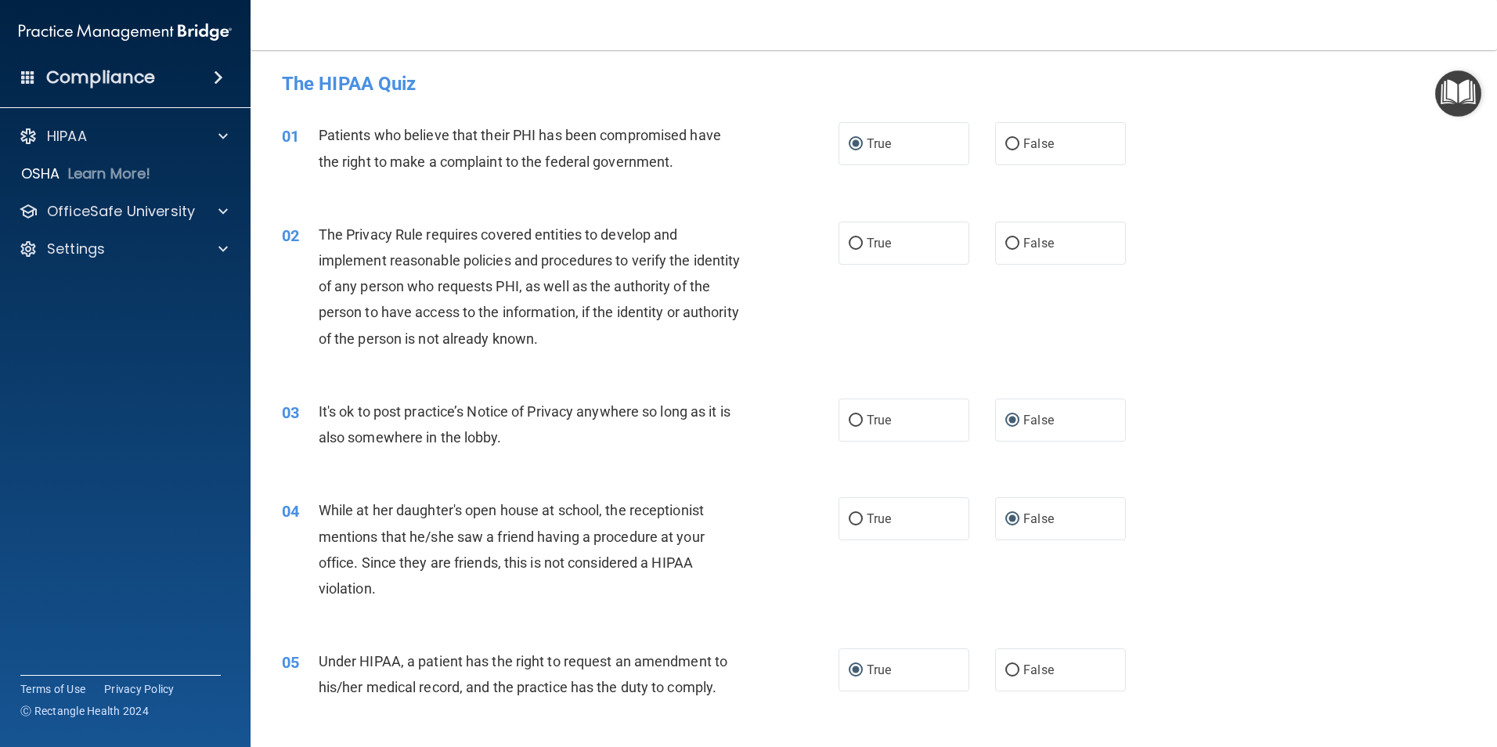
scroll to position [0, 0]
click at [857, 242] on input "True" at bounding box center [856, 246] width 14 height 12
radio input "true"
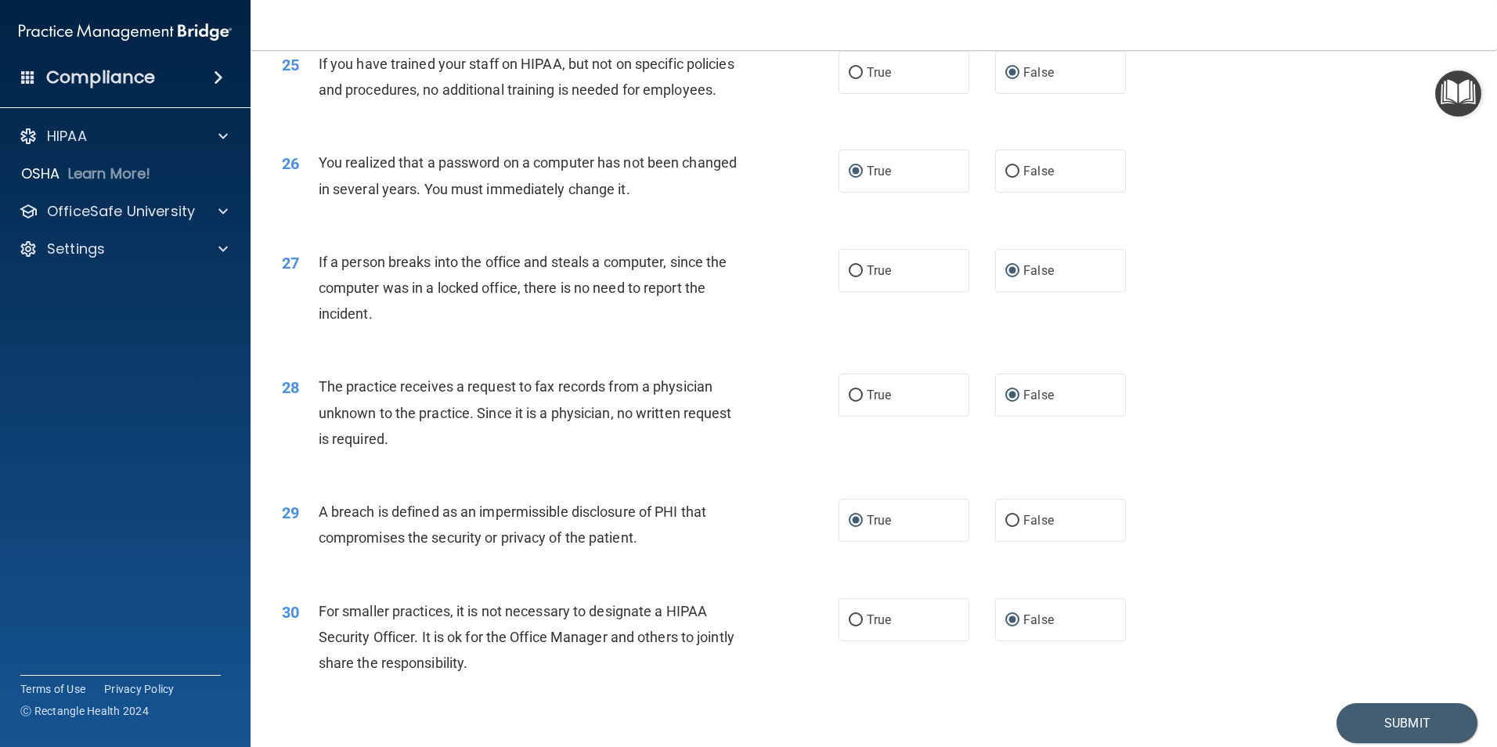
scroll to position [2985, 0]
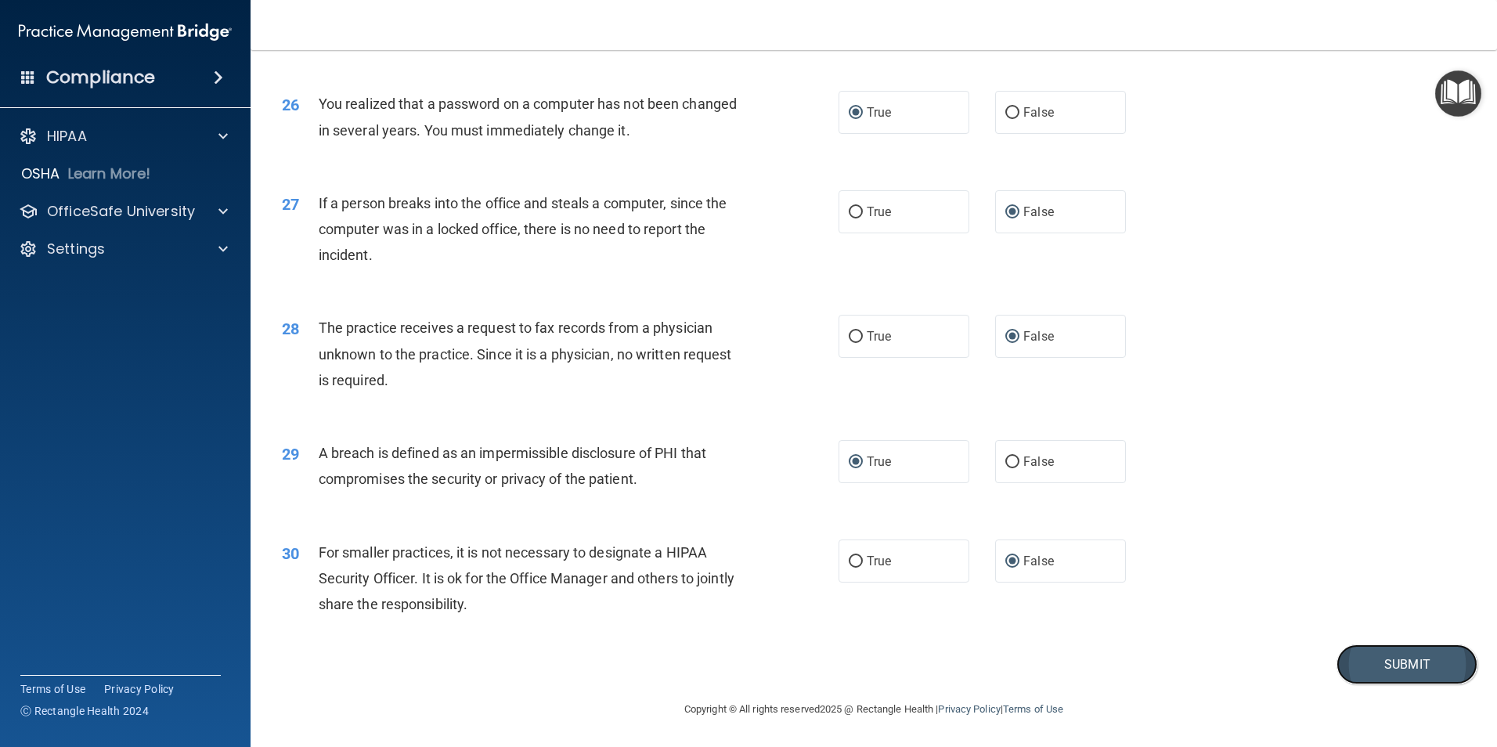
drag, startPoint x: 1377, startPoint y: 673, endPoint x: 1368, endPoint y: 669, distance: 9.5
click at [1376, 673] on button "Submit" at bounding box center [1407, 664] width 141 height 40
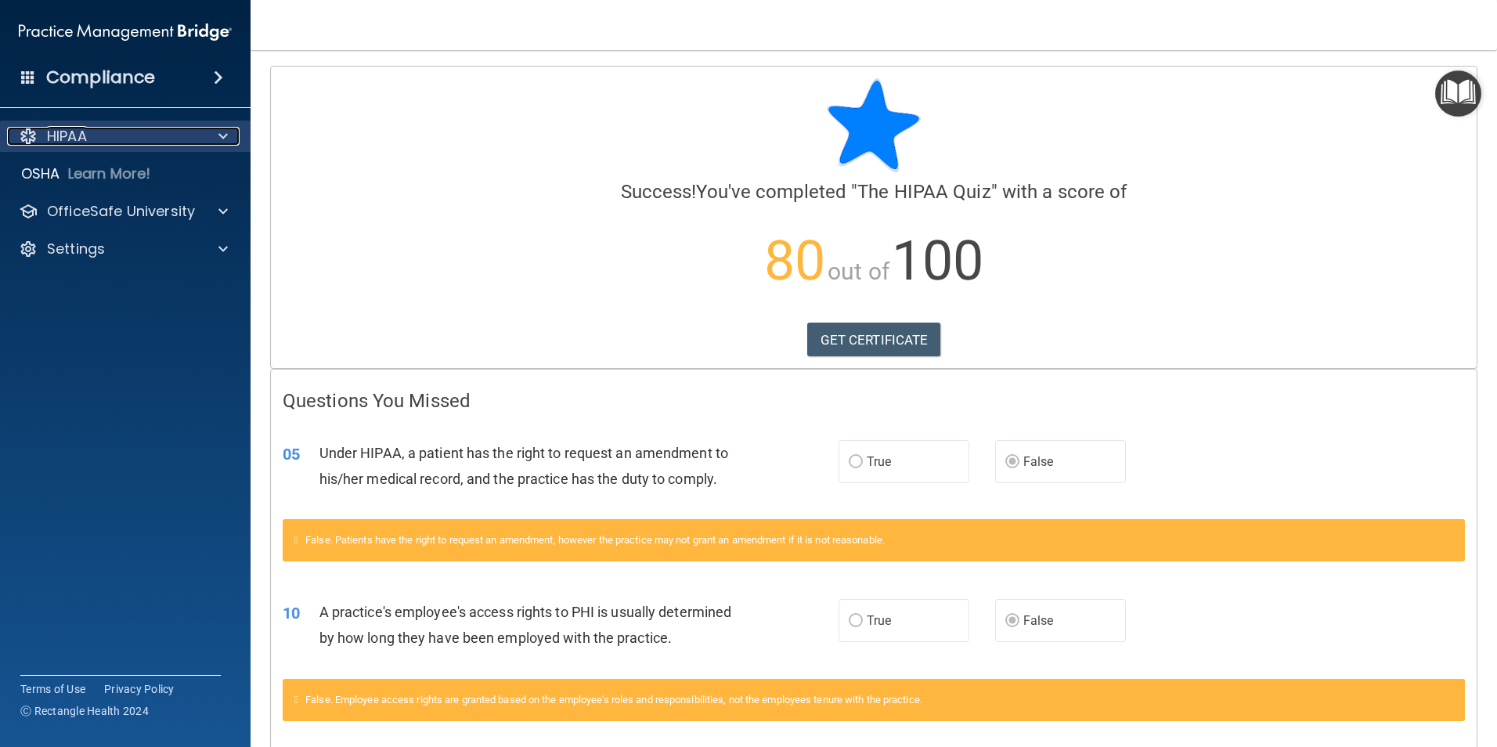
click at [224, 138] on span at bounding box center [222, 136] width 9 height 19
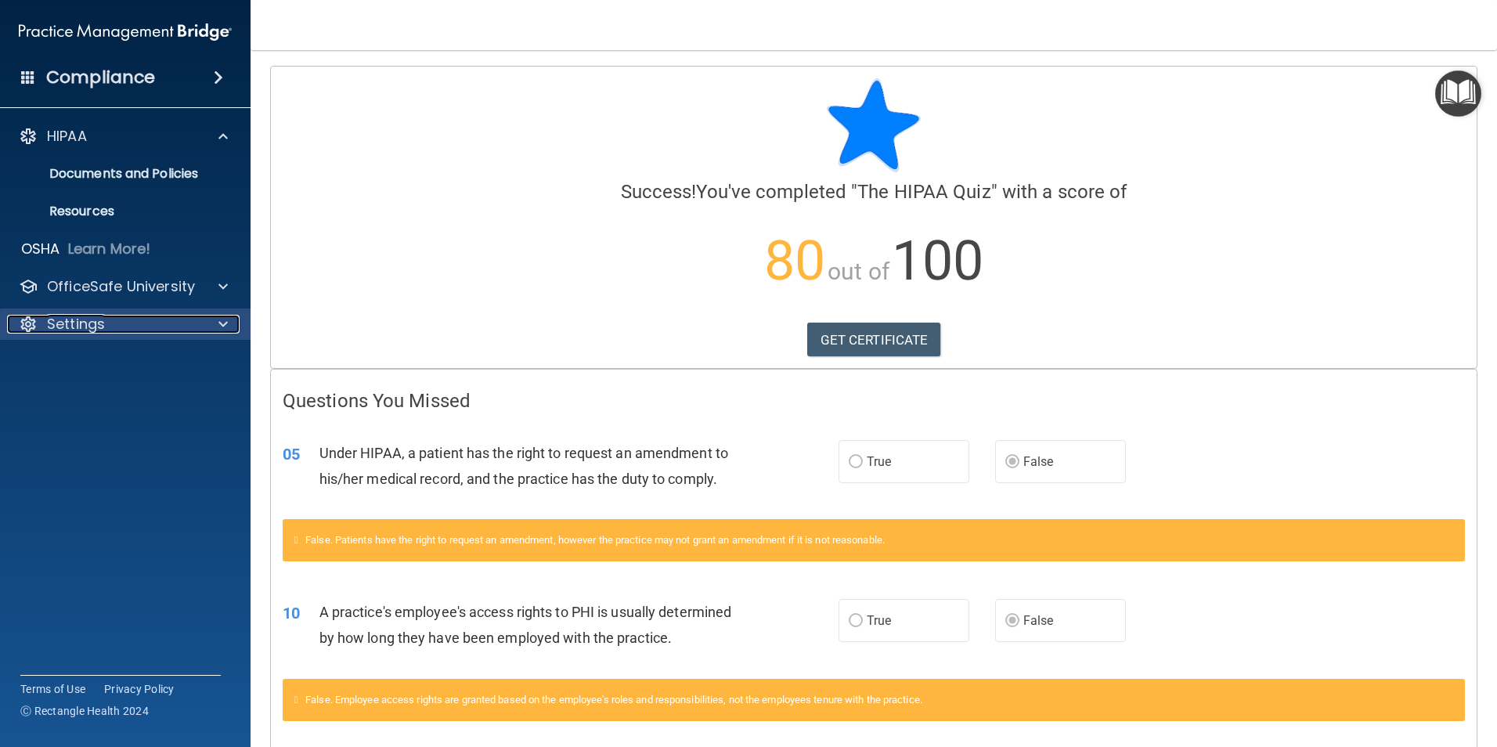
click at [224, 316] on span at bounding box center [222, 324] width 9 height 19
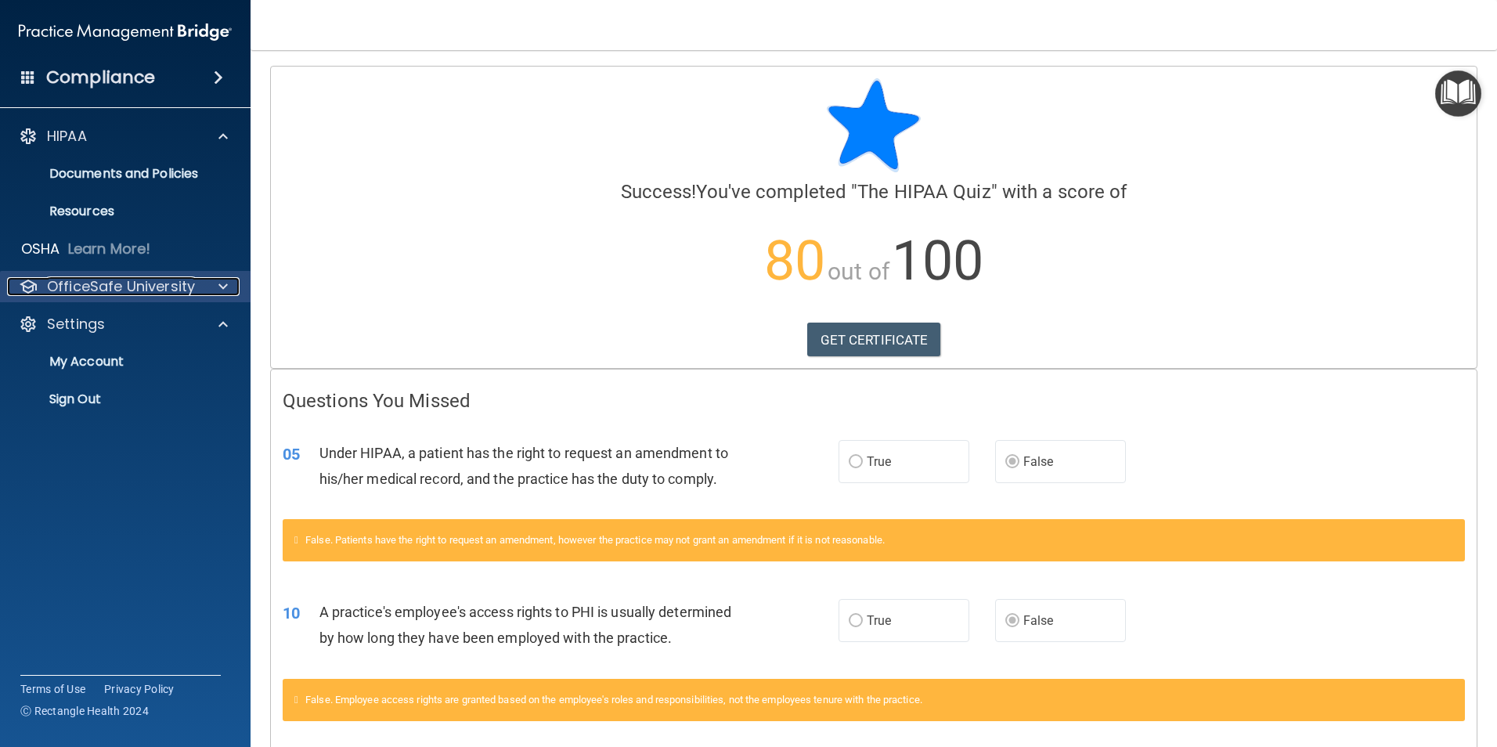
click at [222, 287] on span at bounding box center [222, 286] width 9 height 19
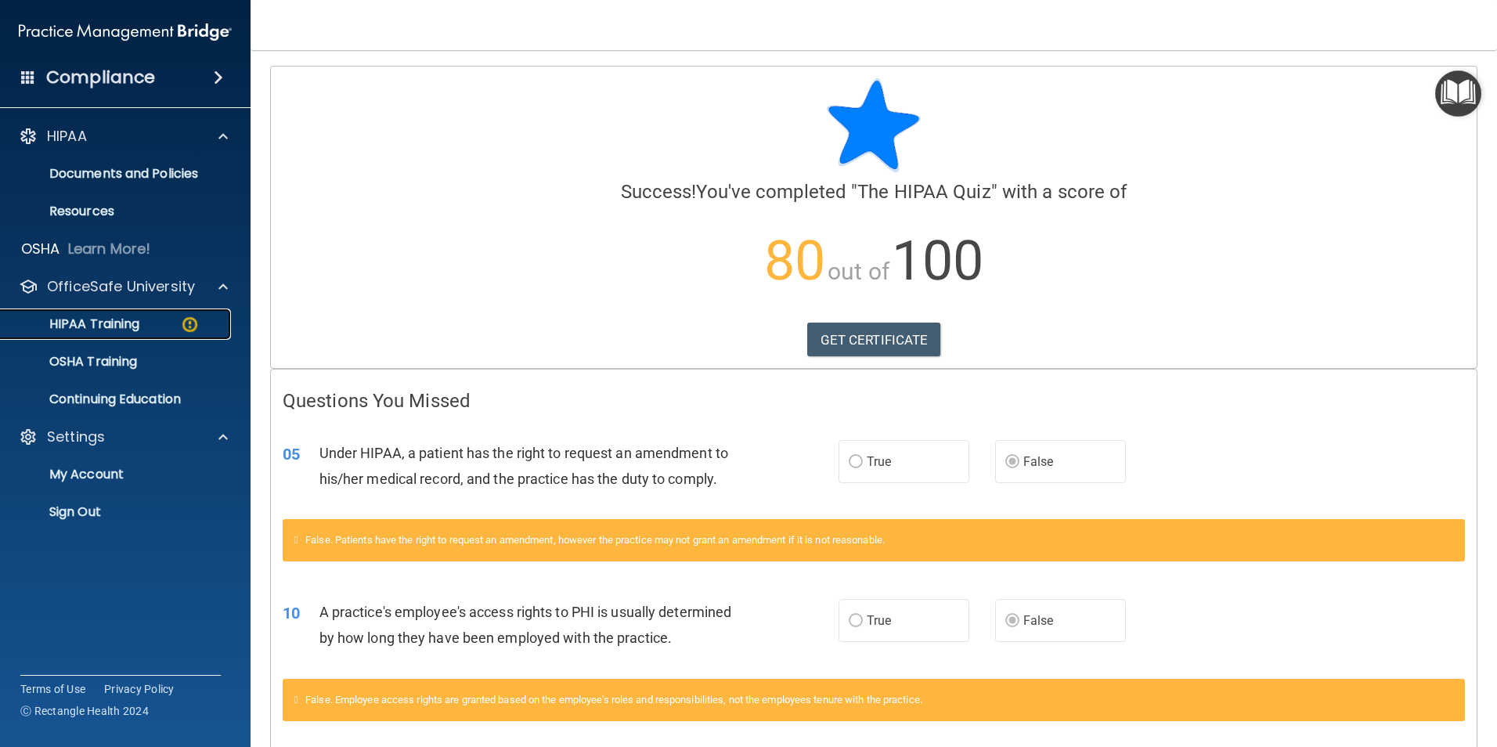
click at [148, 321] on div "HIPAA Training" at bounding box center [117, 324] width 214 height 16
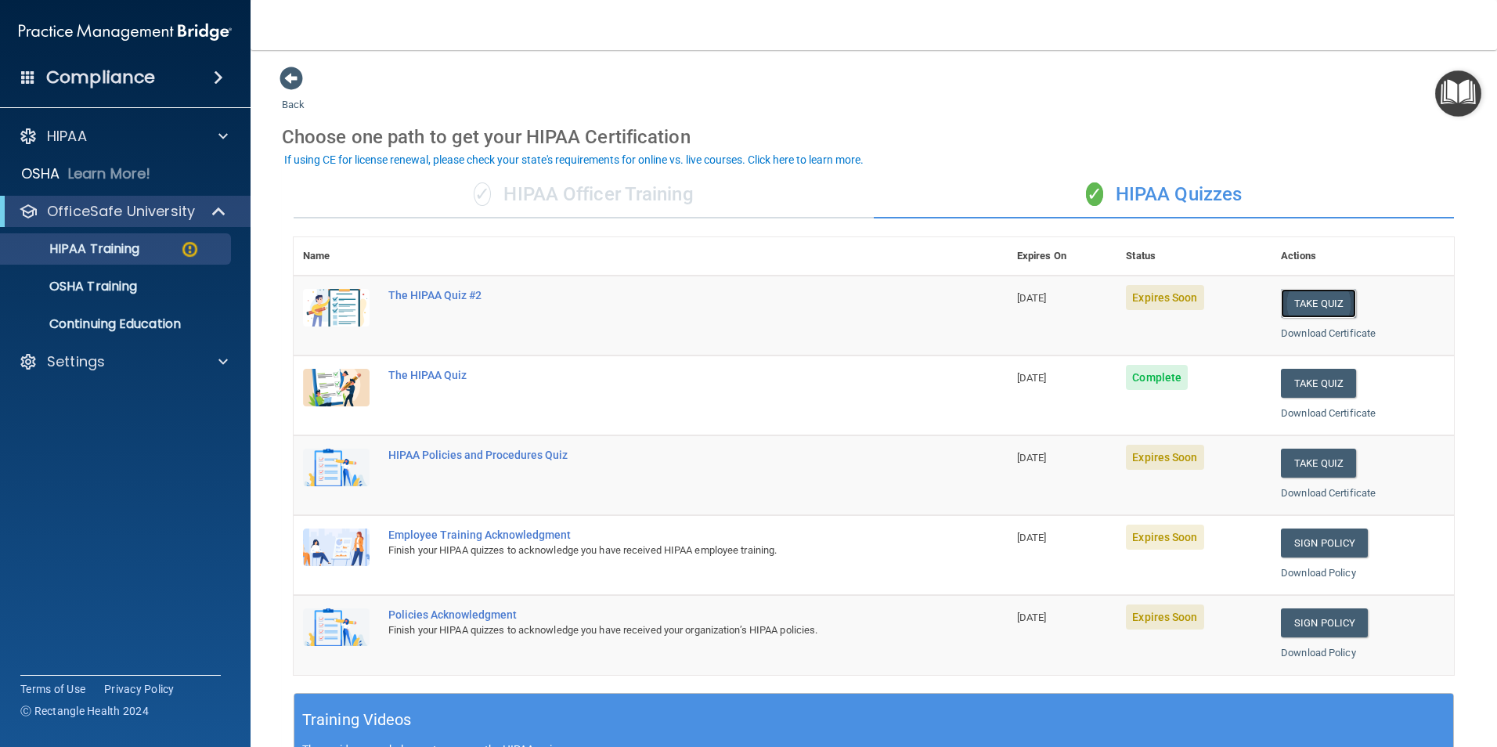
click at [1314, 294] on button "Take Quiz" at bounding box center [1318, 303] width 75 height 29
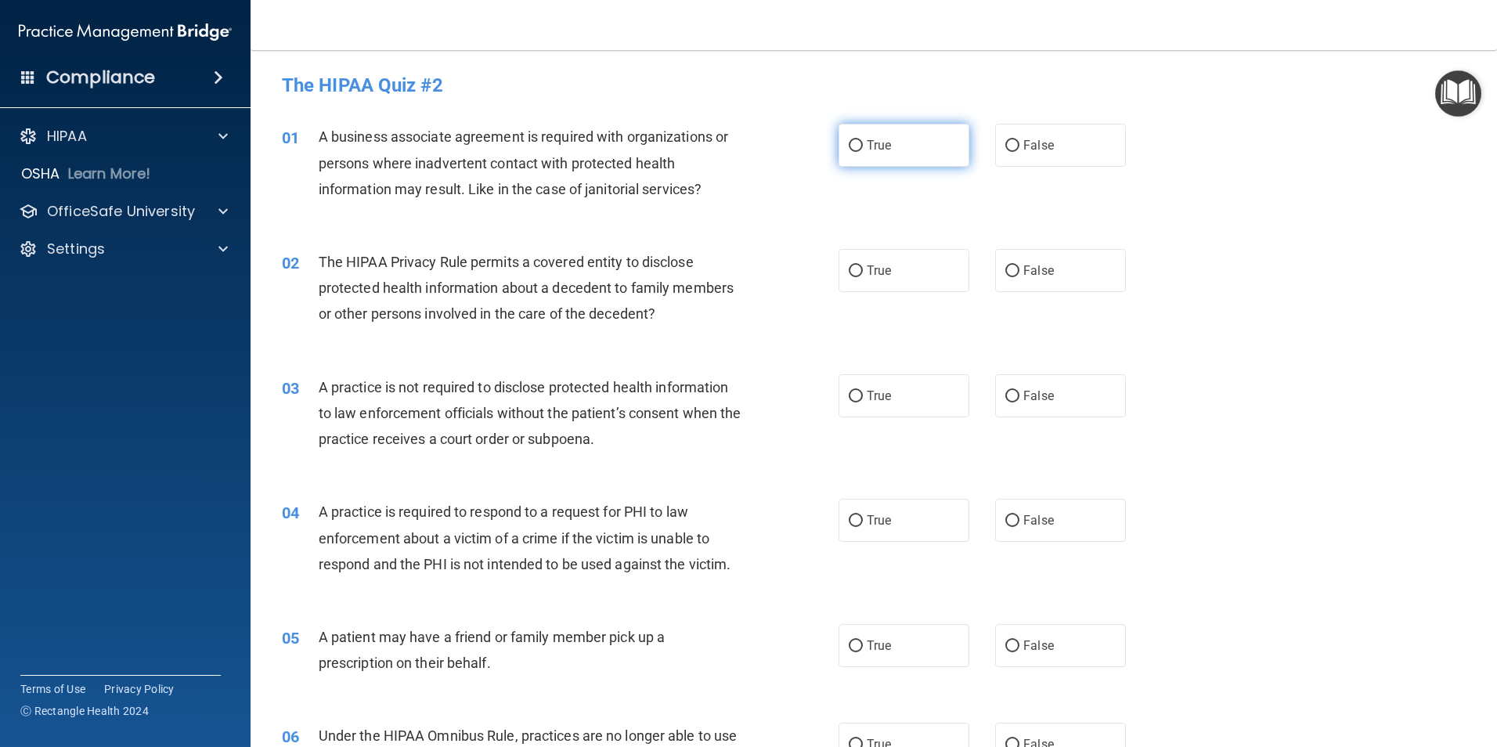
click at [857, 141] on label "True" at bounding box center [904, 145] width 131 height 43
click at [857, 141] on input "True" at bounding box center [856, 146] width 14 height 12
radio input "true"
click at [853, 272] on input "True" at bounding box center [856, 271] width 14 height 12
radio input "true"
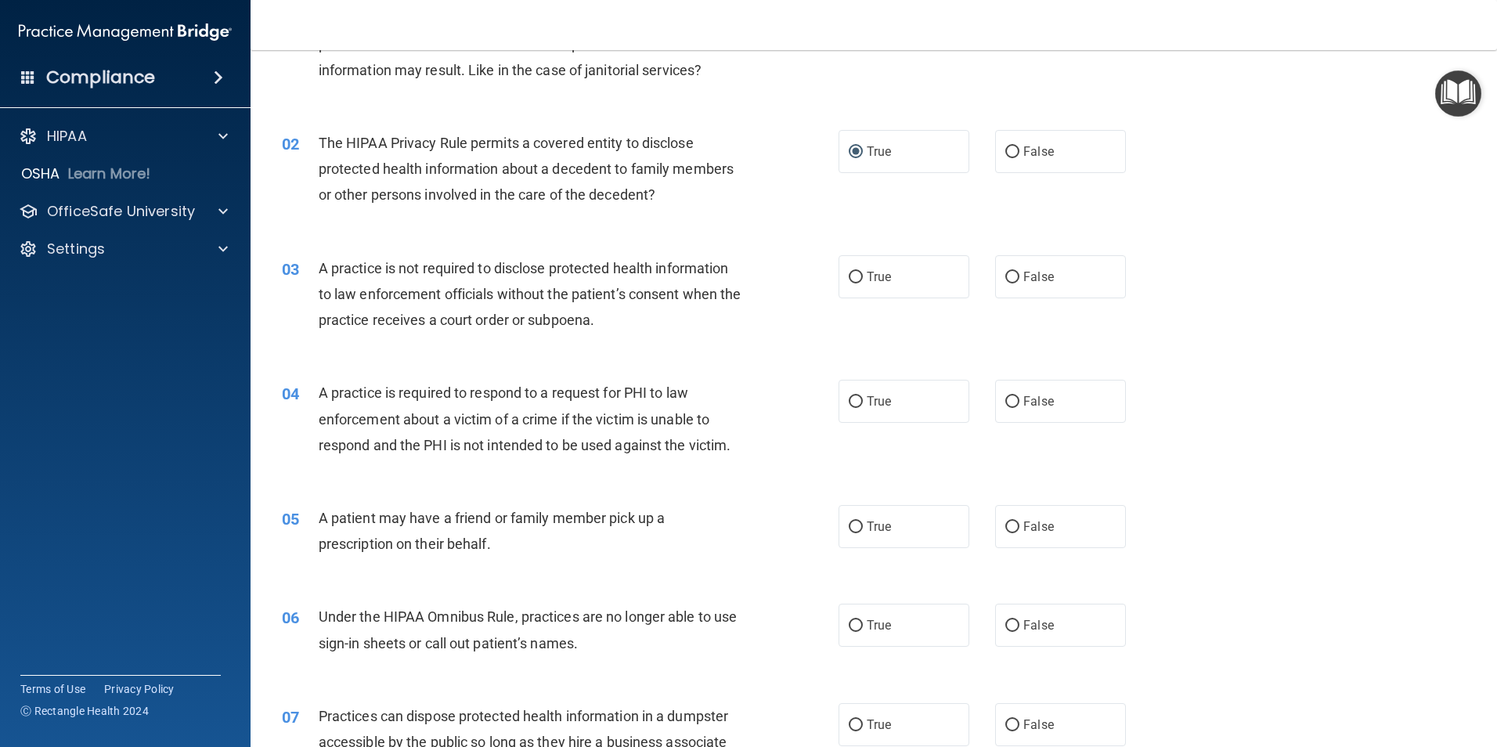
scroll to position [157, 0]
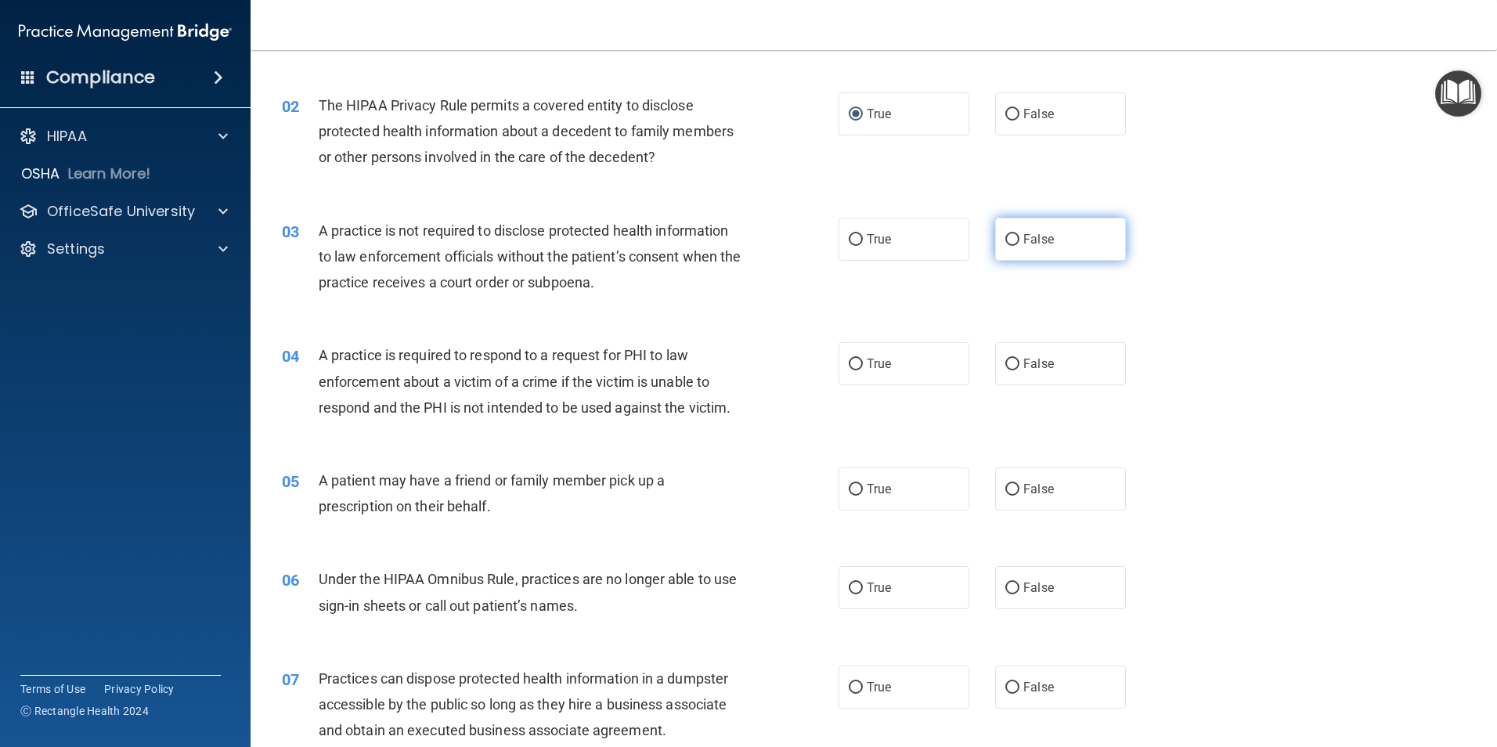
click at [1009, 242] on input "False" at bounding box center [1012, 240] width 14 height 12
radio input "true"
click at [849, 360] on input "True" at bounding box center [856, 365] width 14 height 12
radio input "true"
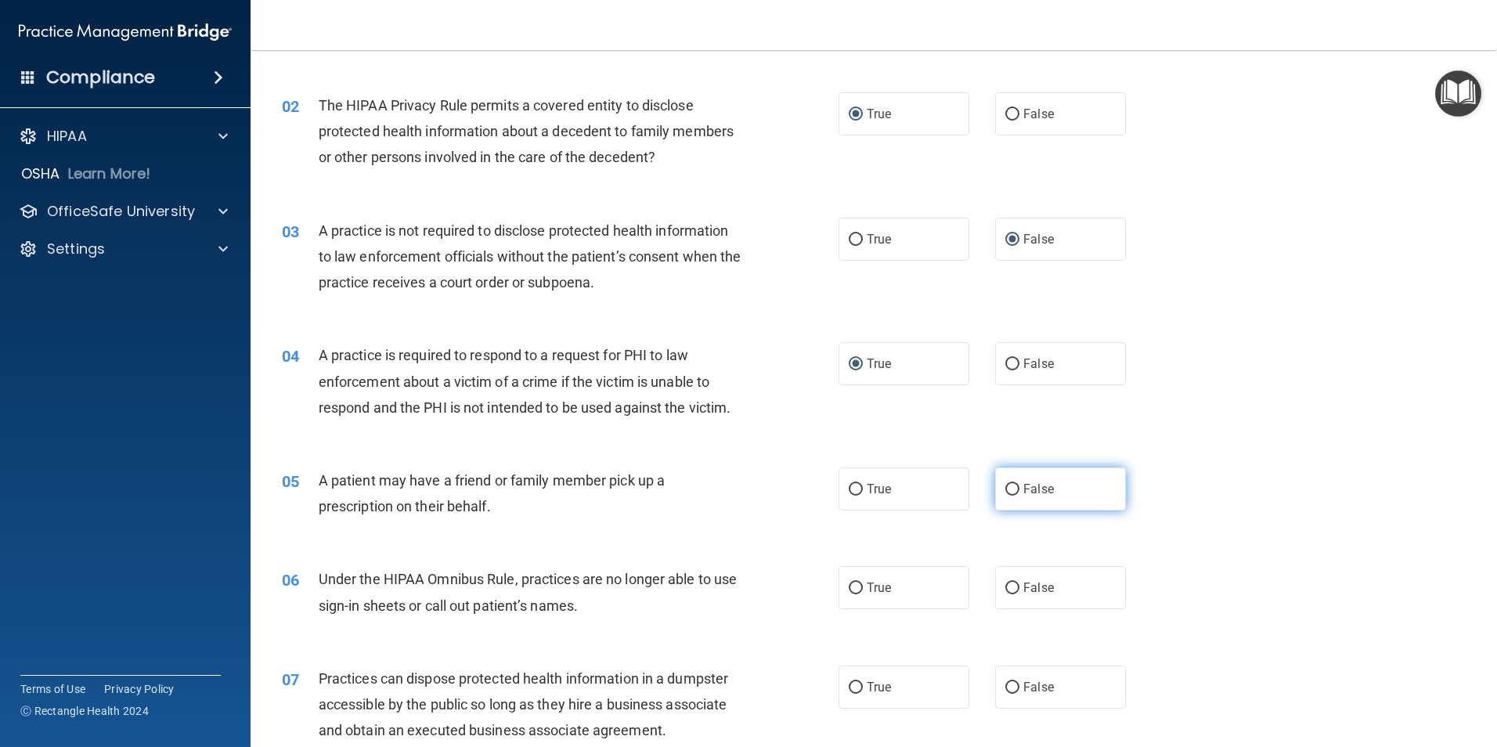
click at [1005, 485] on input "False" at bounding box center [1012, 490] width 14 height 12
radio input "true"
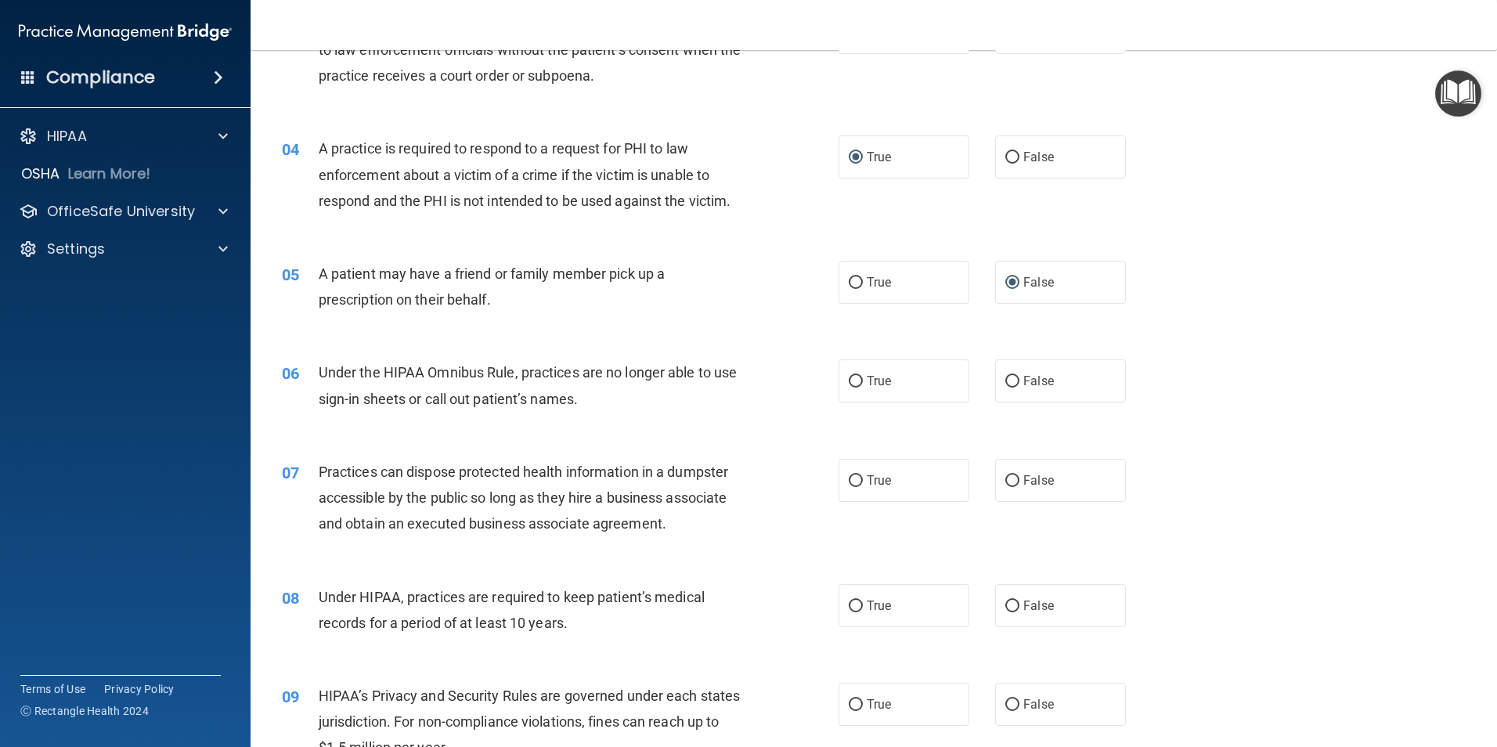
scroll to position [392, 0]
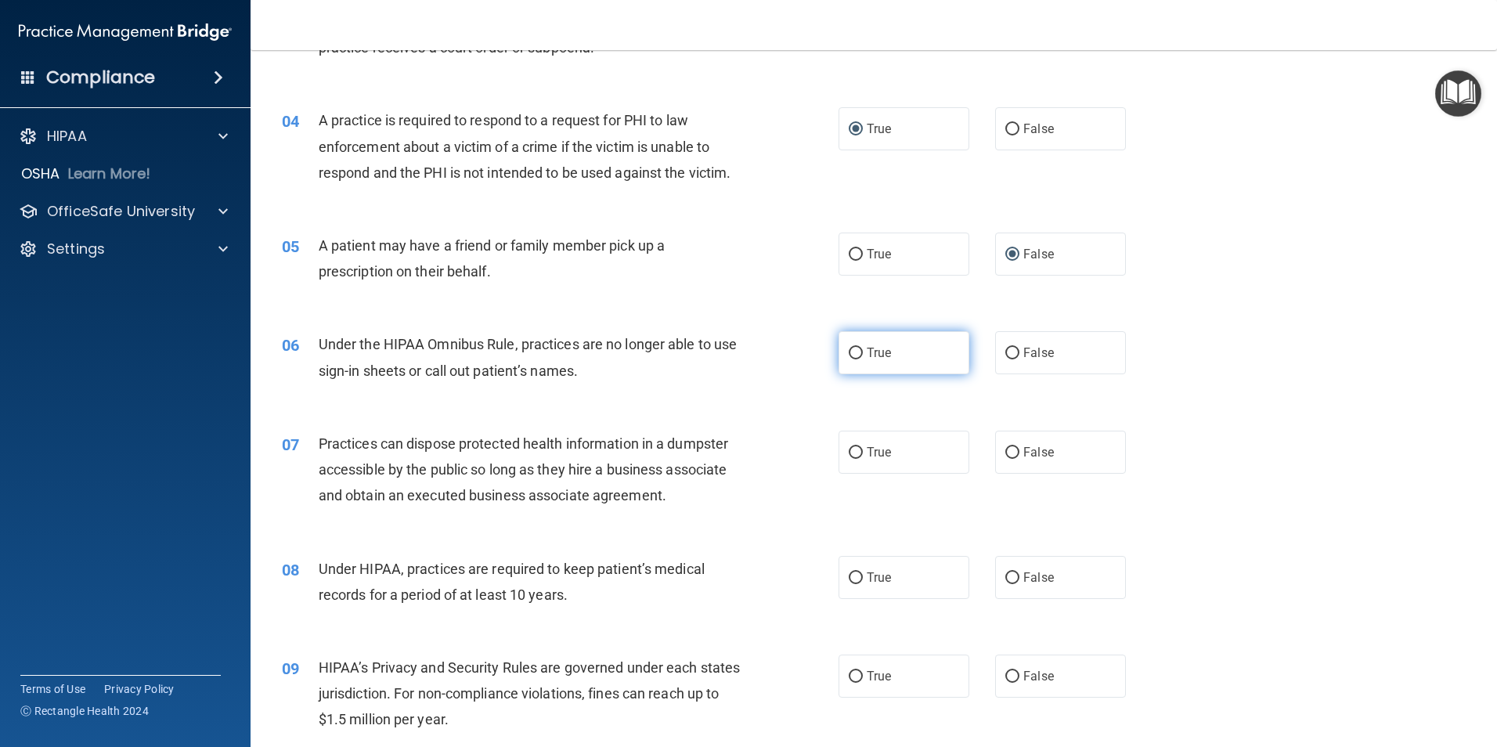
click at [849, 354] on input "True" at bounding box center [856, 354] width 14 height 12
radio input "true"
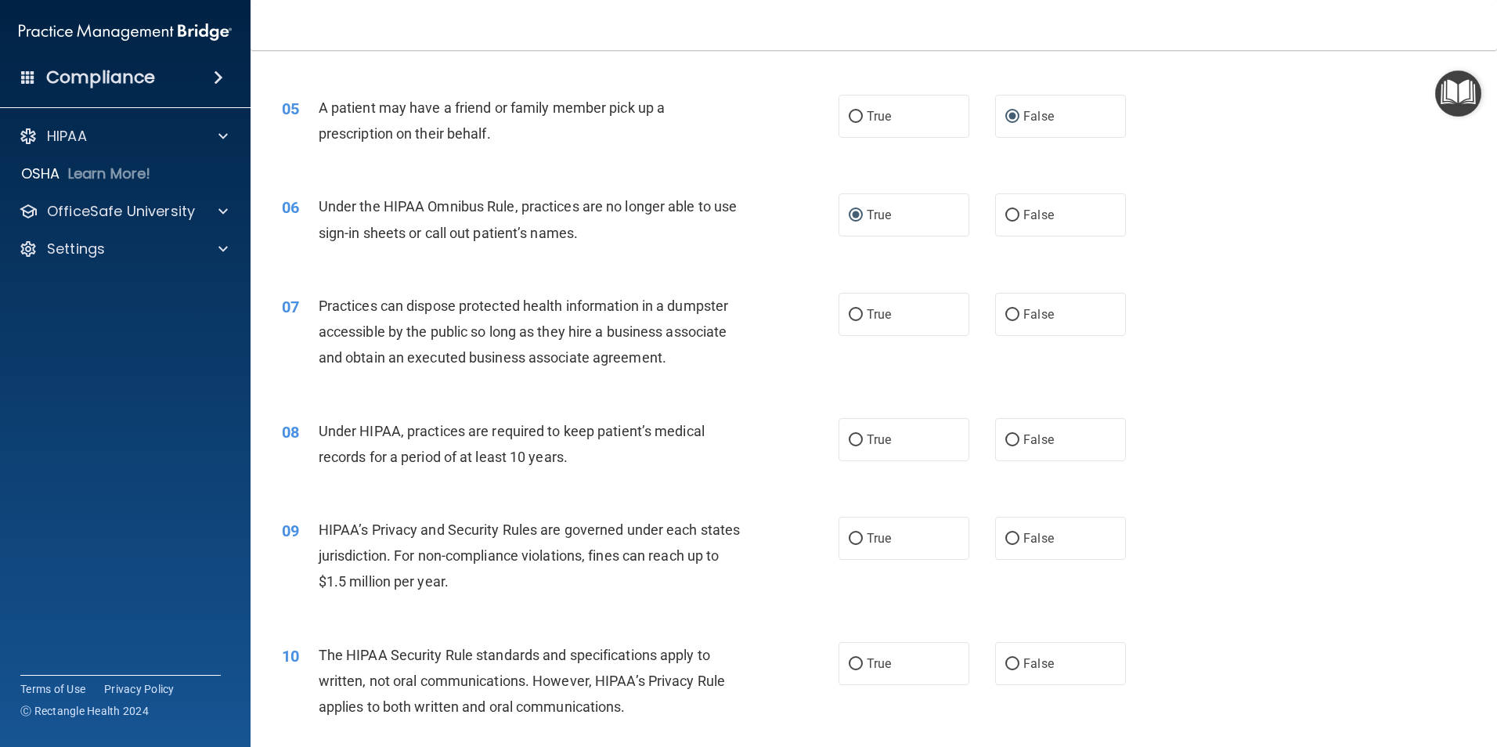
scroll to position [548, 0]
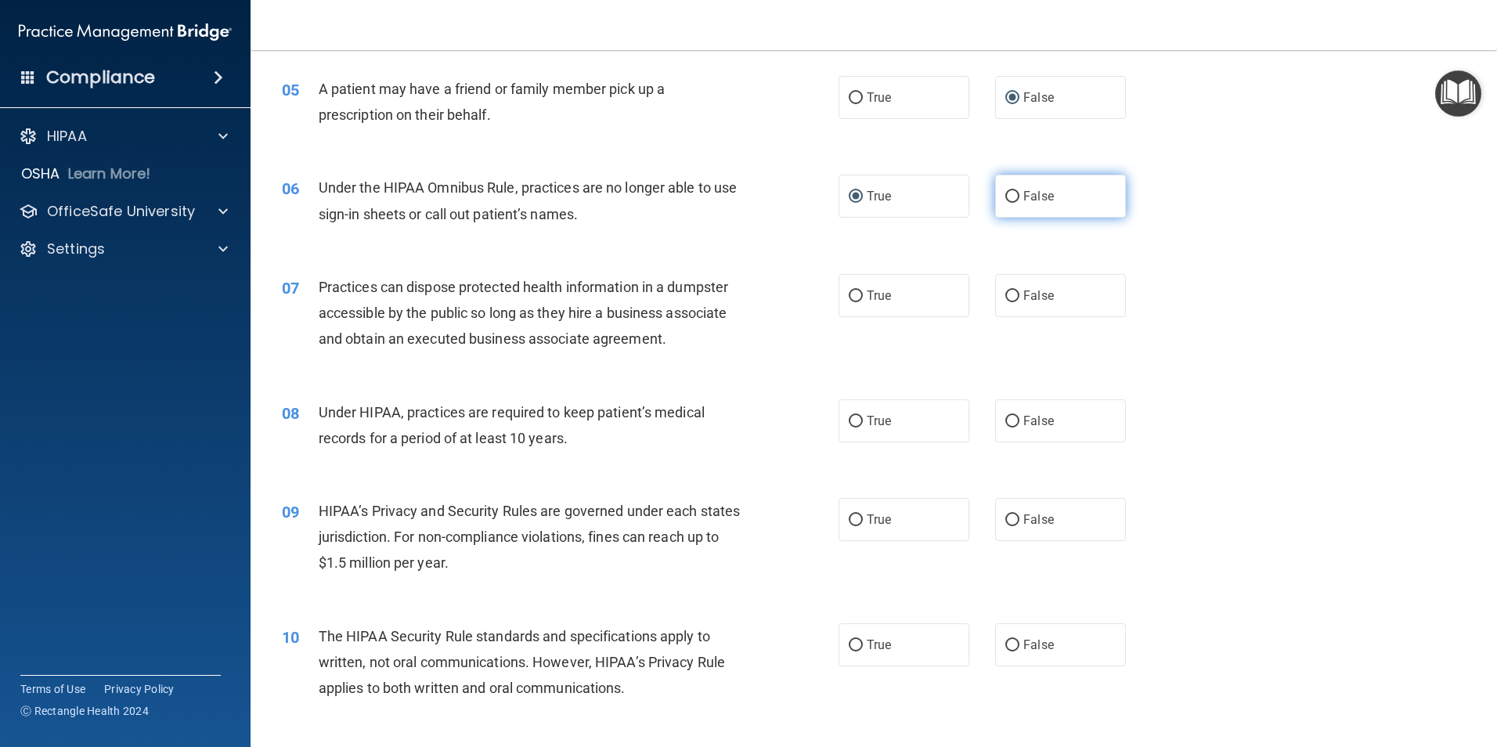
click at [1009, 195] on input "False" at bounding box center [1012, 197] width 14 height 12
radio input "true"
radio input "false"
click at [1005, 294] on input "False" at bounding box center [1012, 297] width 14 height 12
radio input "true"
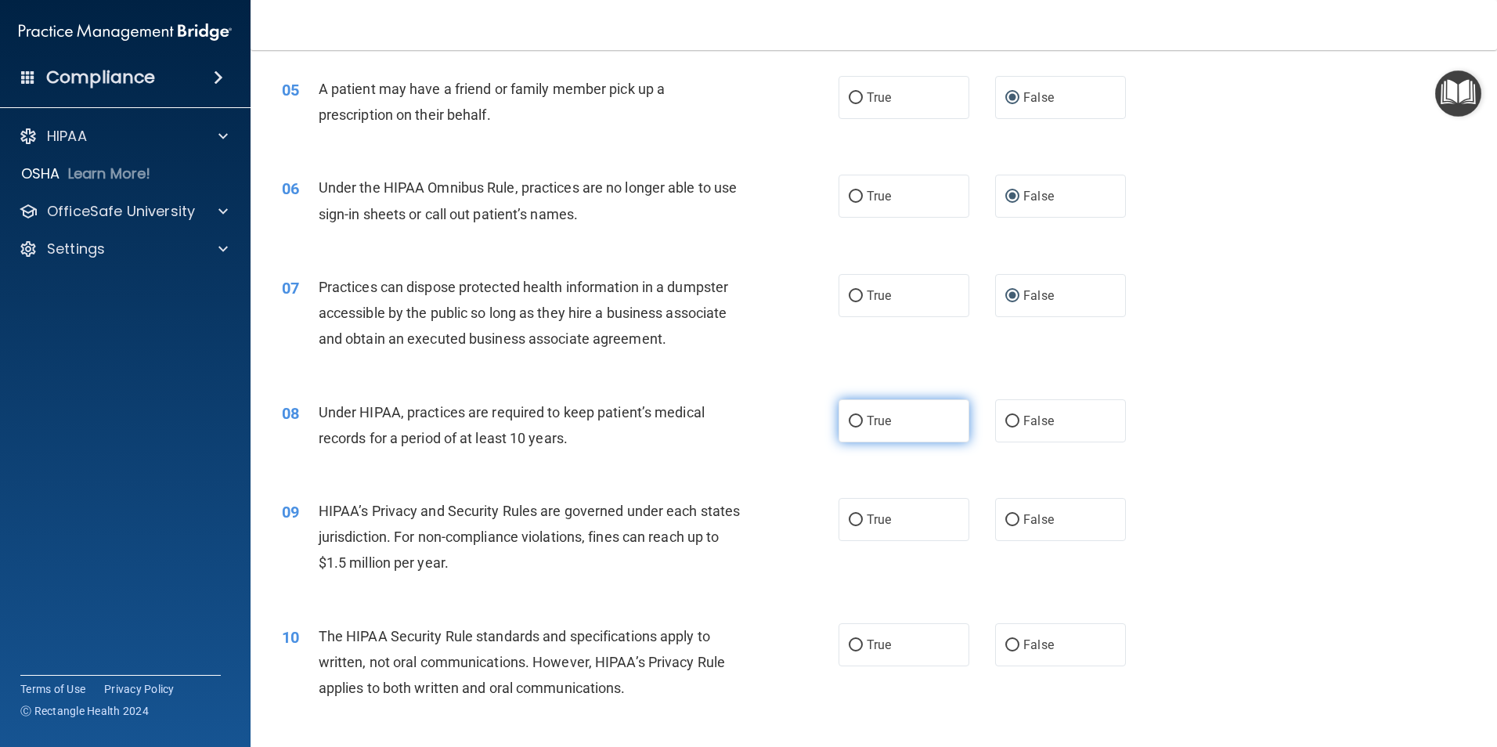
click at [852, 422] on input "True" at bounding box center [856, 422] width 14 height 12
radio input "true"
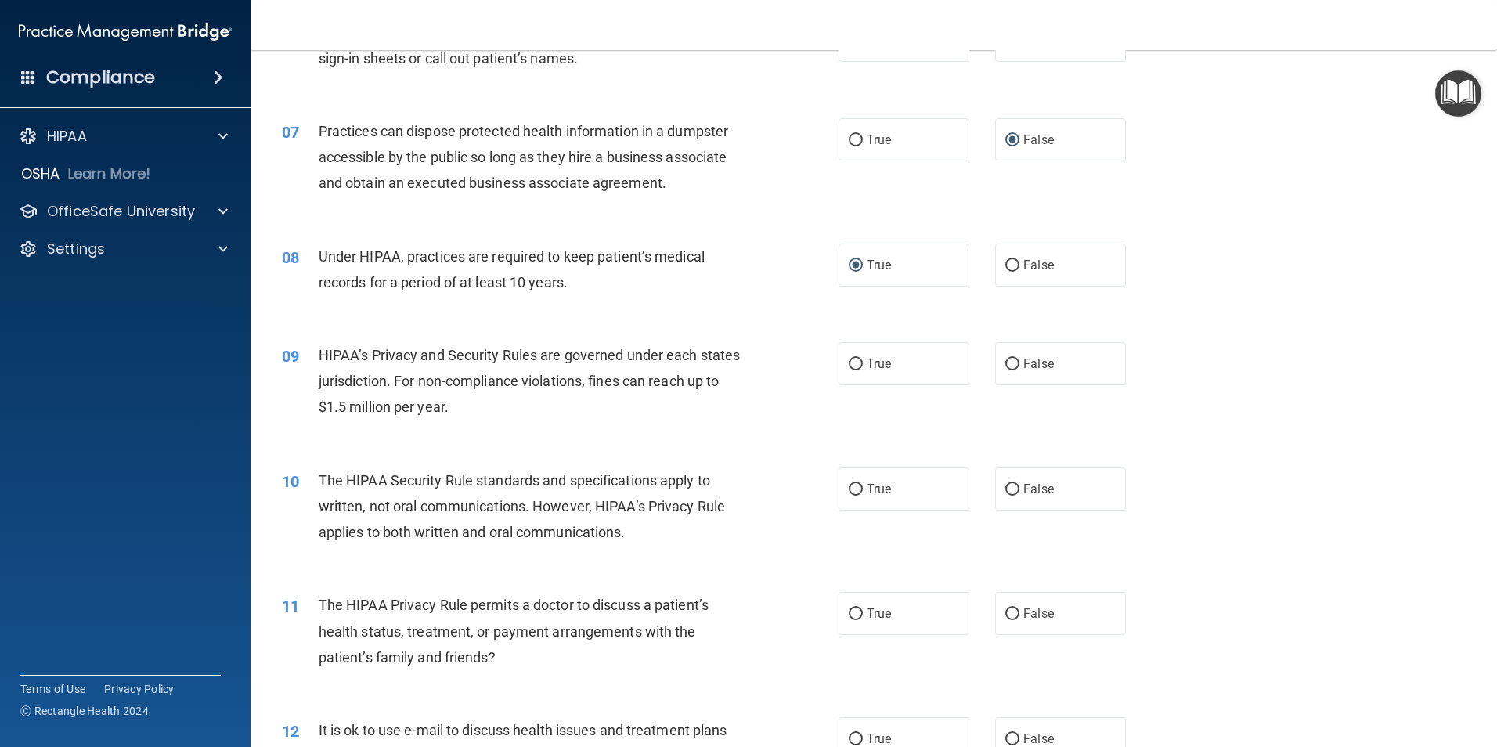
scroll to position [705, 0]
click at [849, 363] on input "True" at bounding box center [856, 364] width 14 height 12
radio input "true"
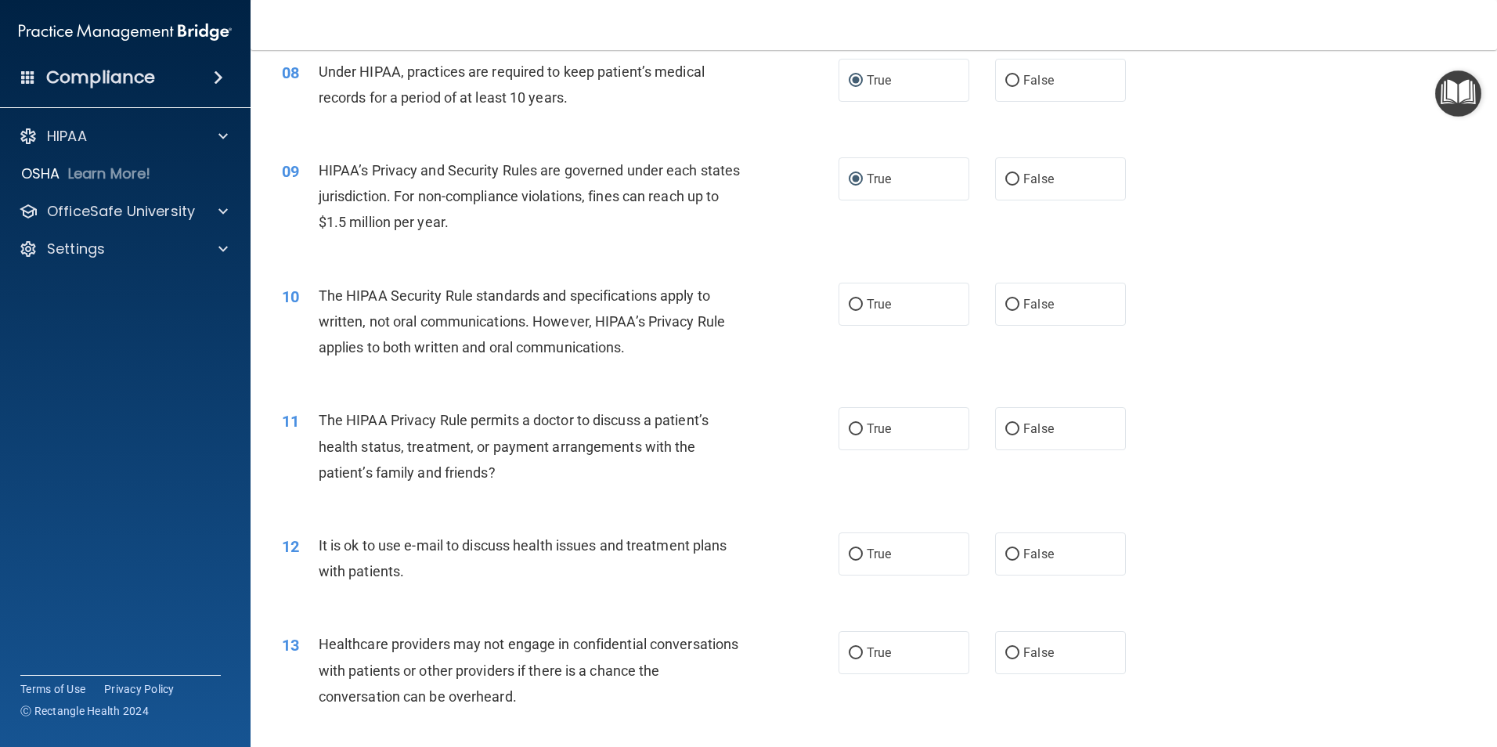
scroll to position [940, 0]
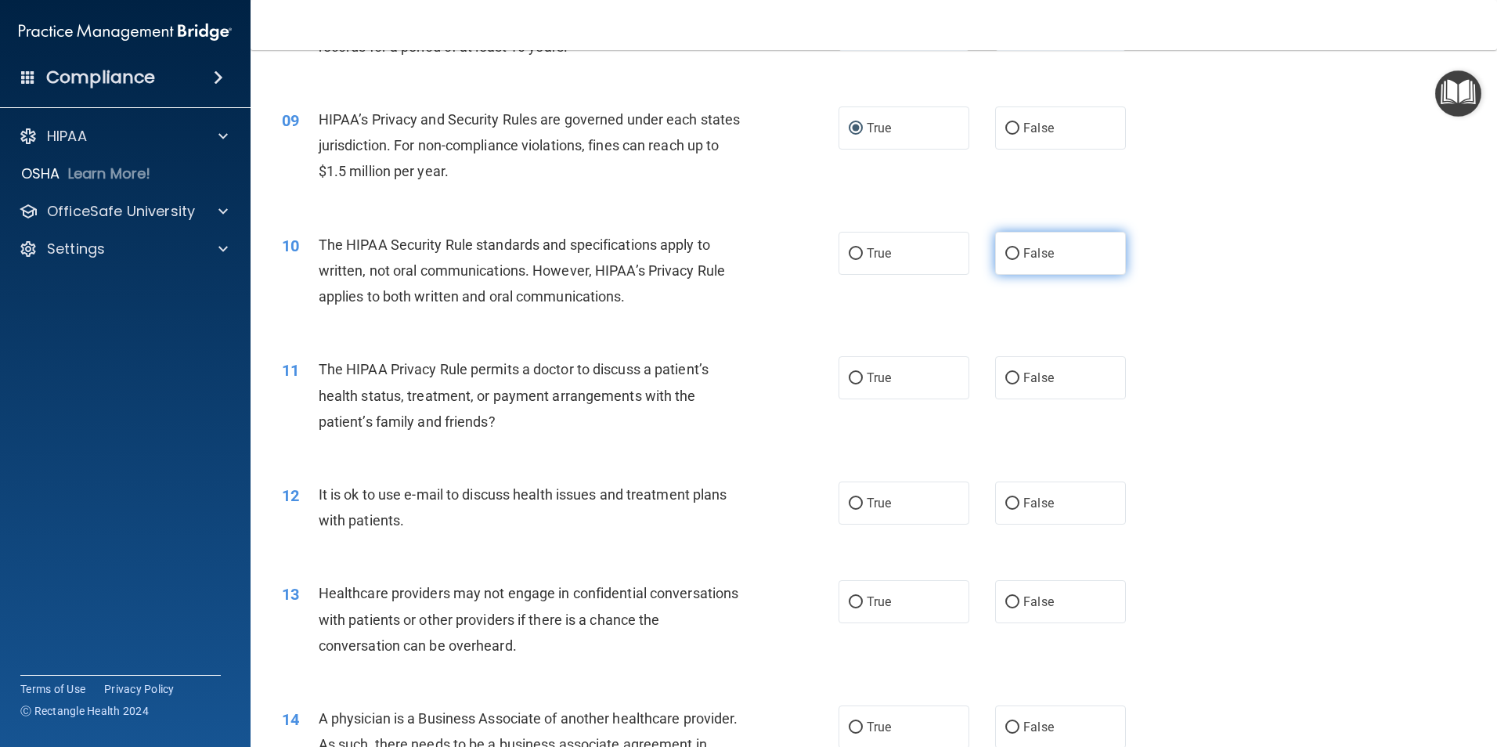
click at [1005, 249] on input "False" at bounding box center [1012, 254] width 14 height 12
radio input "true"
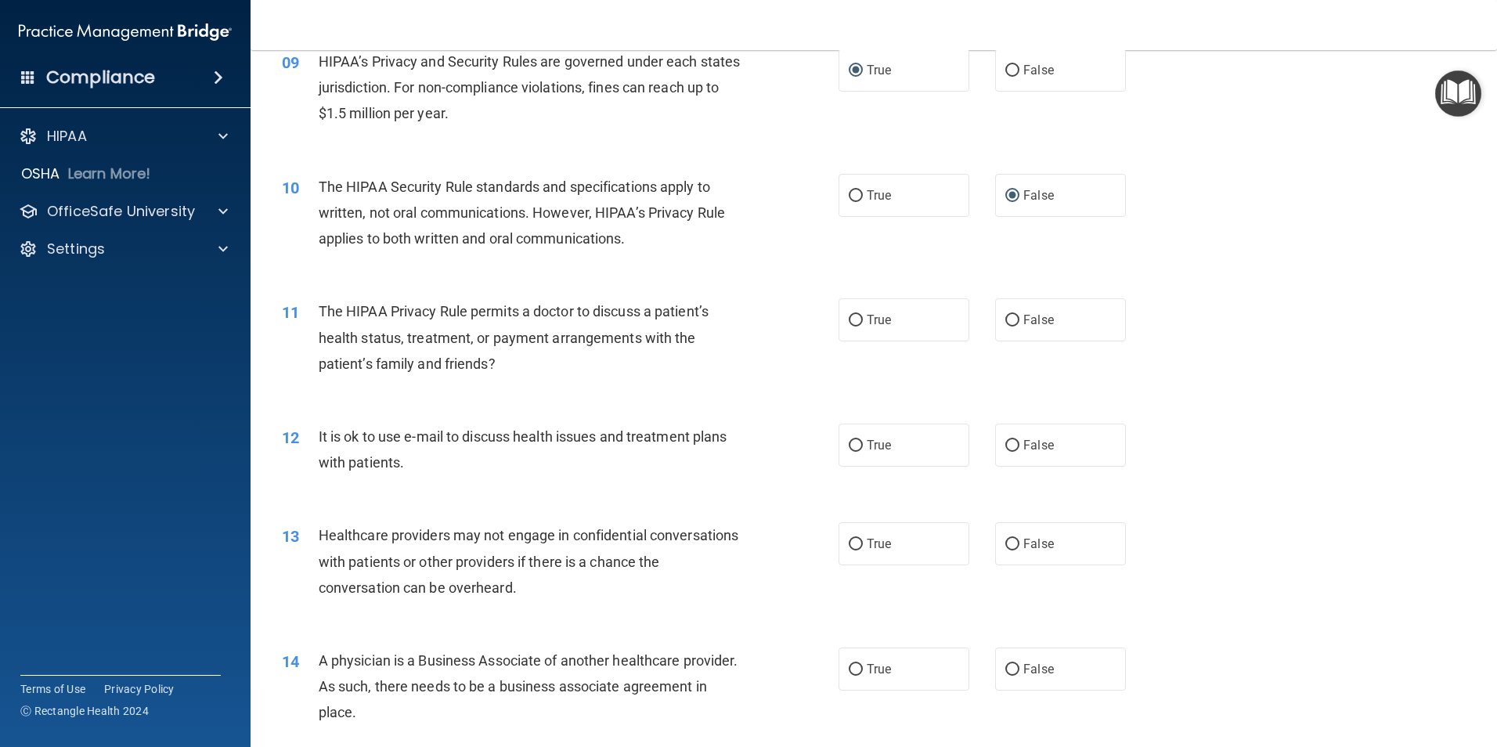
scroll to position [1096, 0]
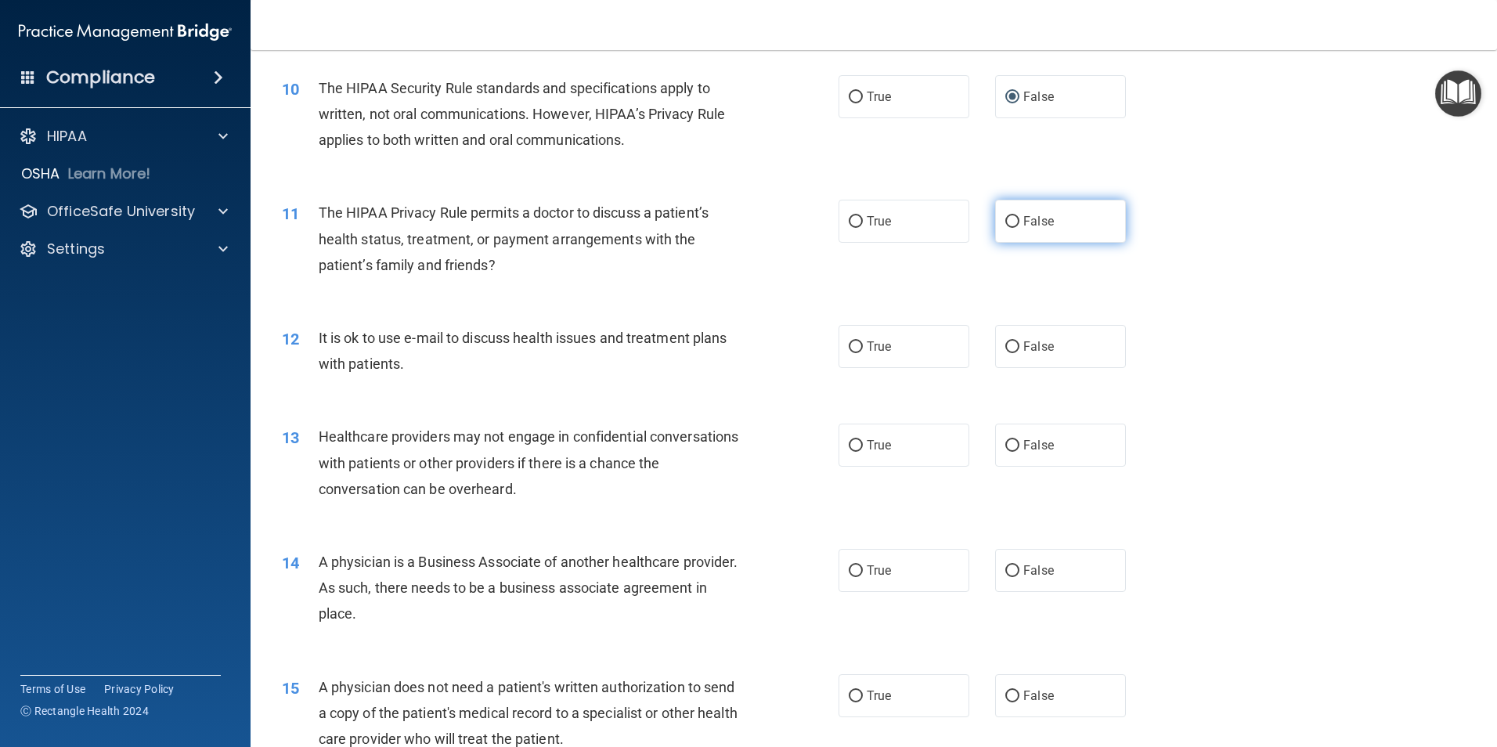
click at [1005, 227] on input "False" at bounding box center [1012, 222] width 14 height 12
radio input "true"
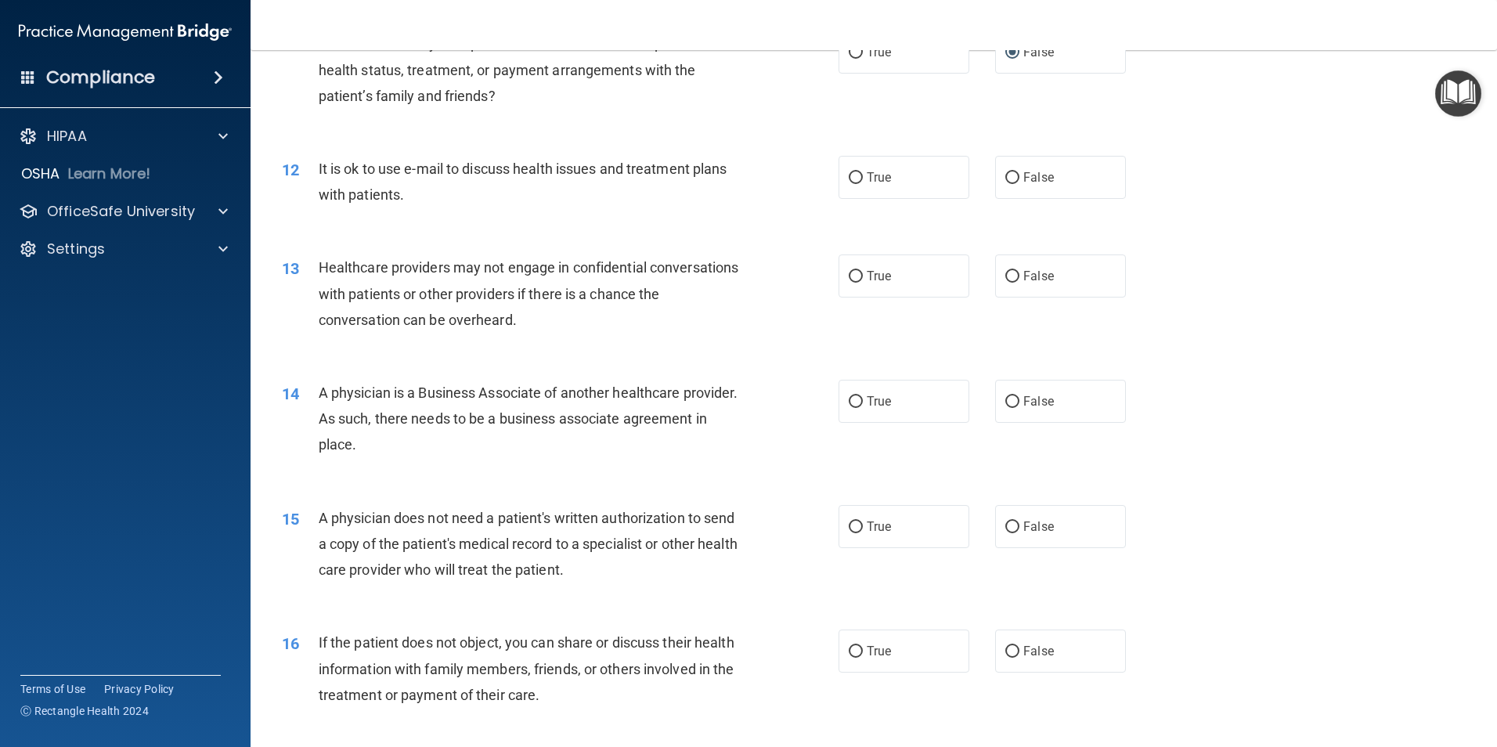
scroll to position [1331, 0]
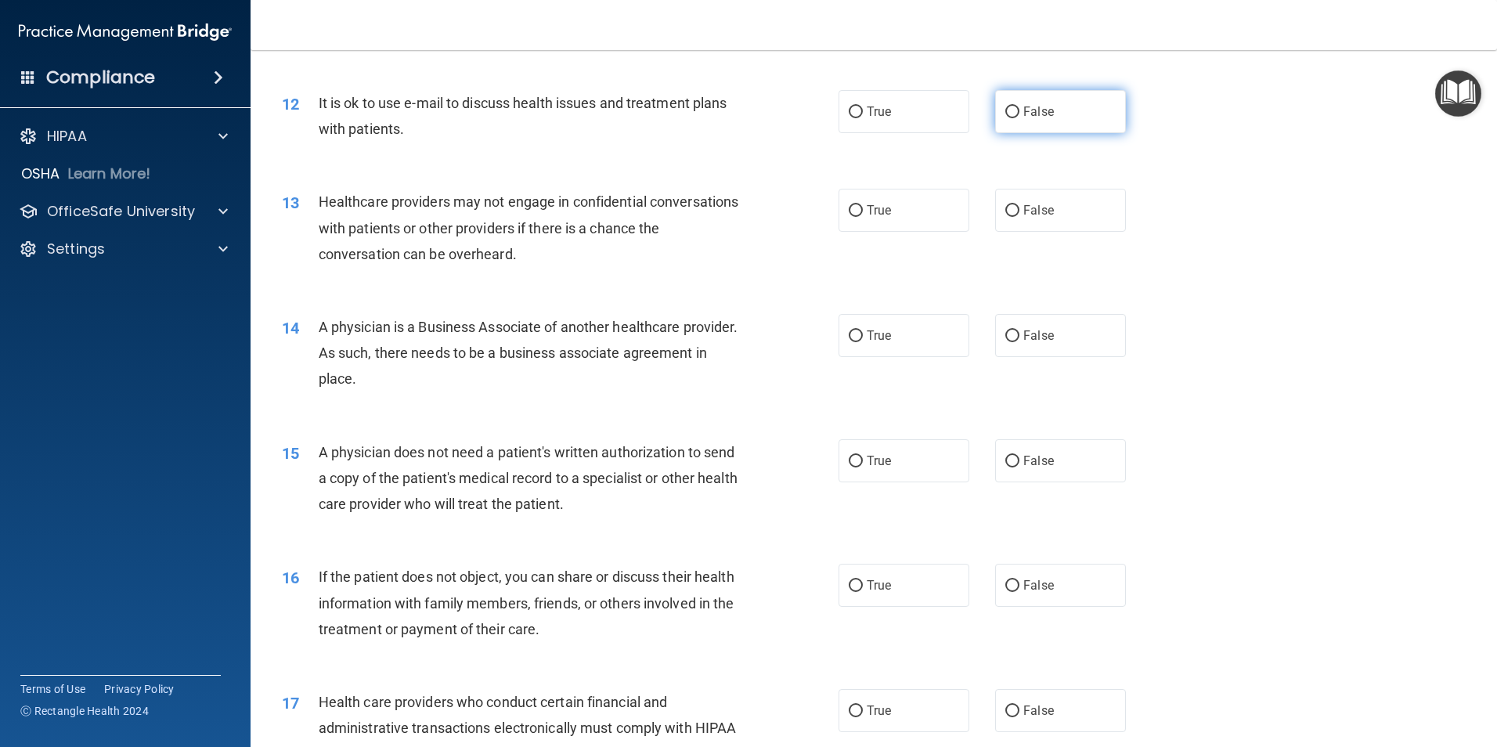
click at [1007, 108] on input "False" at bounding box center [1012, 112] width 14 height 12
radio input "true"
click at [854, 208] on input "True" at bounding box center [856, 211] width 14 height 12
radio input "true"
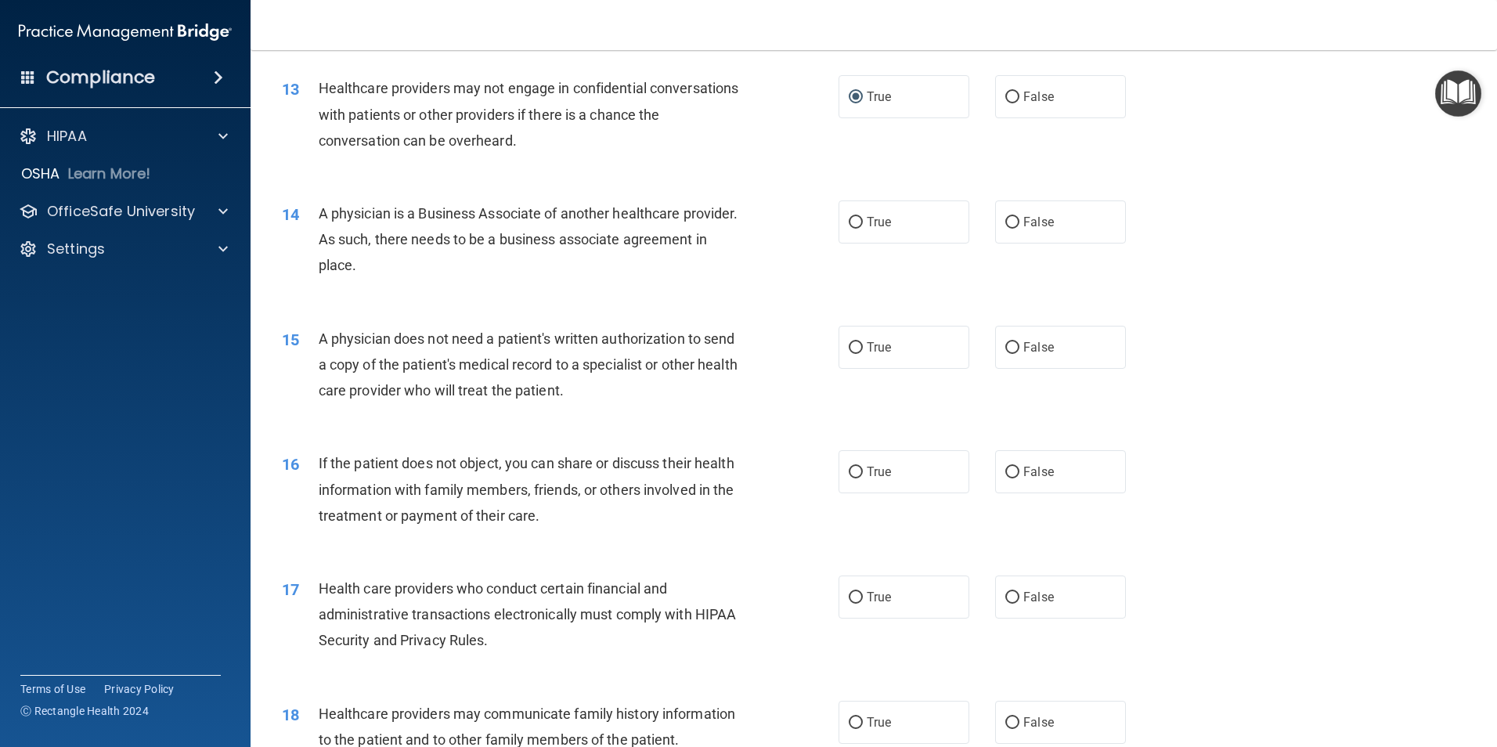
scroll to position [1488, 0]
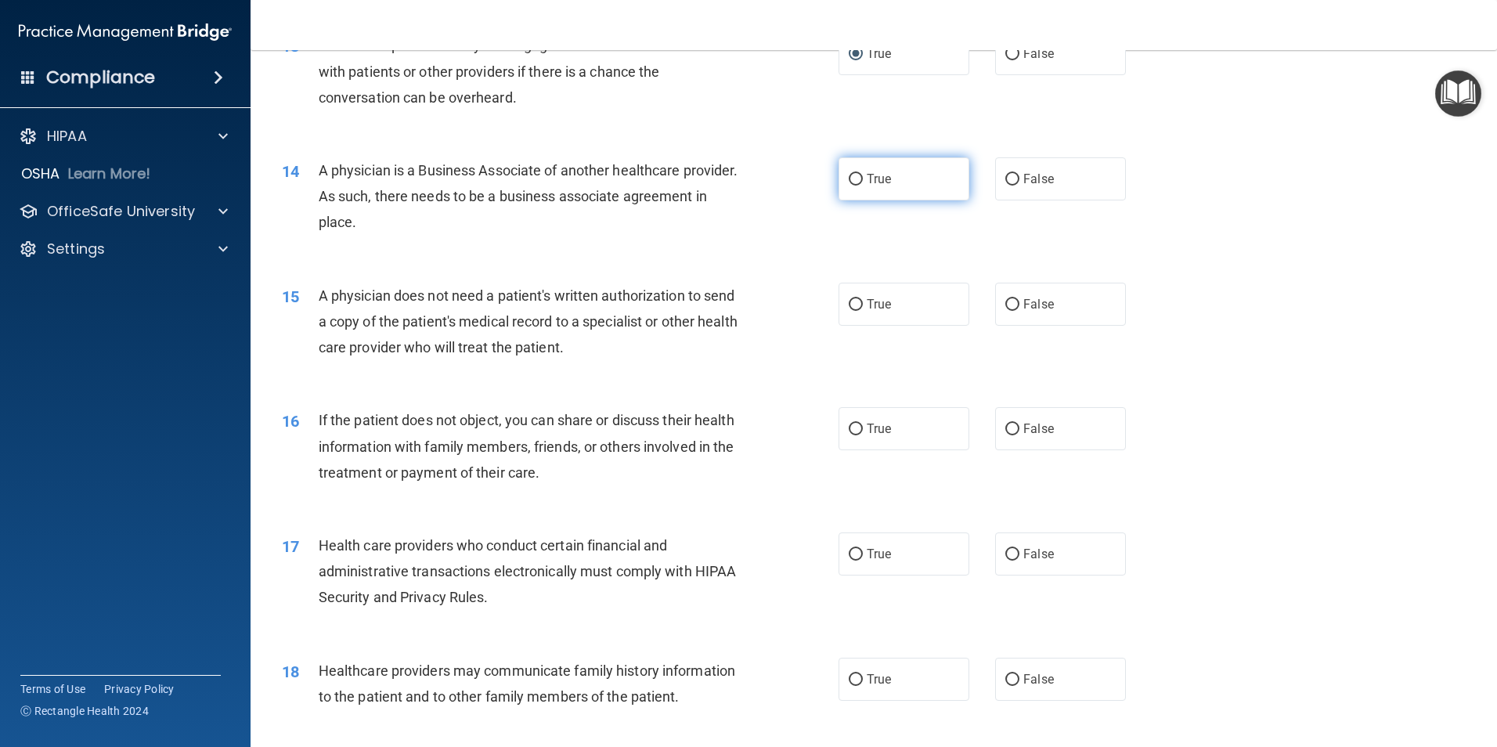
click at [850, 176] on input "True" at bounding box center [856, 180] width 14 height 12
radio input "true"
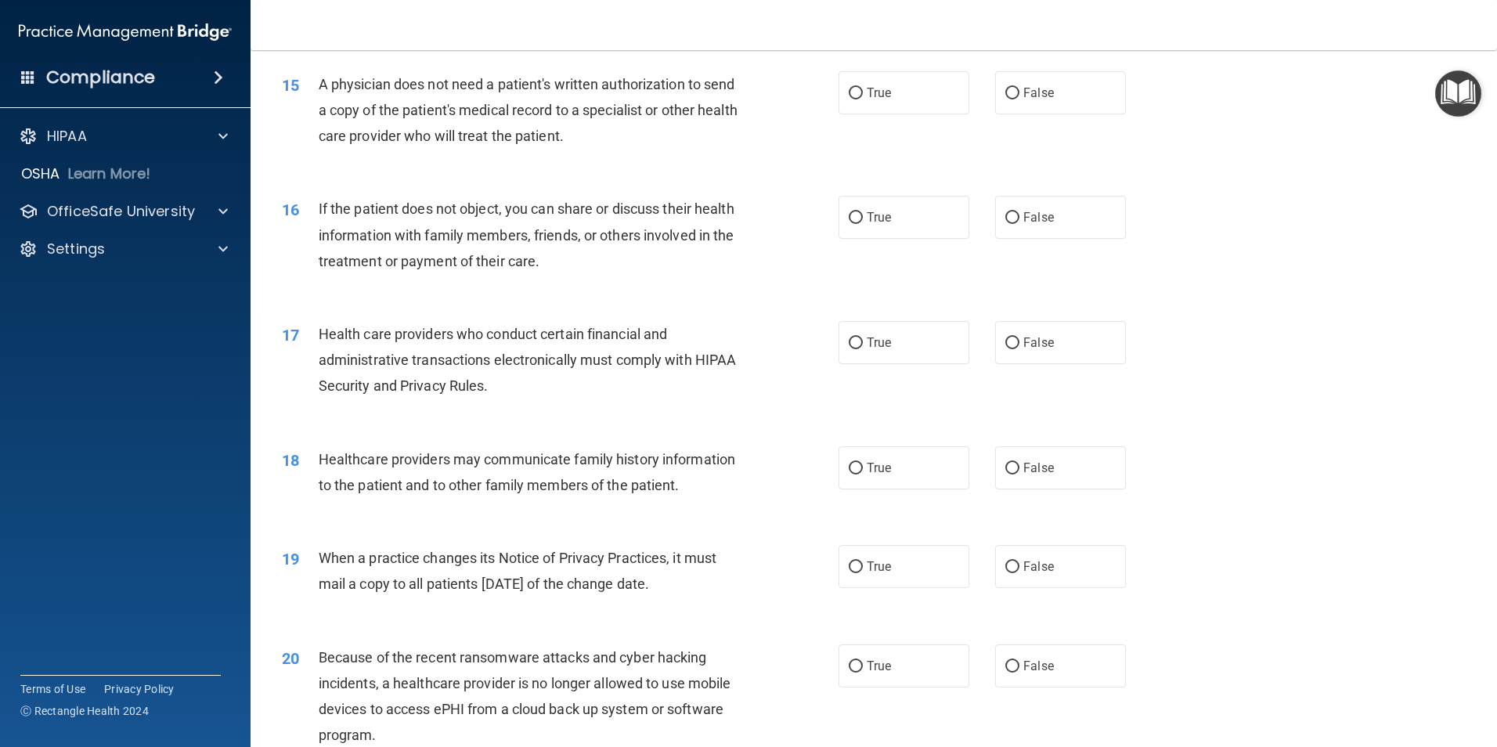
scroll to position [1723, 0]
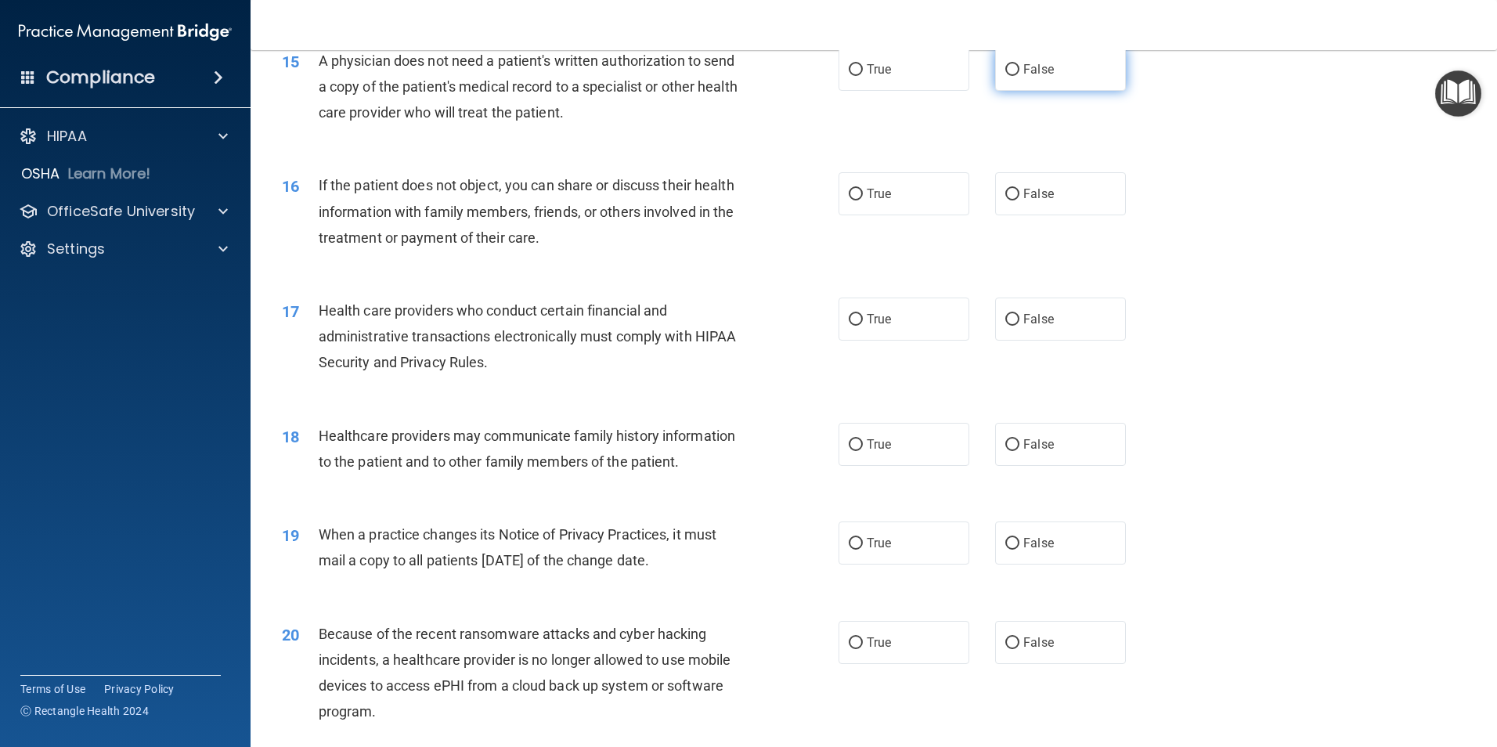
click at [998, 63] on label "False" at bounding box center [1060, 69] width 131 height 43
click at [1005, 64] on input "False" at bounding box center [1012, 70] width 14 height 12
radio input "true"
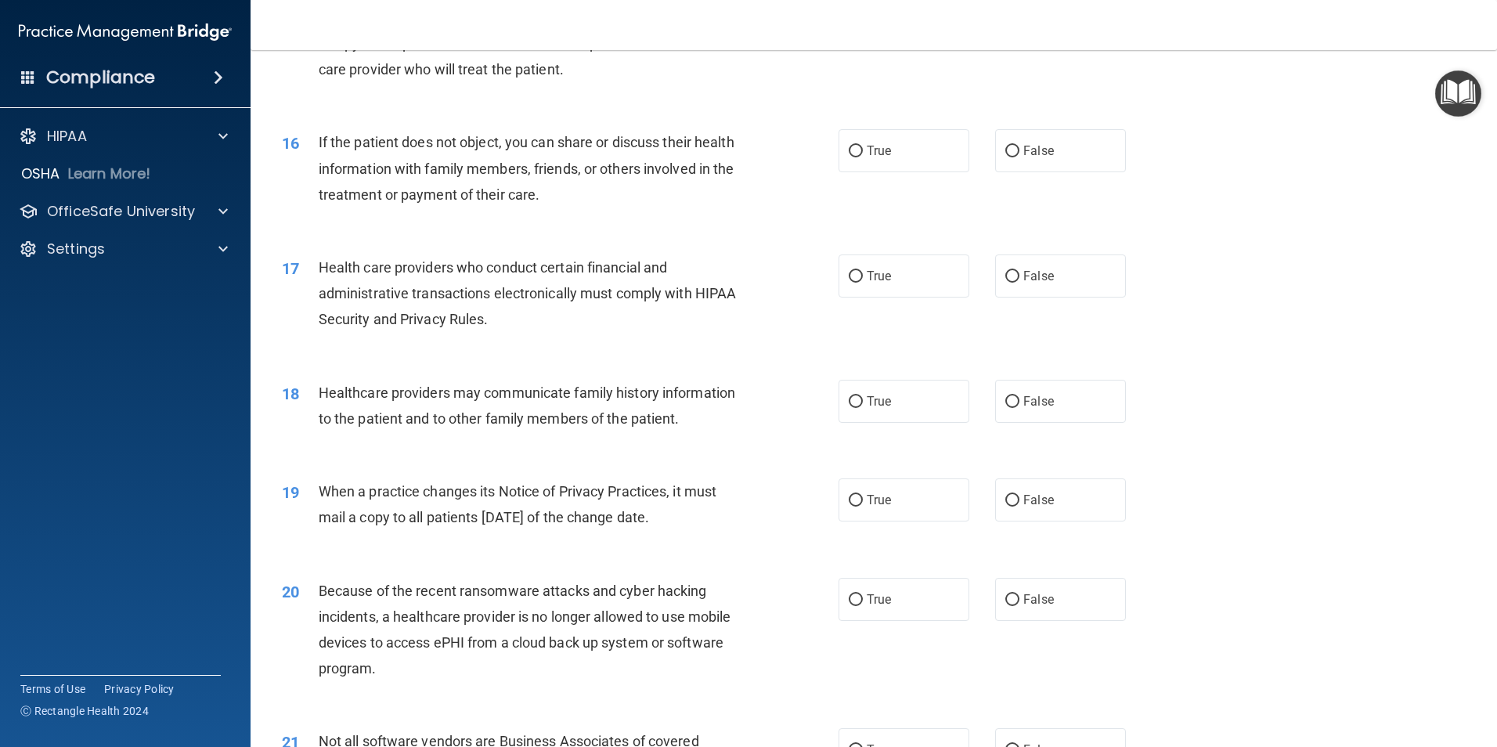
scroll to position [1801, 0]
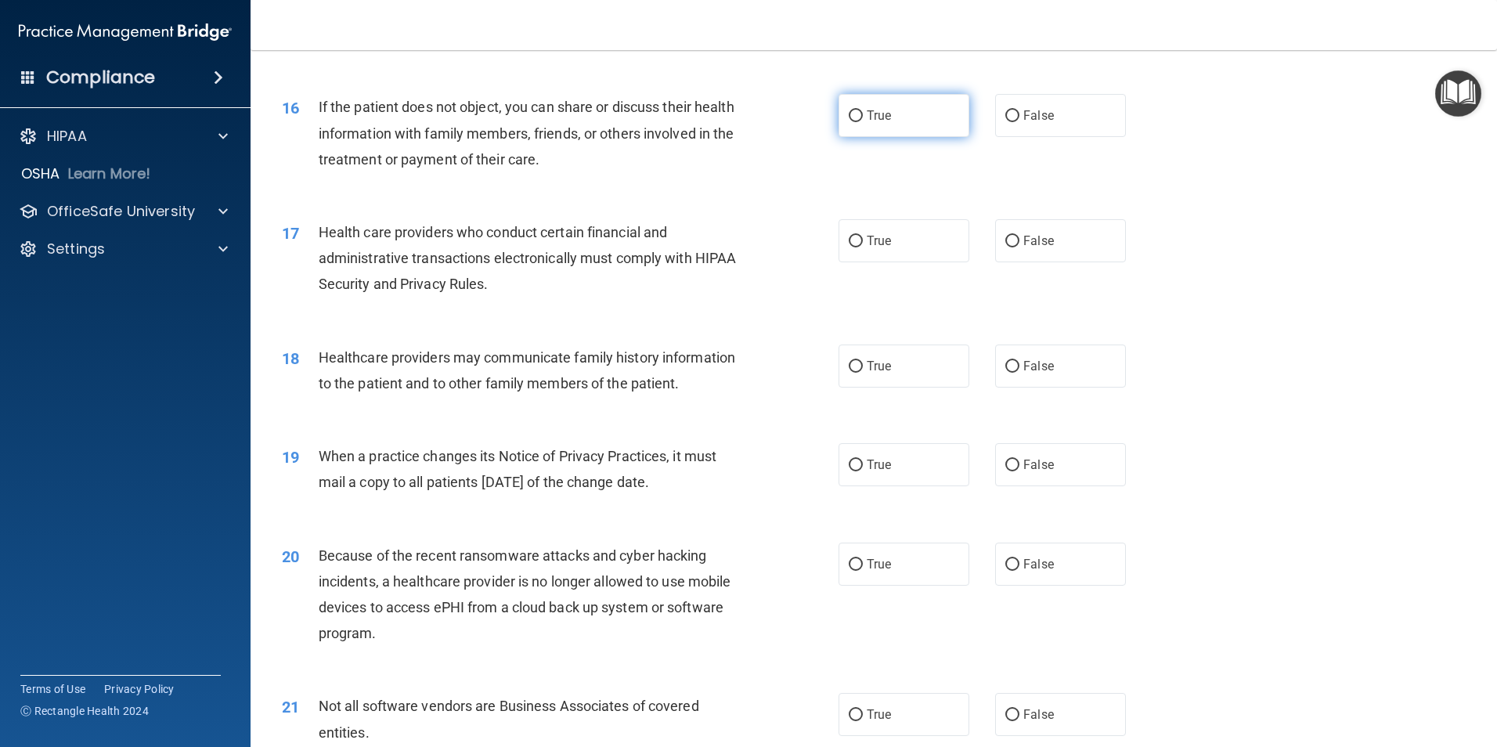
click at [850, 117] on input "True" at bounding box center [856, 116] width 14 height 12
radio input "true"
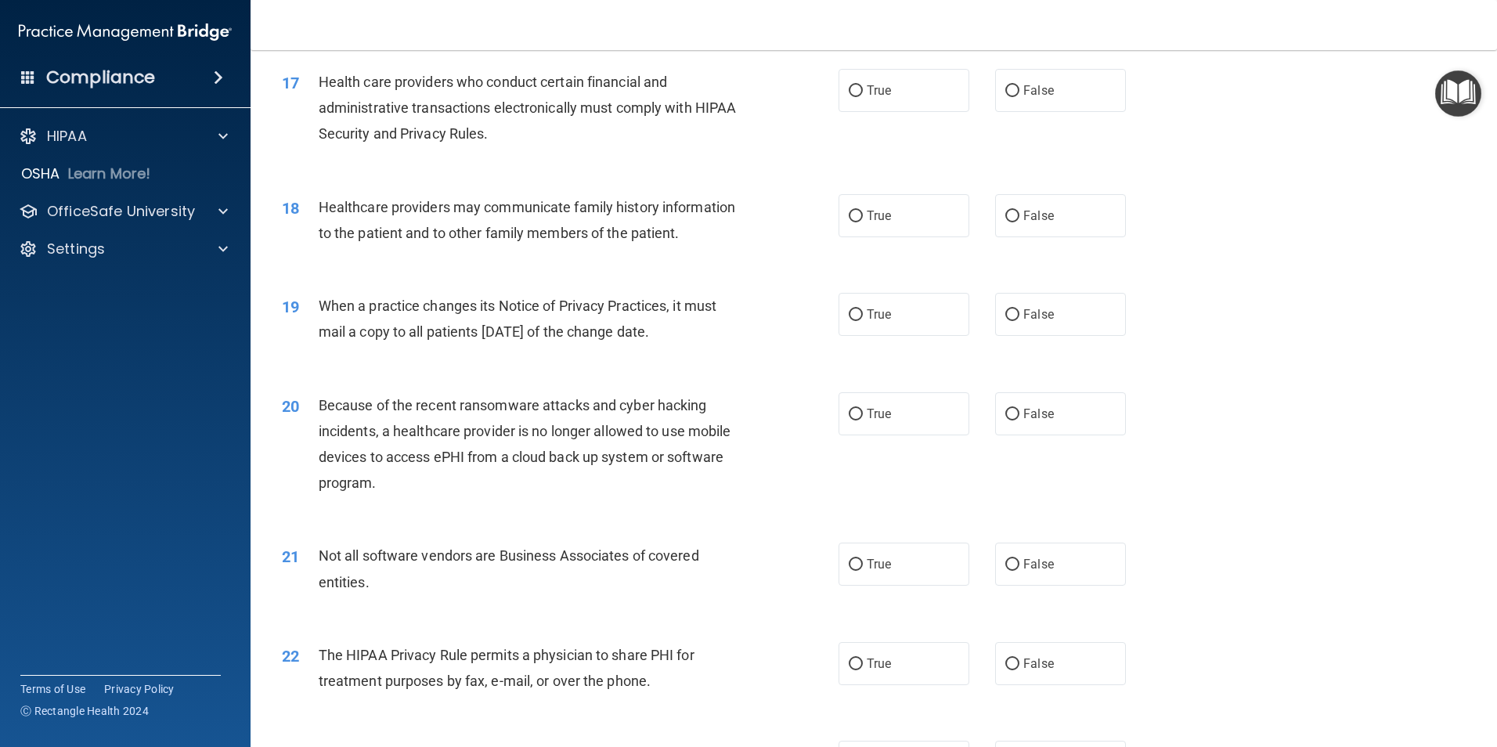
scroll to position [1958, 0]
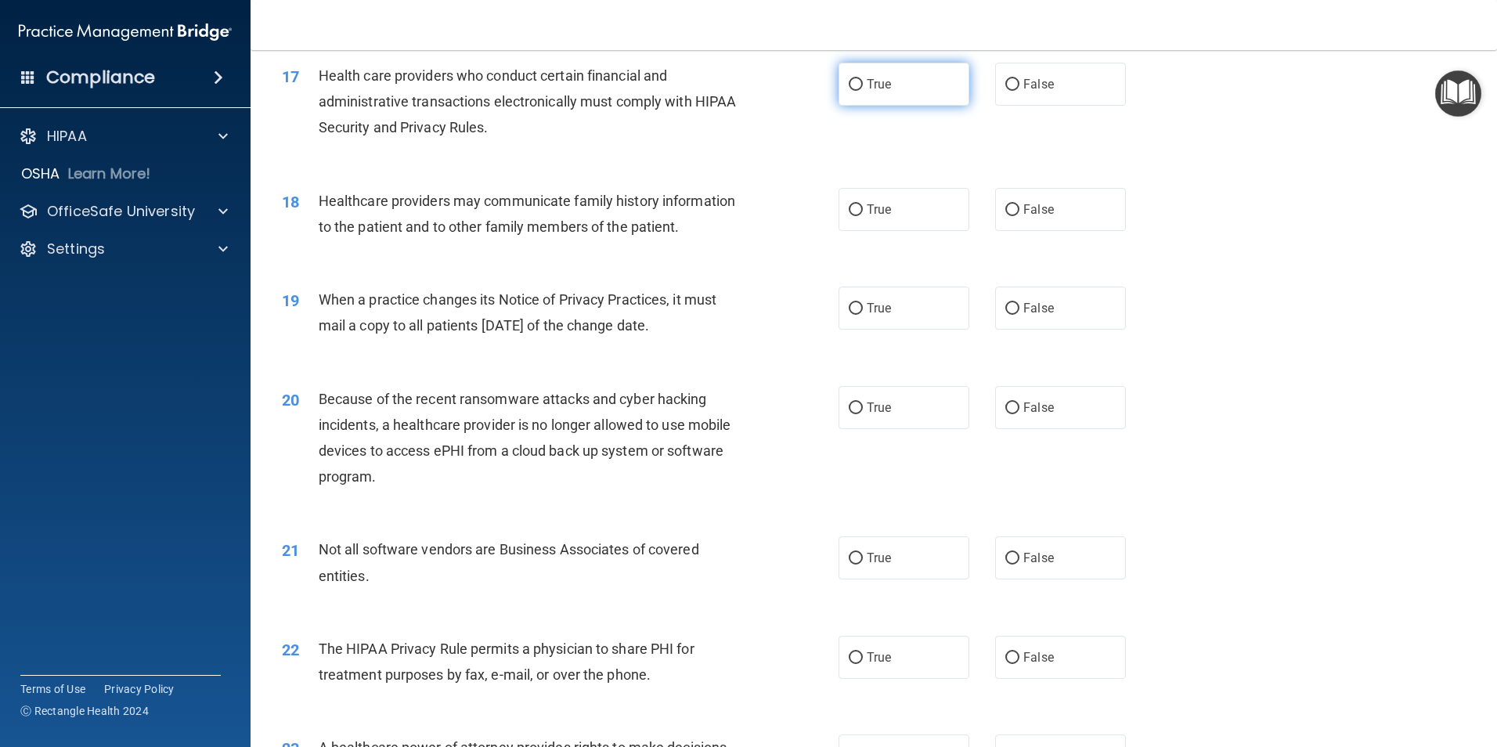
click at [849, 82] on input "True" at bounding box center [856, 85] width 14 height 12
radio input "true"
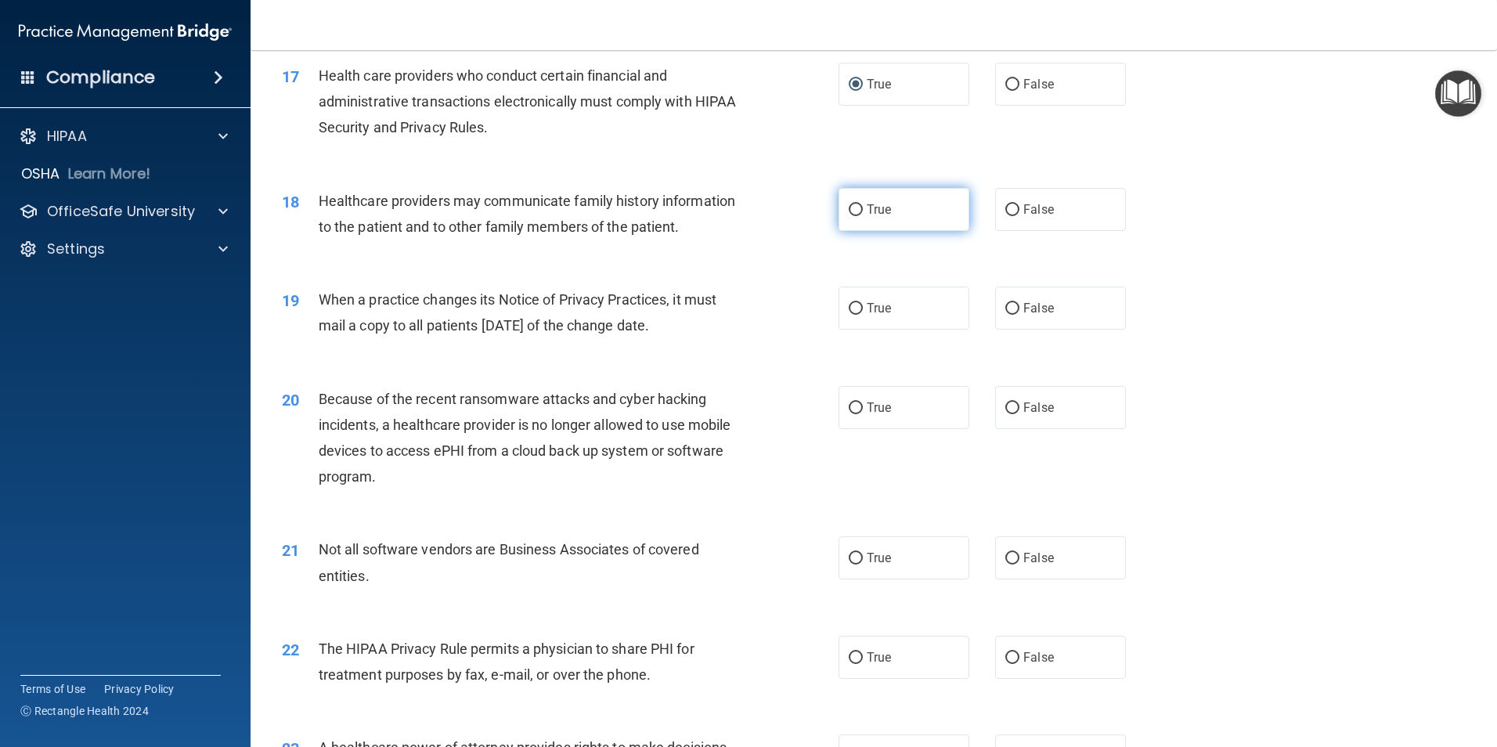
click at [854, 213] on input "True" at bounding box center [856, 210] width 14 height 12
radio input "true"
click at [849, 310] on input "True" at bounding box center [856, 309] width 14 height 12
radio input "true"
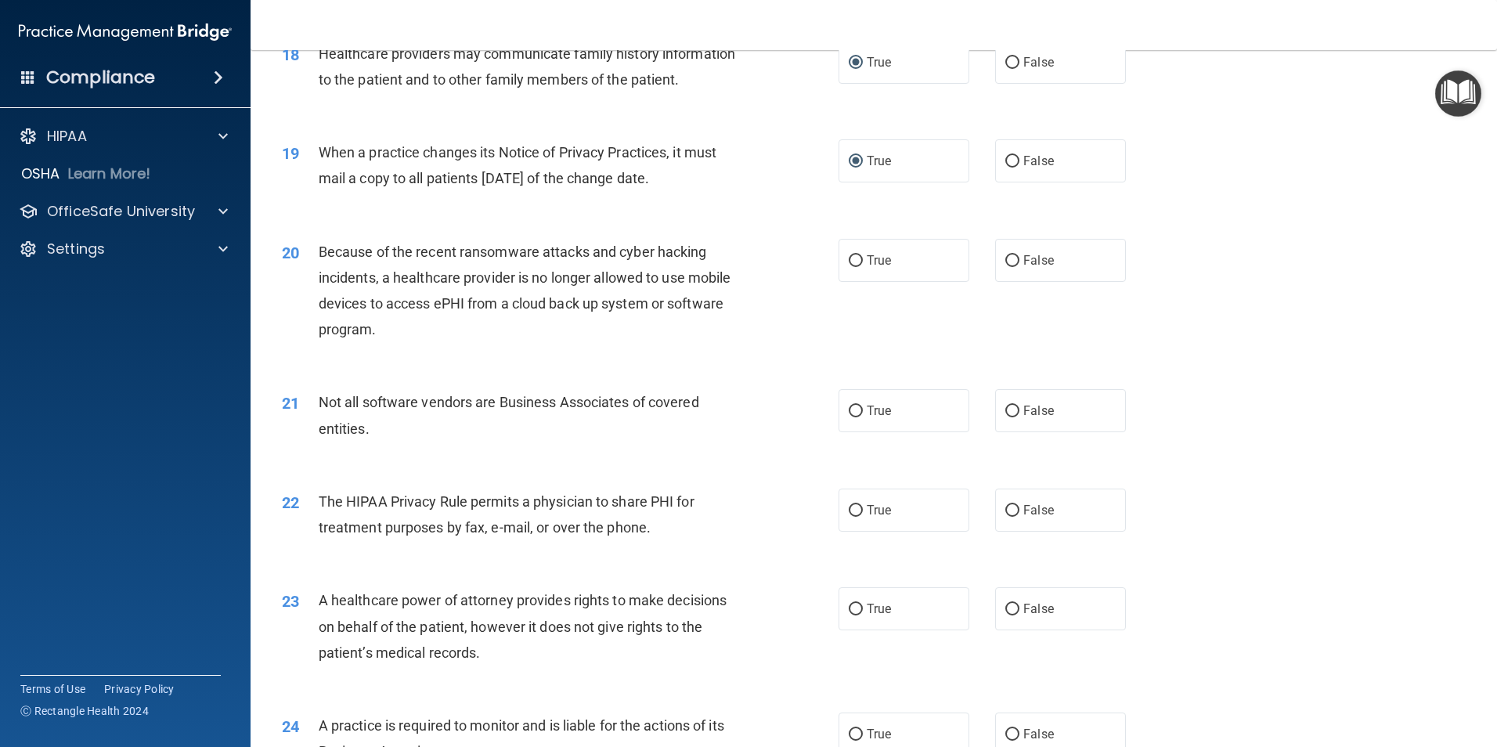
scroll to position [2114, 0]
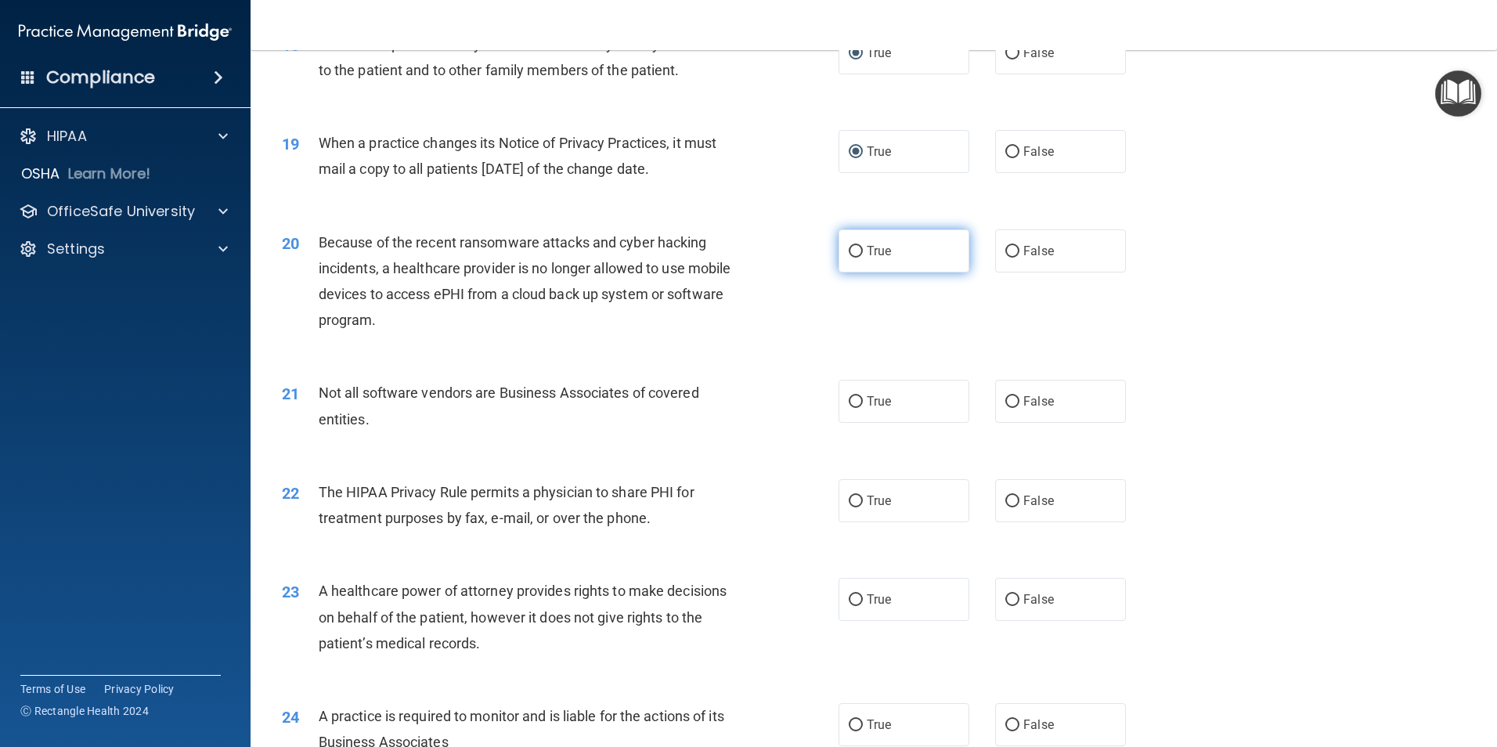
click at [855, 251] on input "True" at bounding box center [856, 252] width 14 height 12
radio input "true"
click at [851, 406] on input "True" at bounding box center [856, 402] width 14 height 12
radio input "true"
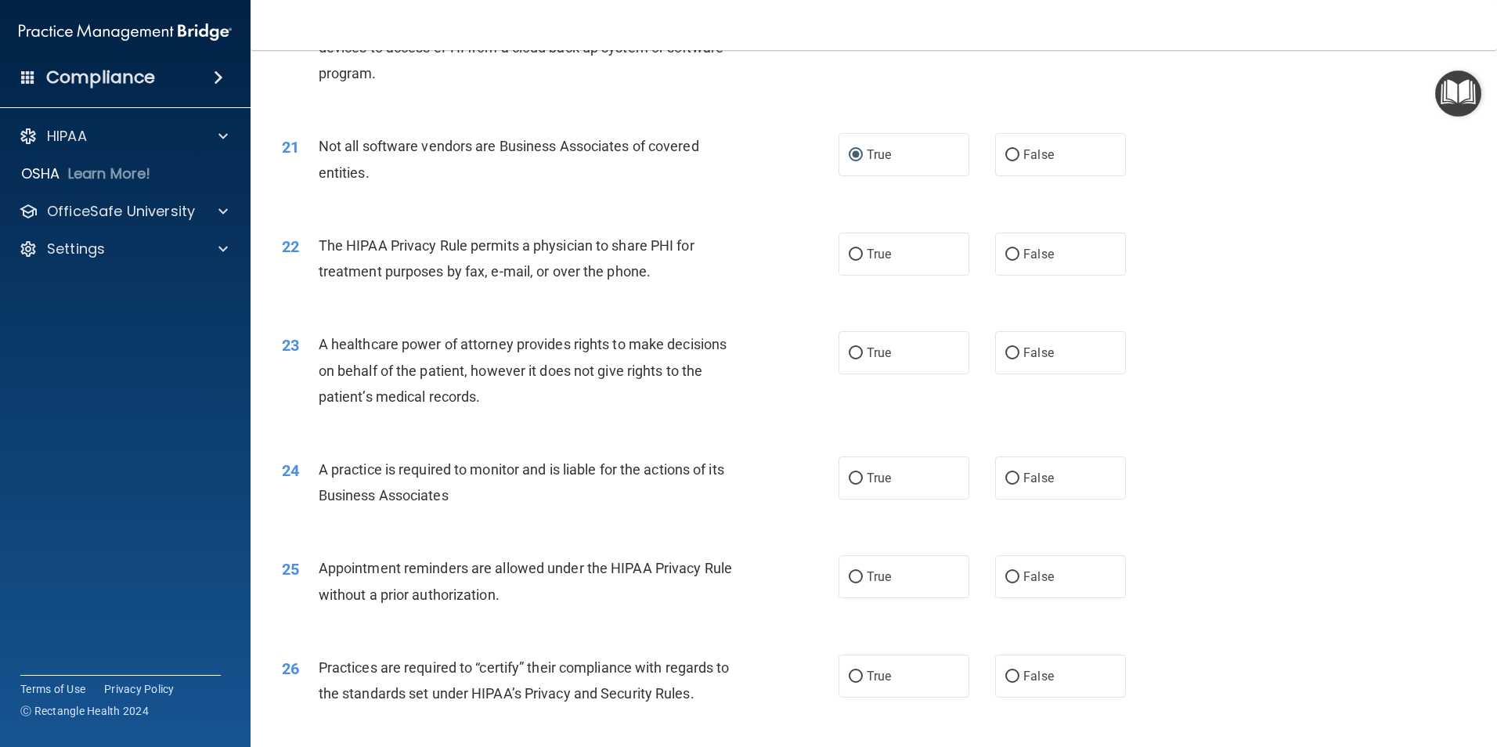
scroll to position [2427, 0]
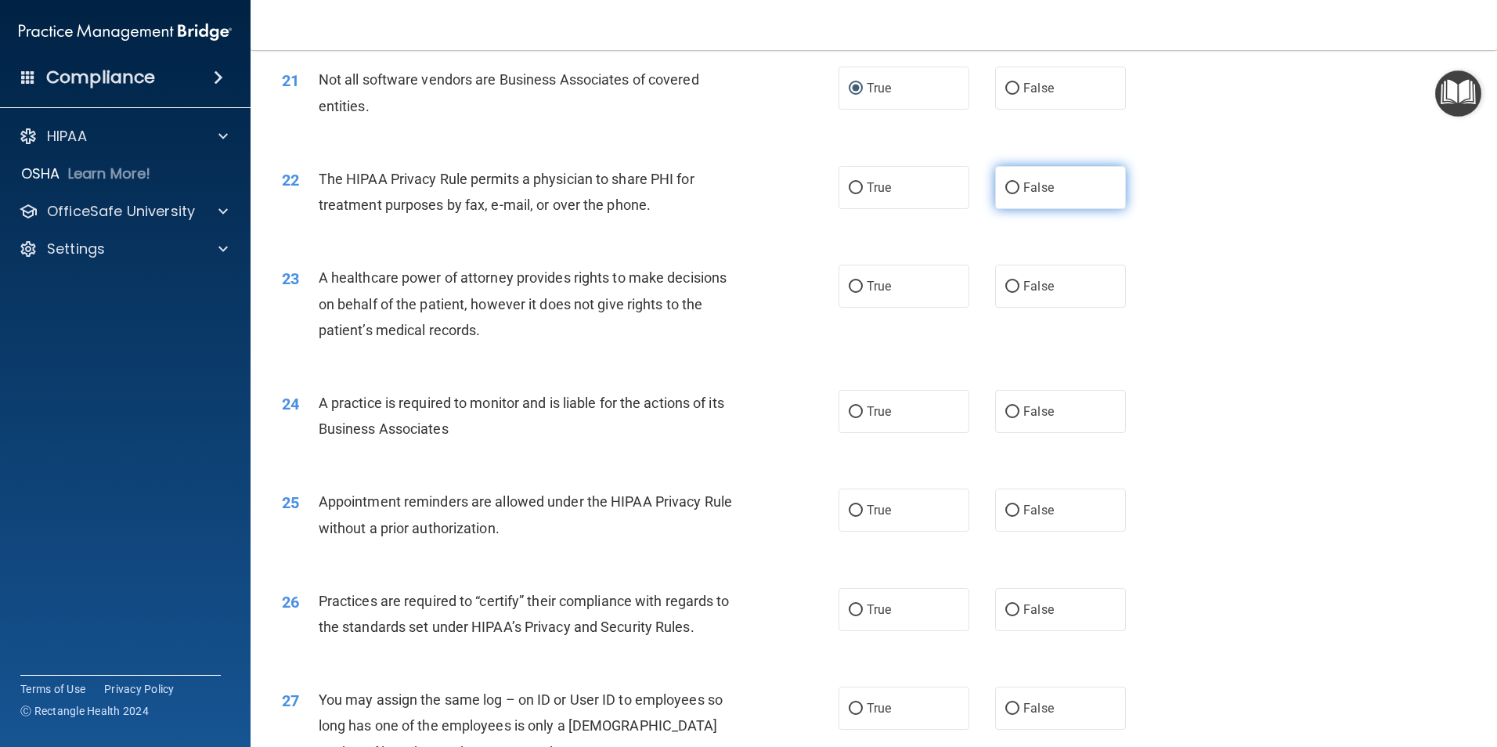
click at [1006, 189] on input "False" at bounding box center [1012, 188] width 14 height 12
radio input "true"
click at [852, 291] on input "True" at bounding box center [856, 287] width 14 height 12
radio input "true"
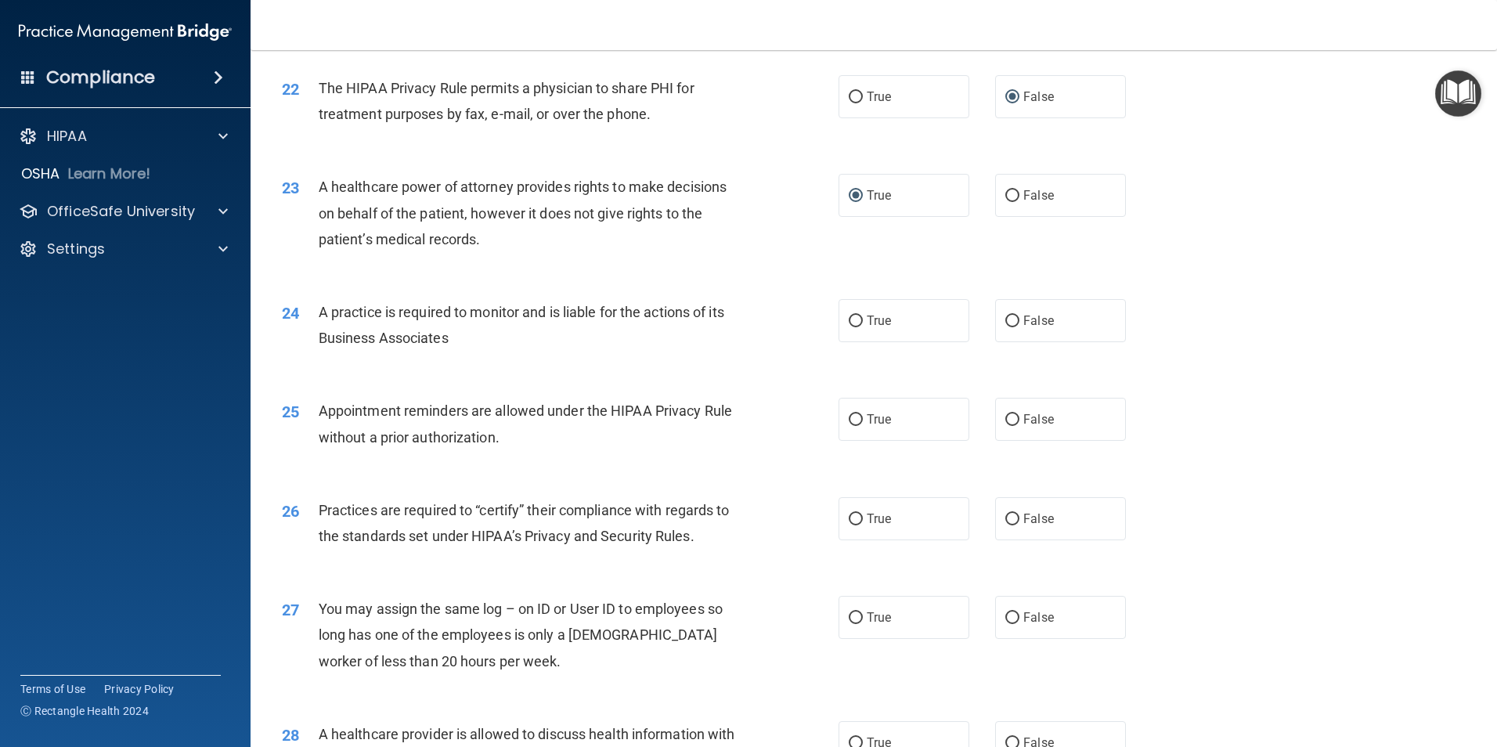
scroll to position [2662, 0]
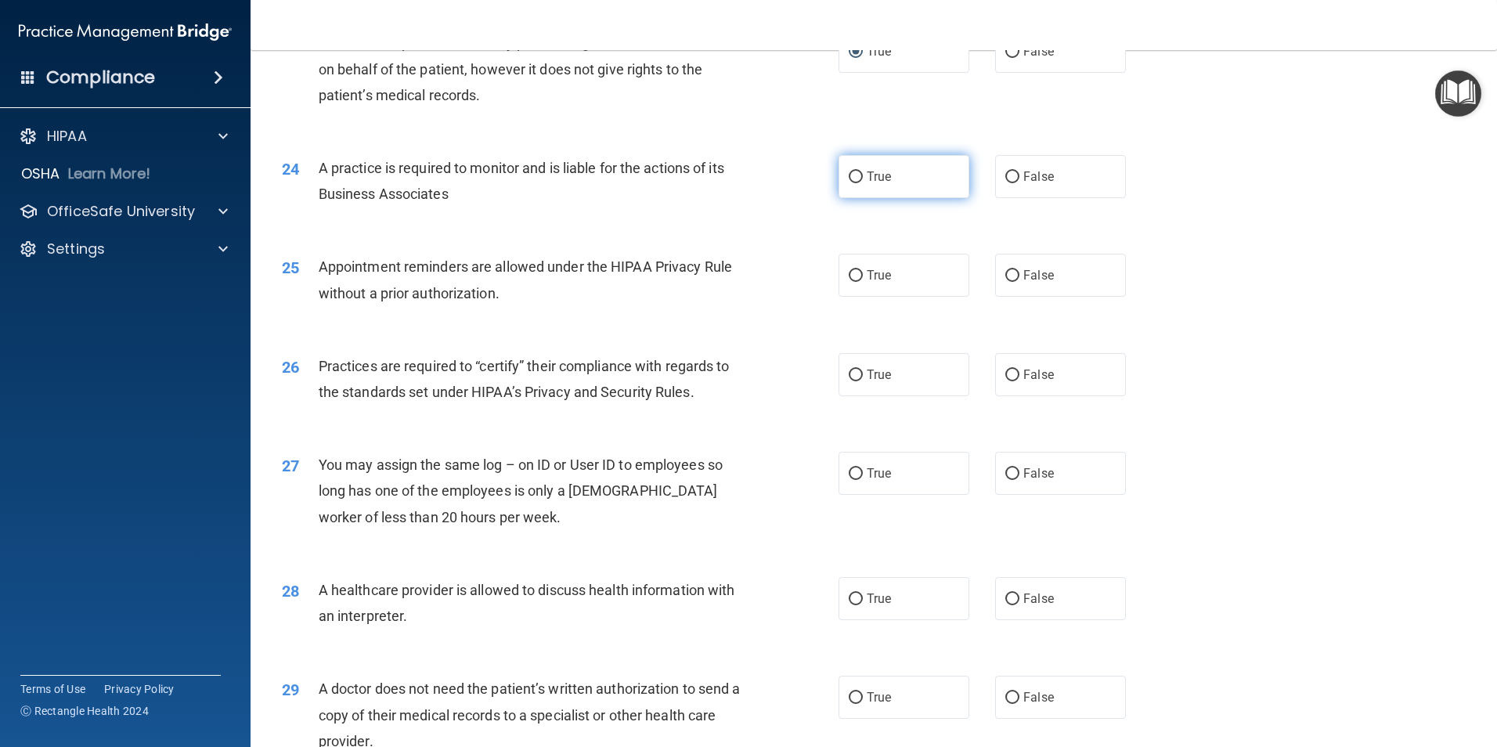
click at [854, 175] on input "True" at bounding box center [856, 177] width 14 height 12
radio input "true"
click at [852, 277] on input "True" at bounding box center [856, 276] width 14 height 12
radio input "true"
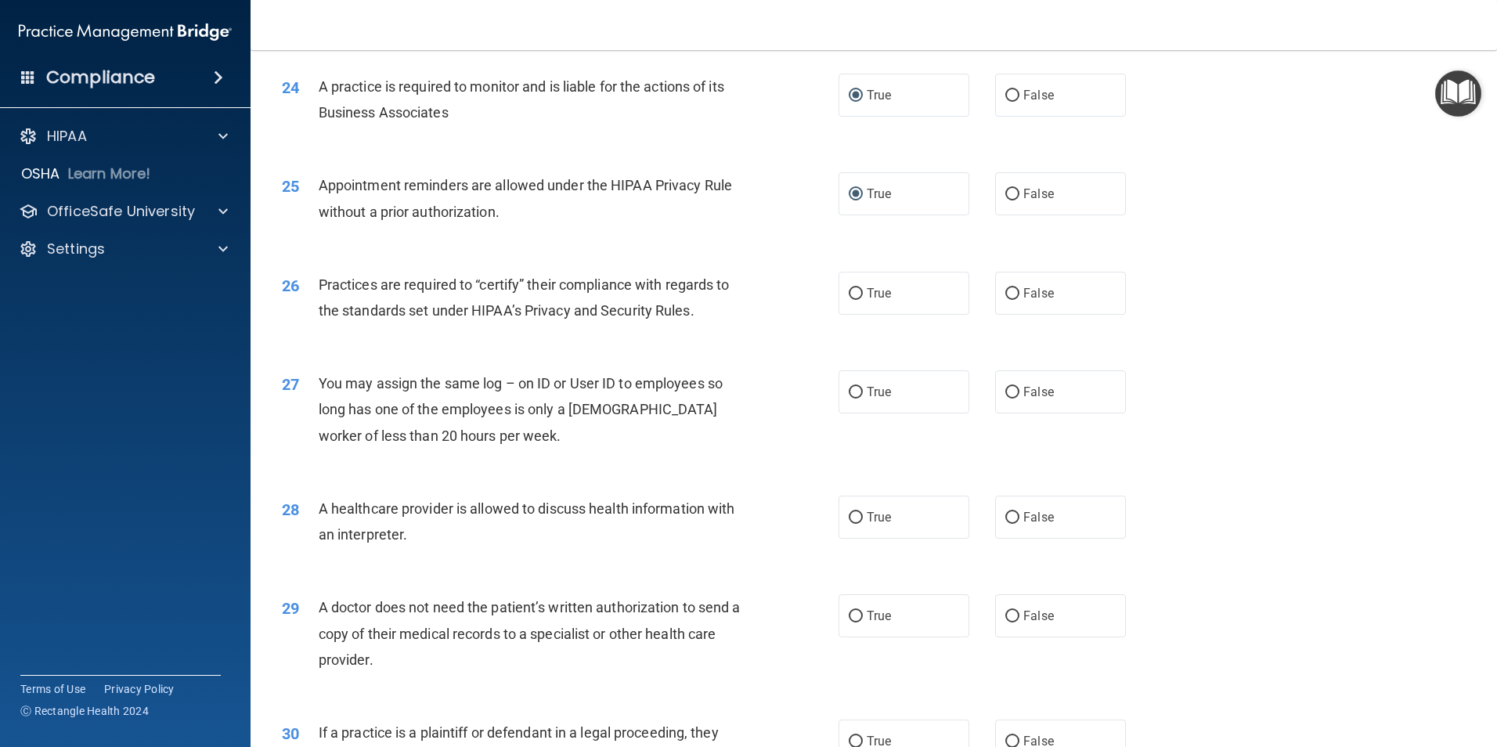
scroll to position [2741, 0]
click at [849, 299] on input "True" at bounding box center [856, 297] width 14 height 12
radio input "true"
click at [1005, 394] on input "False" at bounding box center [1012, 395] width 14 height 12
radio input "true"
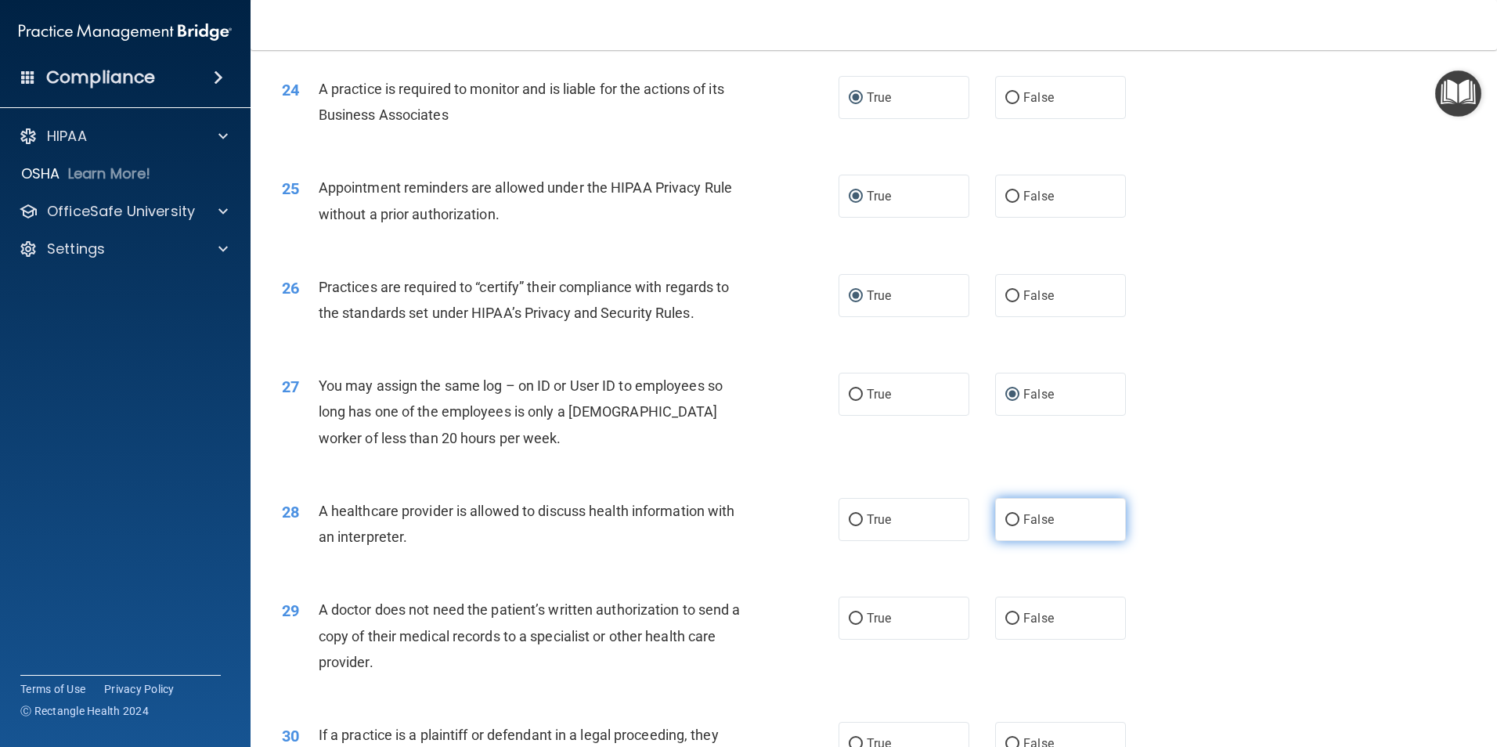
click at [1005, 517] on input "False" at bounding box center [1012, 520] width 14 height 12
radio input "true"
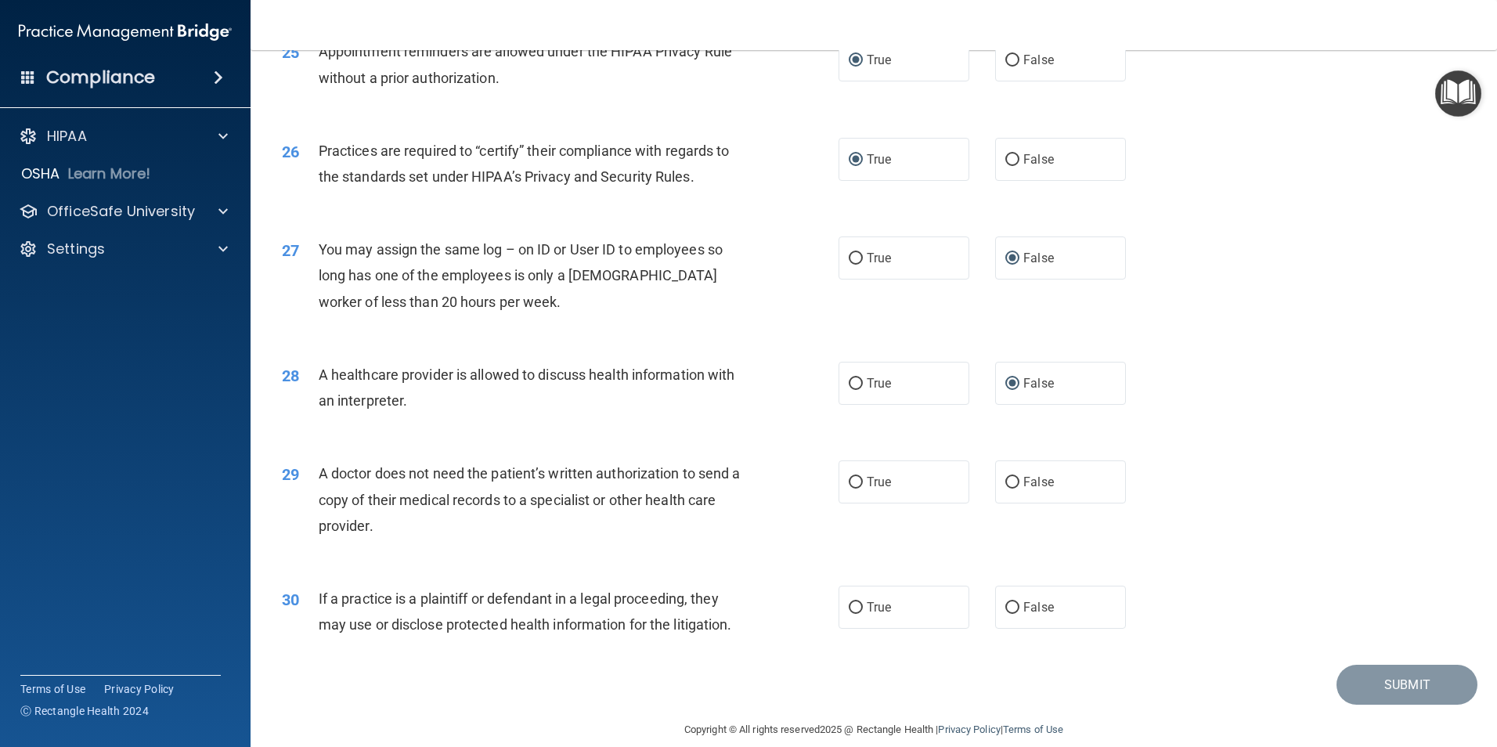
scroll to position [2898, 0]
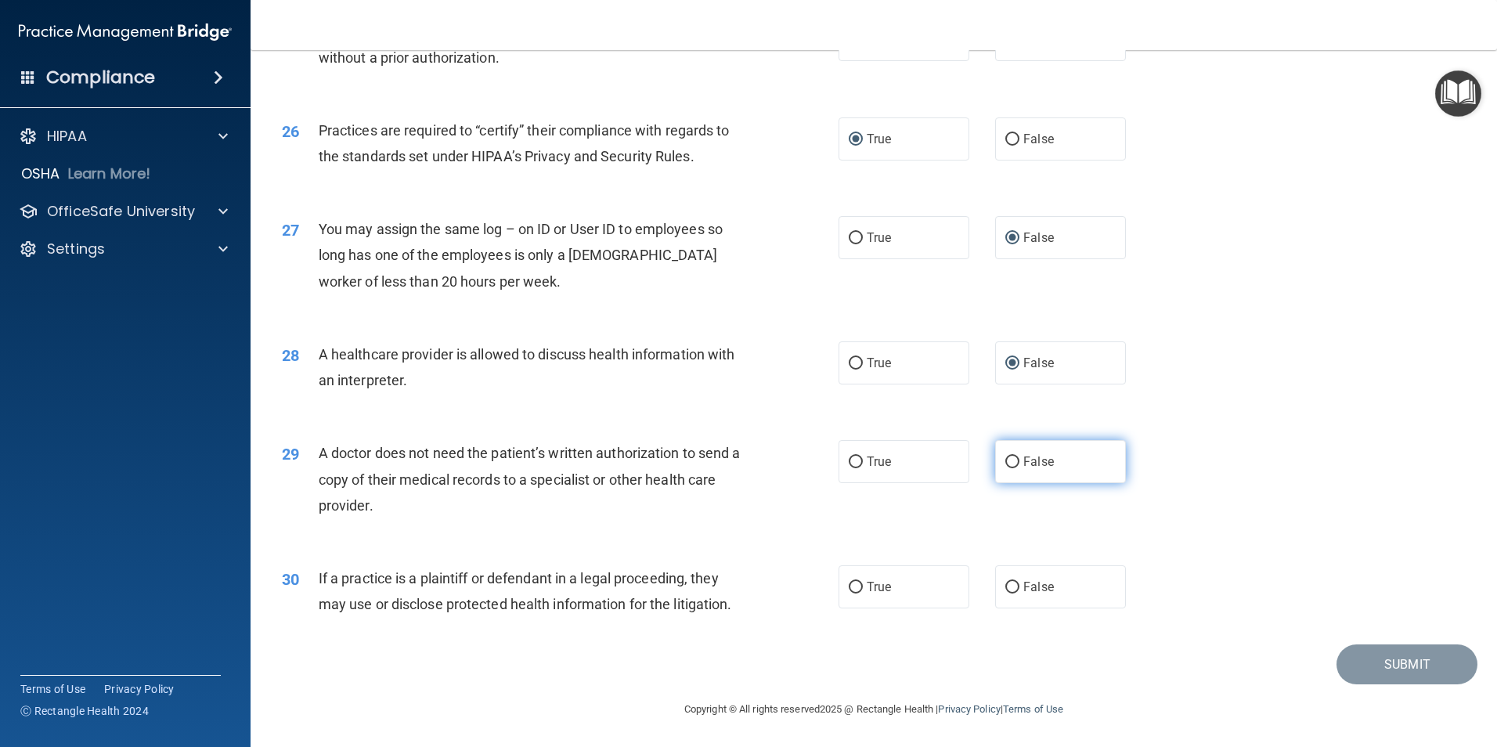
click at [1012, 458] on label "False" at bounding box center [1060, 461] width 131 height 43
click at [1012, 458] on input "False" at bounding box center [1012, 463] width 14 height 12
radio input "true"
click at [1008, 586] on input "False" at bounding box center [1012, 588] width 14 height 12
radio input "true"
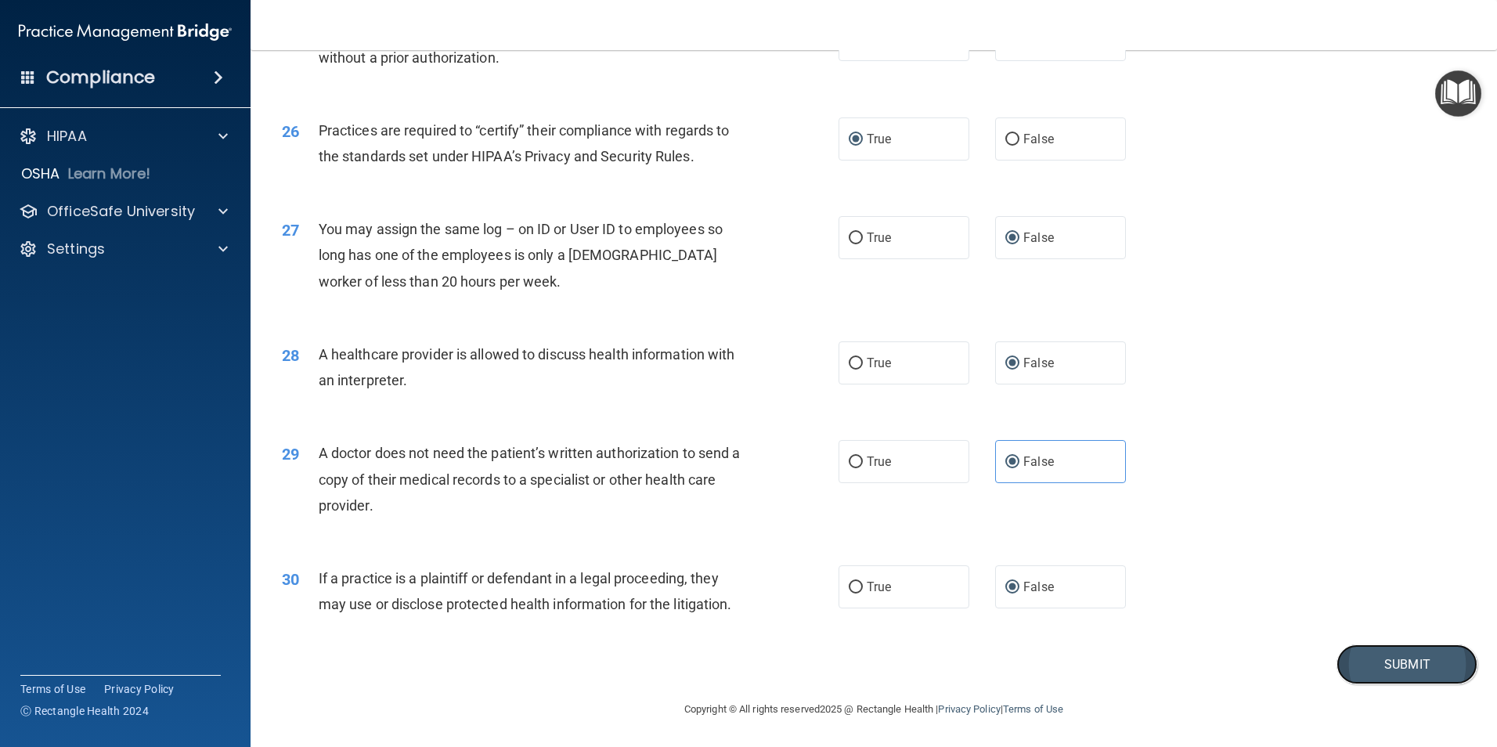
click at [1384, 664] on button "Submit" at bounding box center [1407, 664] width 141 height 40
click at [1358, 669] on button "Submit" at bounding box center [1407, 664] width 141 height 40
click at [1373, 678] on button "Submit" at bounding box center [1407, 664] width 141 height 40
click at [1374, 676] on button "Submit" at bounding box center [1407, 664] width 141 height 40
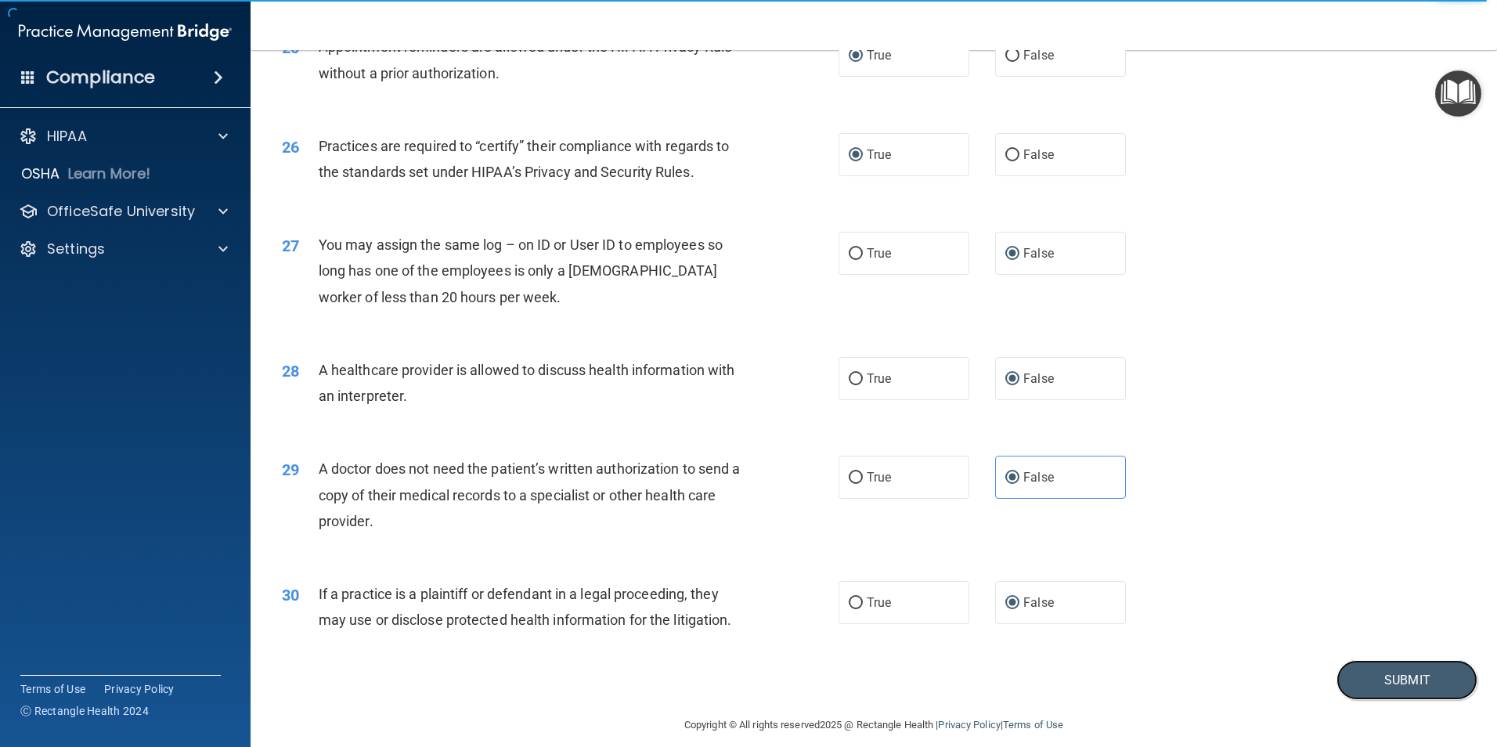
scroll to position [2898, 0]
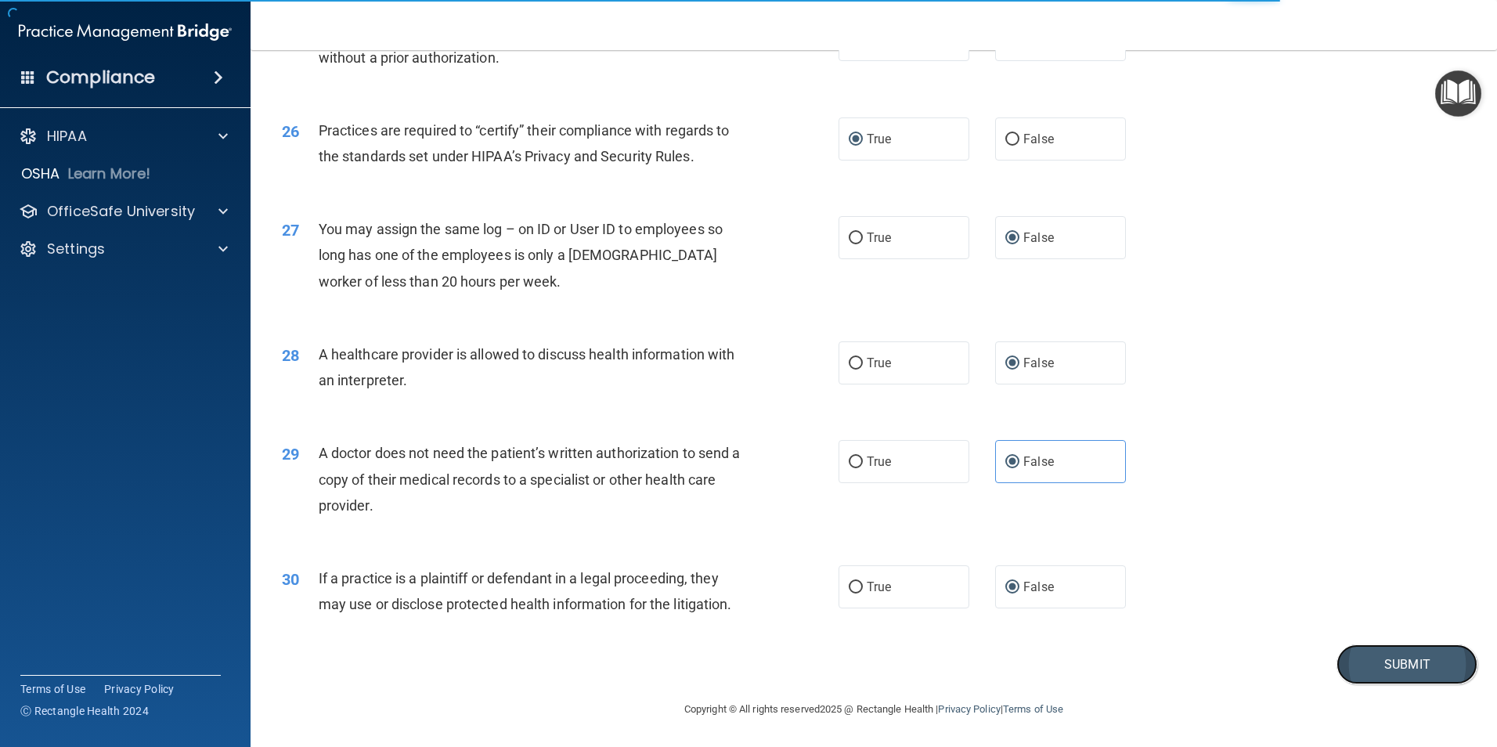
click at [1370, 668] on button "Submit" at bounding box center [1407, 664] width 141 height 40
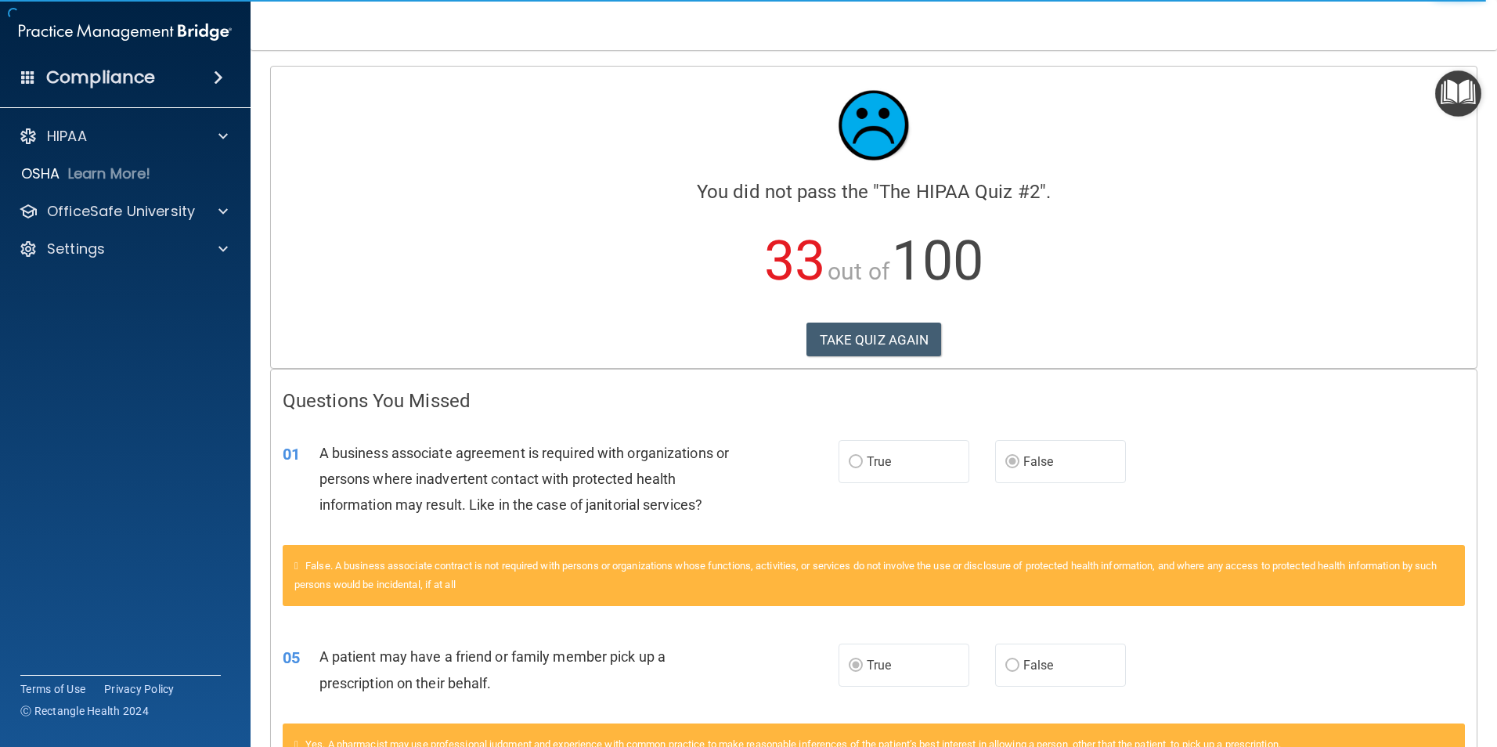
scroll to position [78, 0]
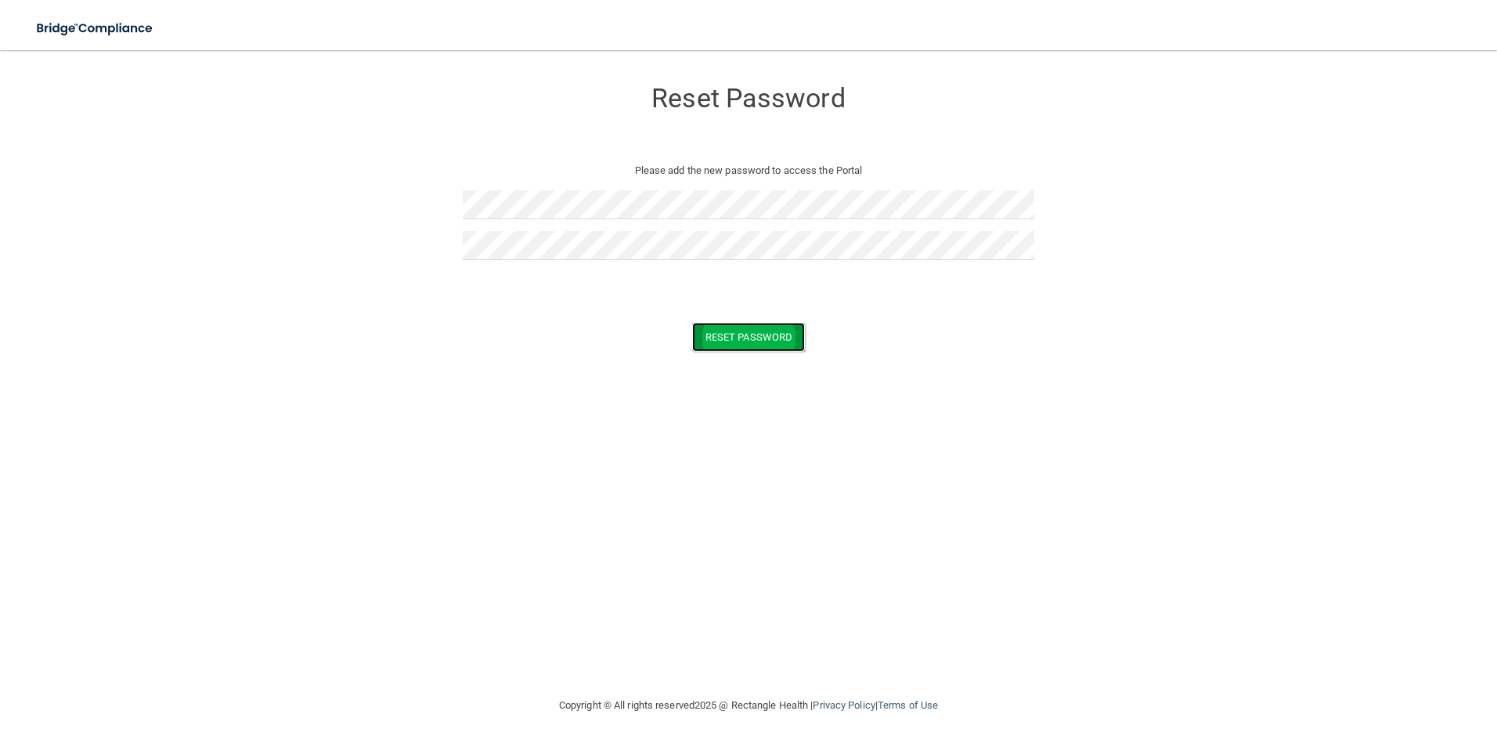
click at [708, 333] on button "Reset Password" at bounding box center [748, 337] width 113 height 29
